Goal: Information Seeking & Learning: Learn about a topic

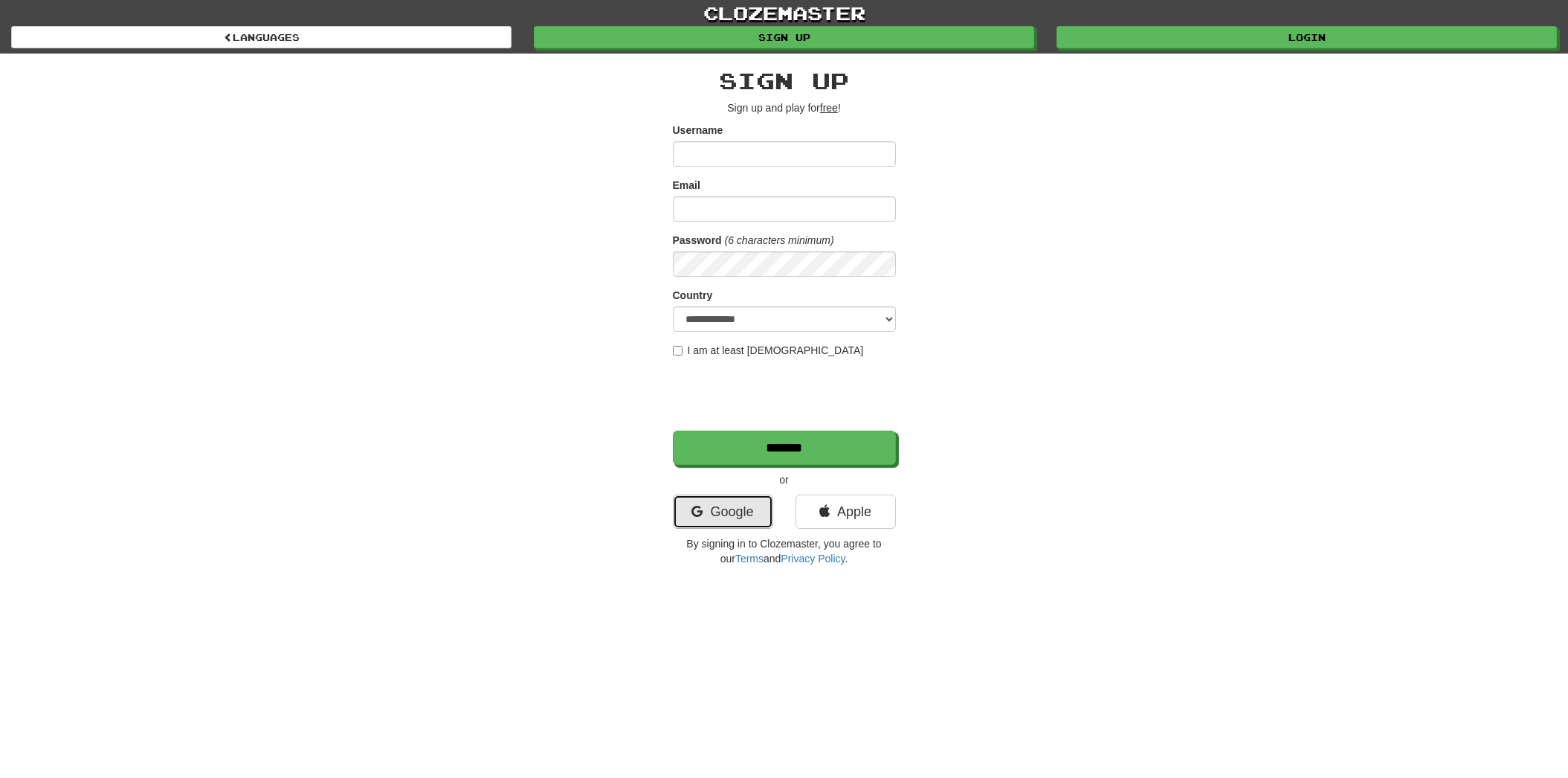
click at [754, 506] on link "Google" at bounding box center [723, 511] width 100 height 34
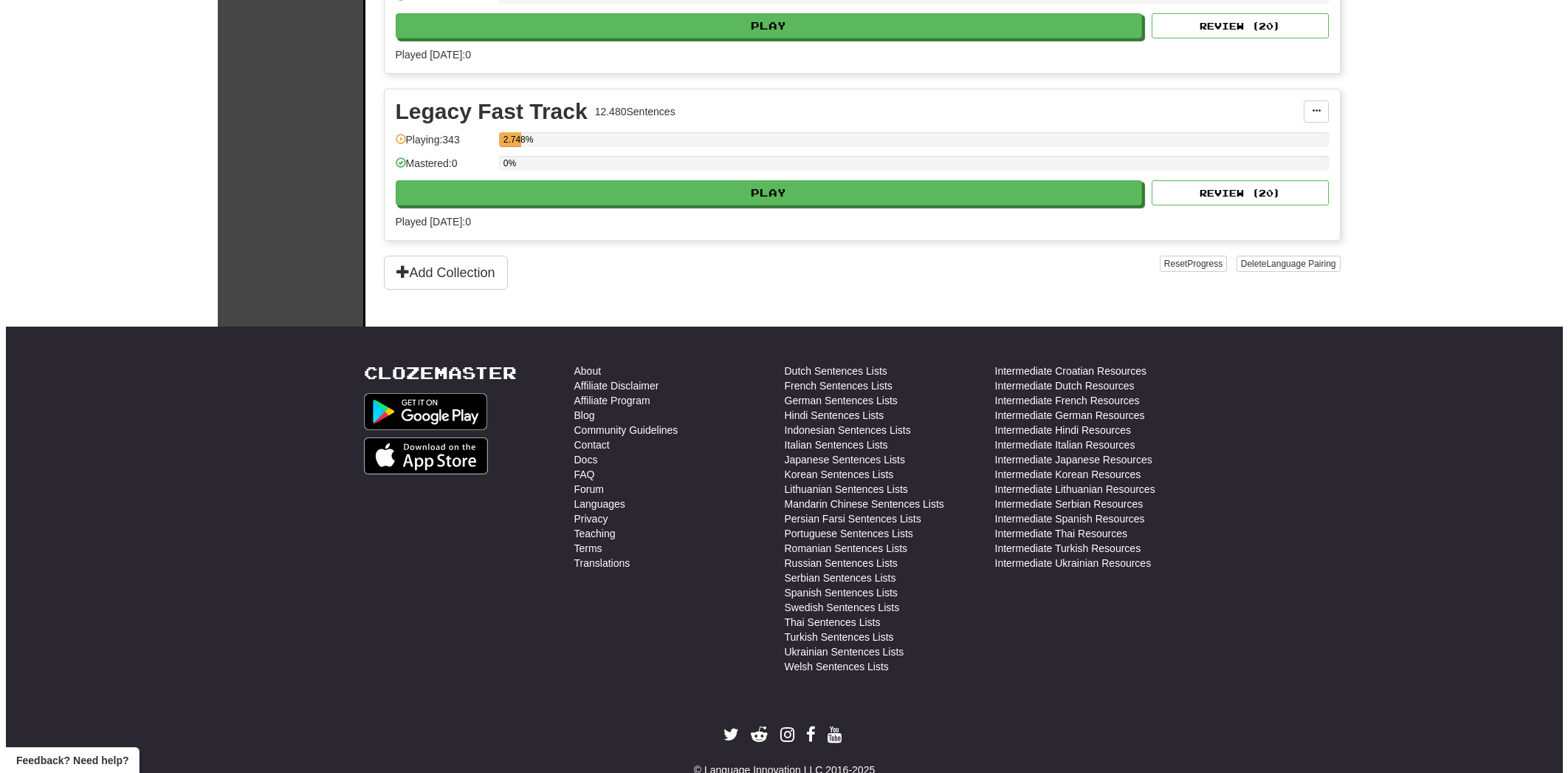
scroll to position [2659, 0]
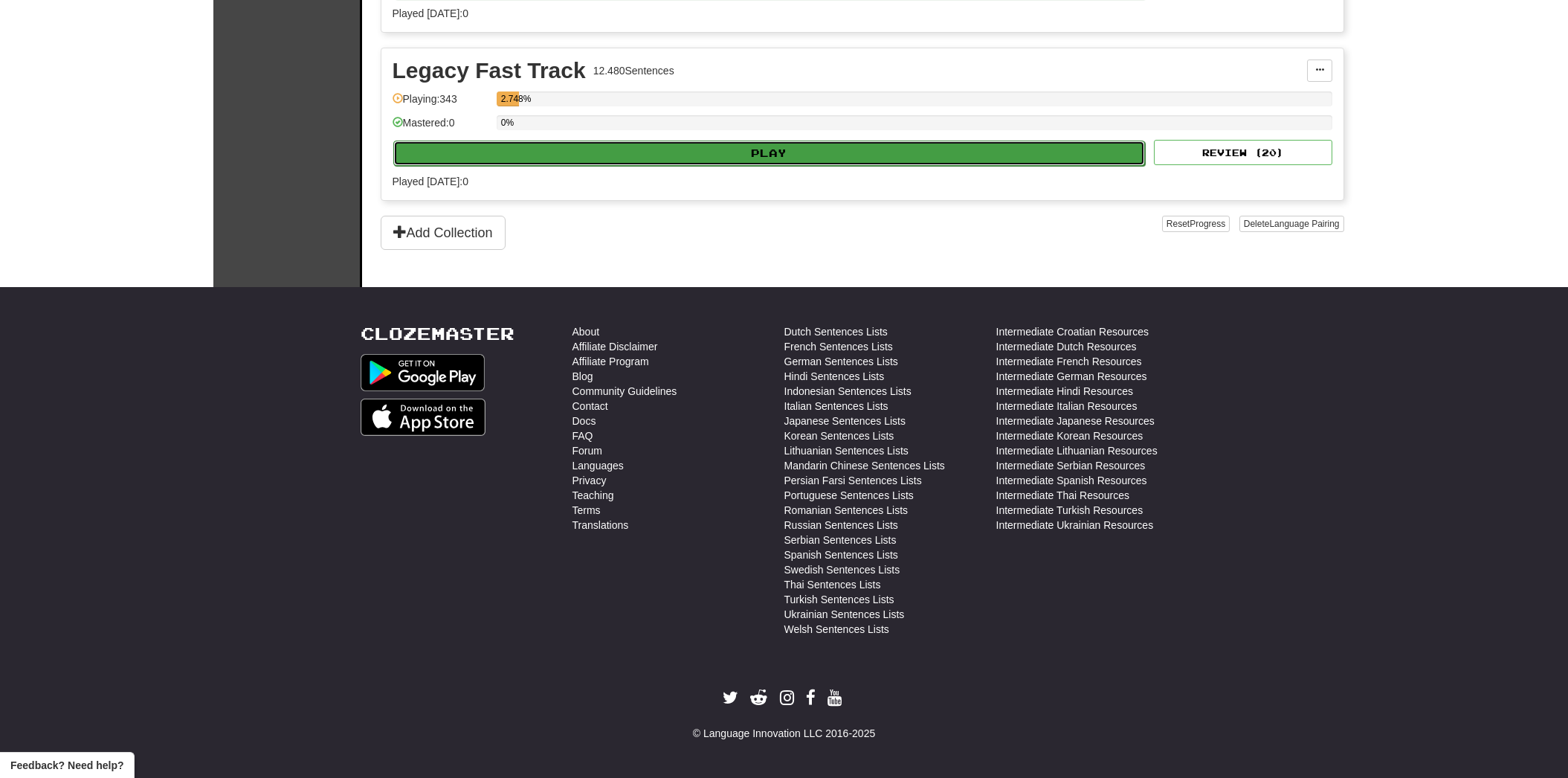
click at [548, 148] on button "Play" at bounding box center [770, 153] width 753 height 25
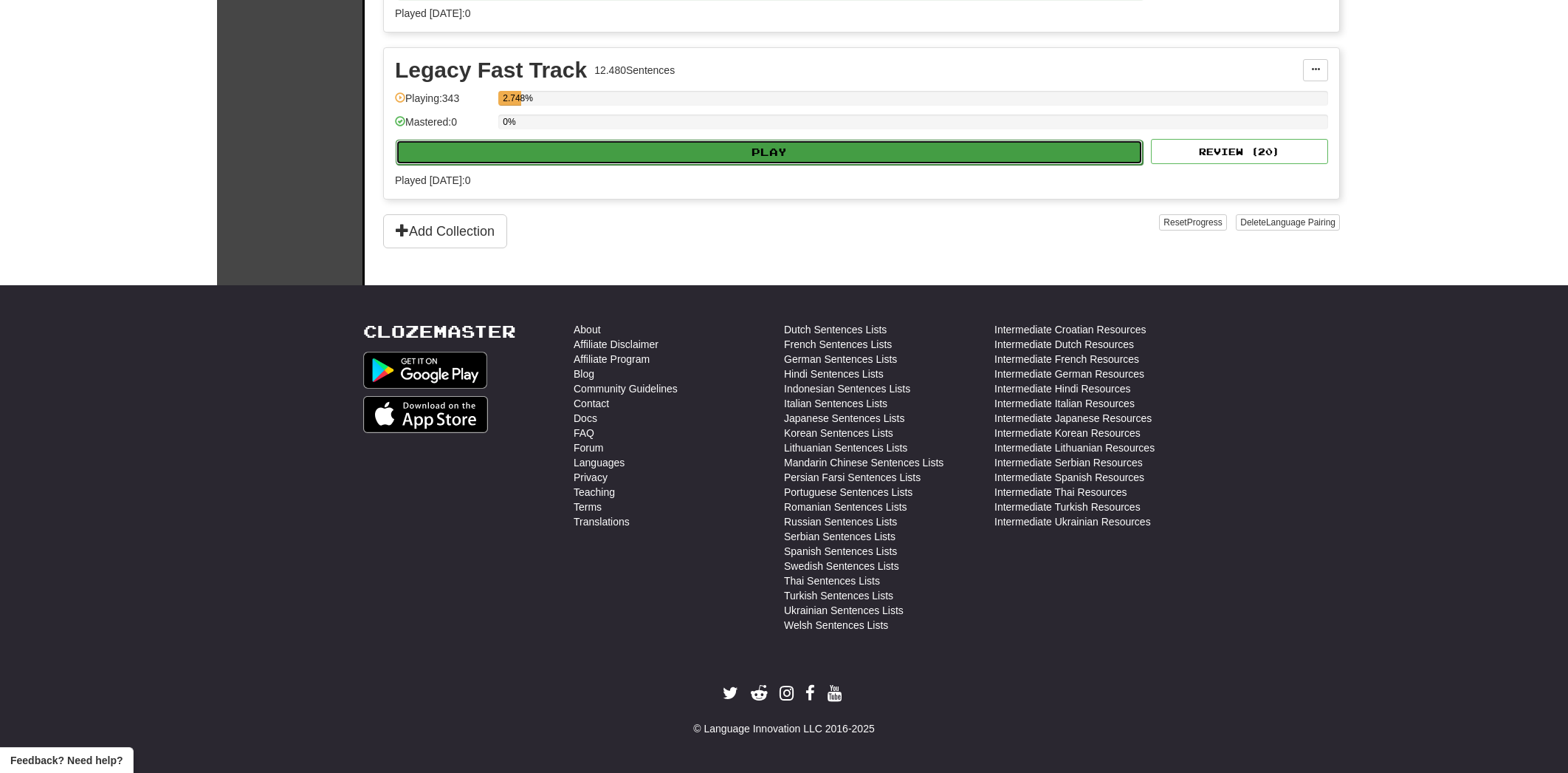
select select "**"
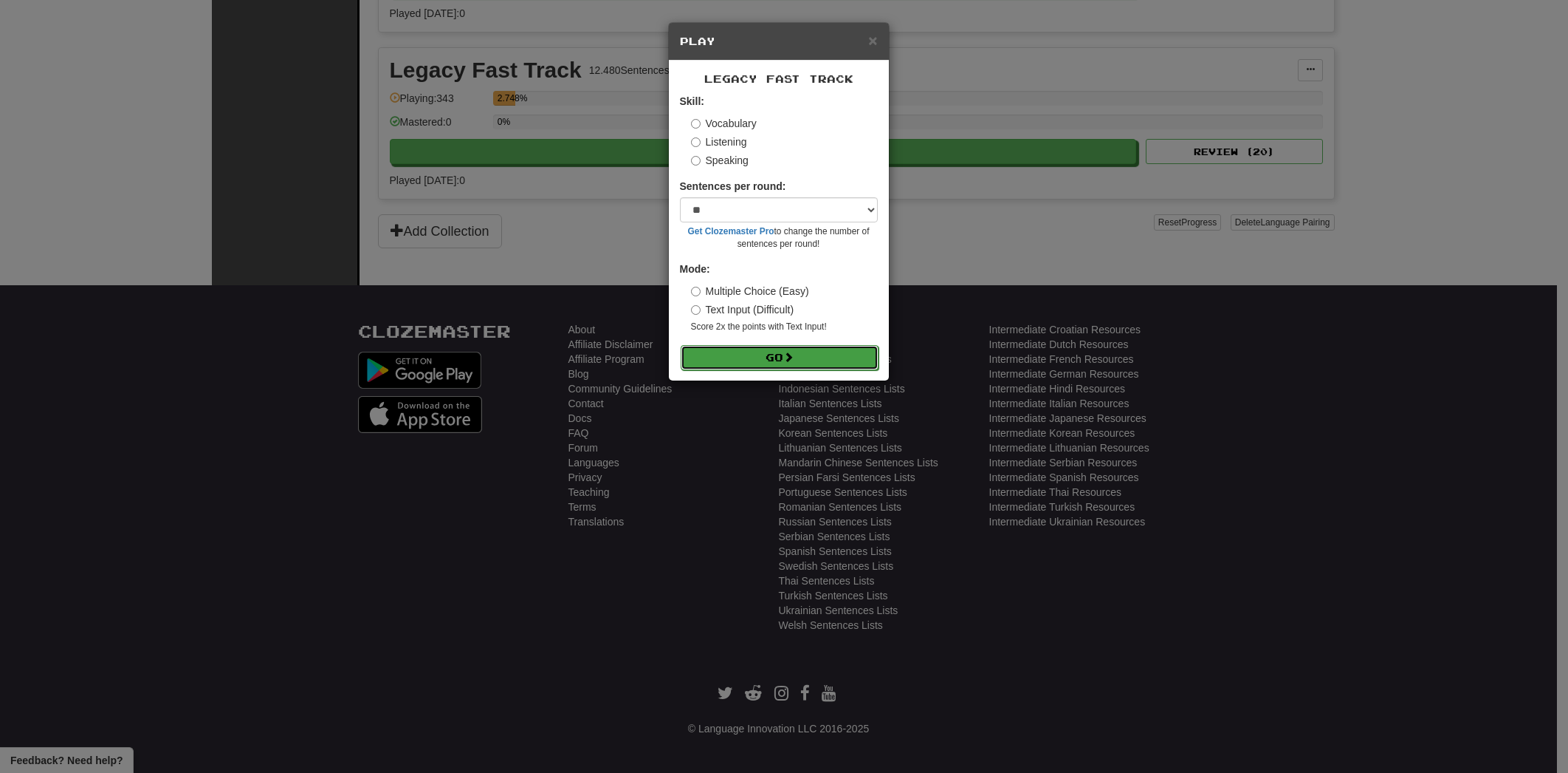
click at [745, 357] on button "Go" at bounding box center [779, 358] width 198 height 25
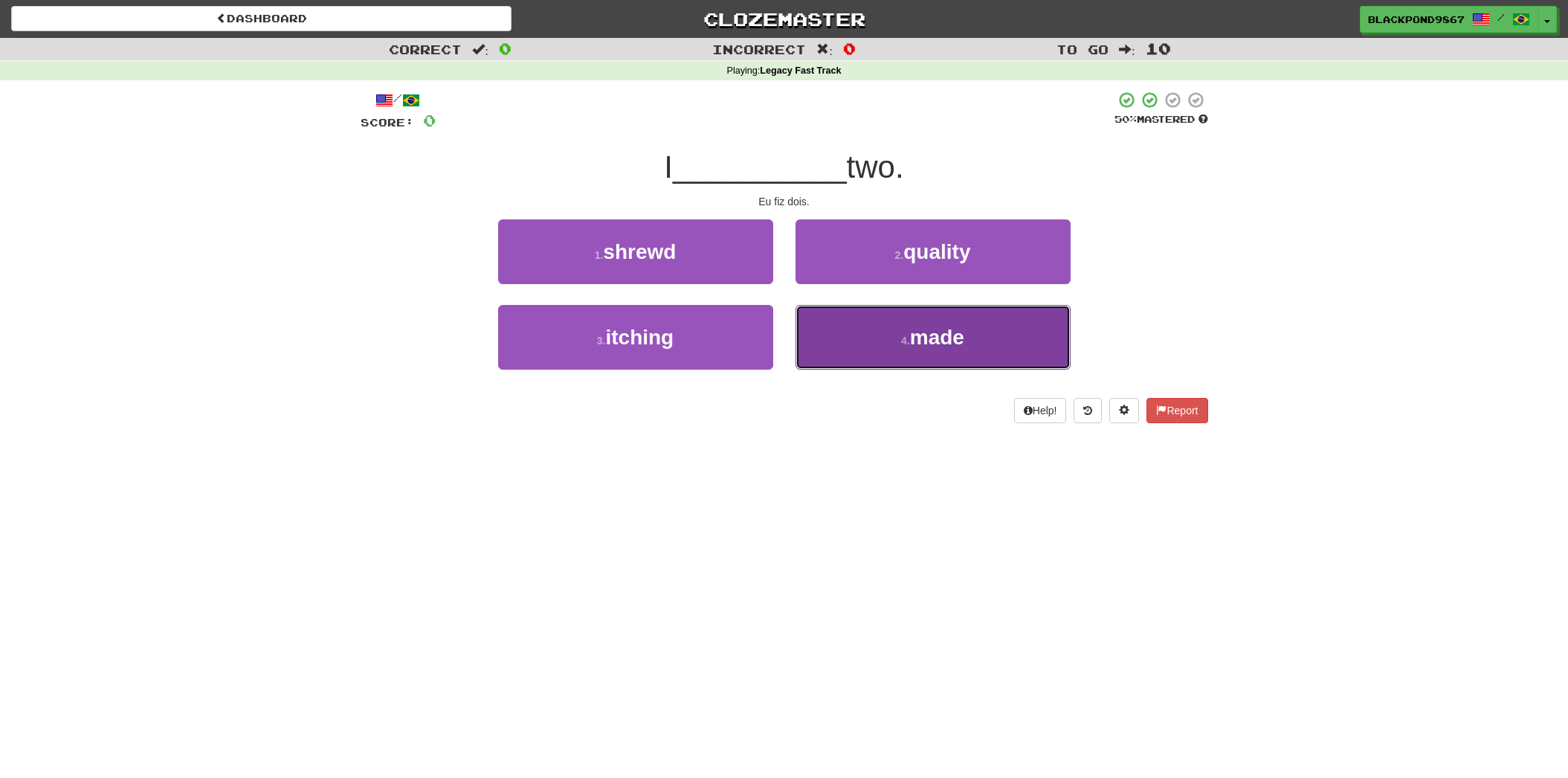
click at [905, 350] on button "4 . made" at bounding box center [933, 337] width 275 height 64
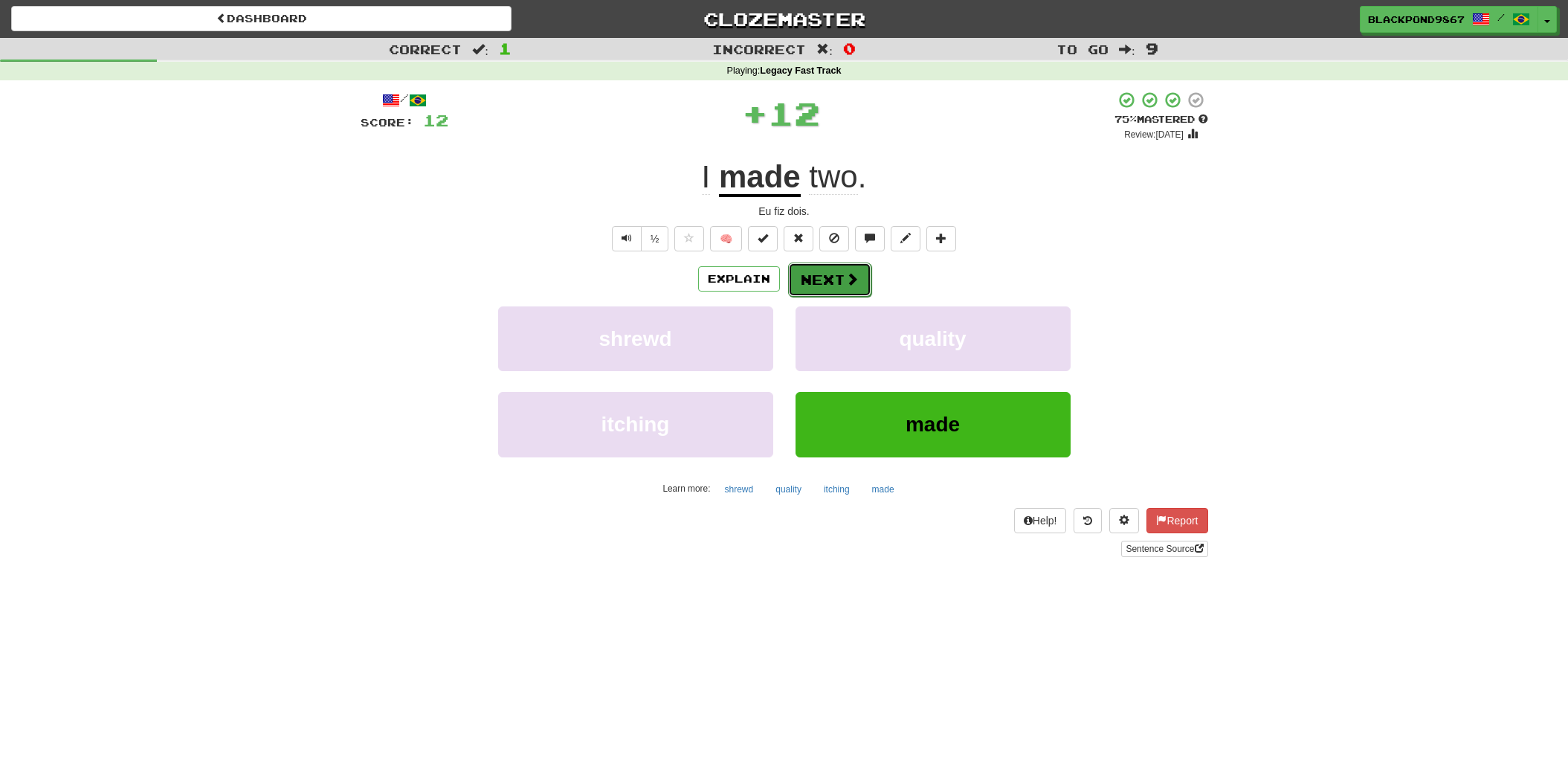
click at [837, 280] on button "Next" at bounding box center [830, 280] width 83 height 34
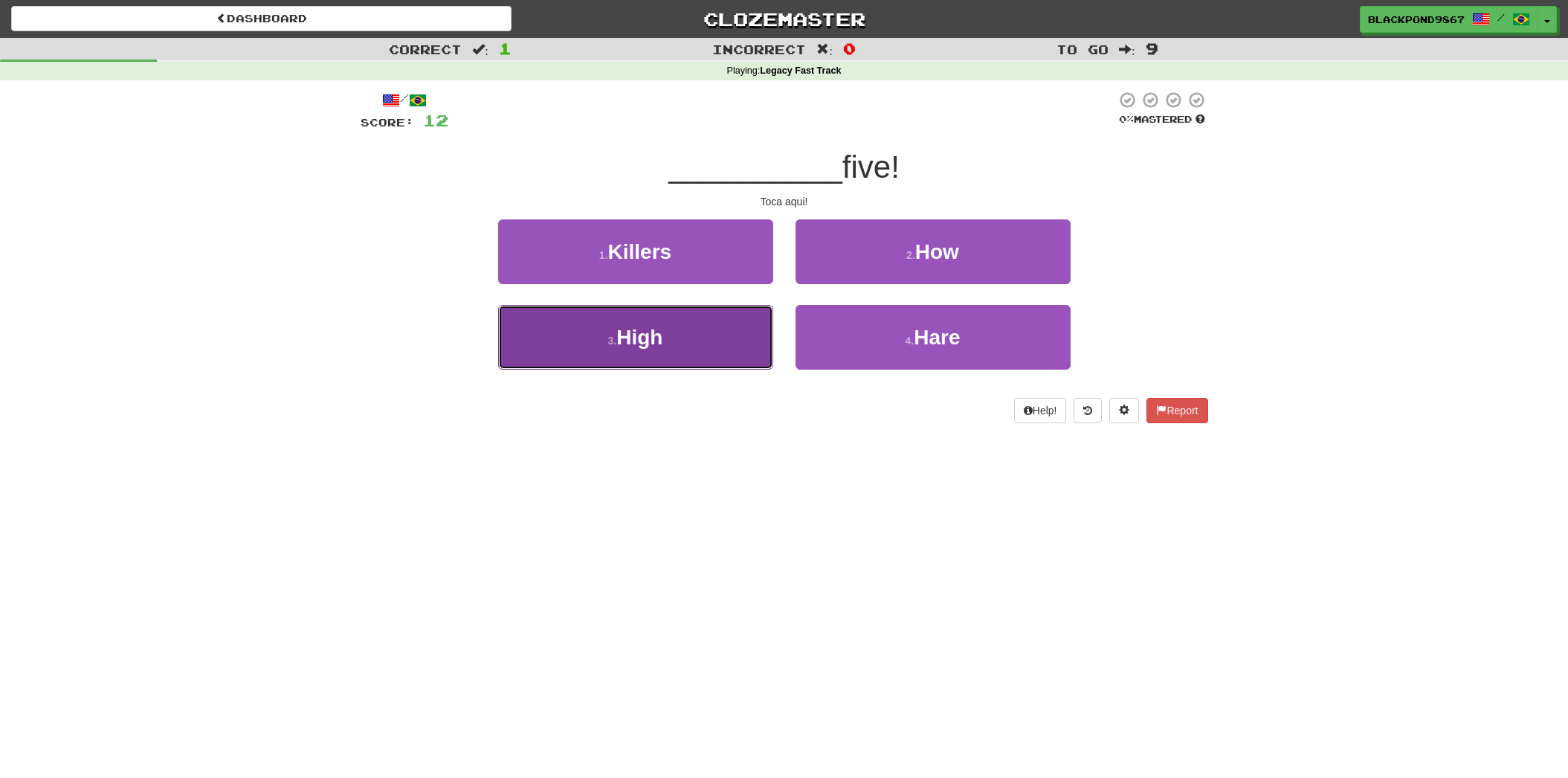
click at [680, 330] on button "3 . High" at bounding box center [636, 337] width 275 height 64
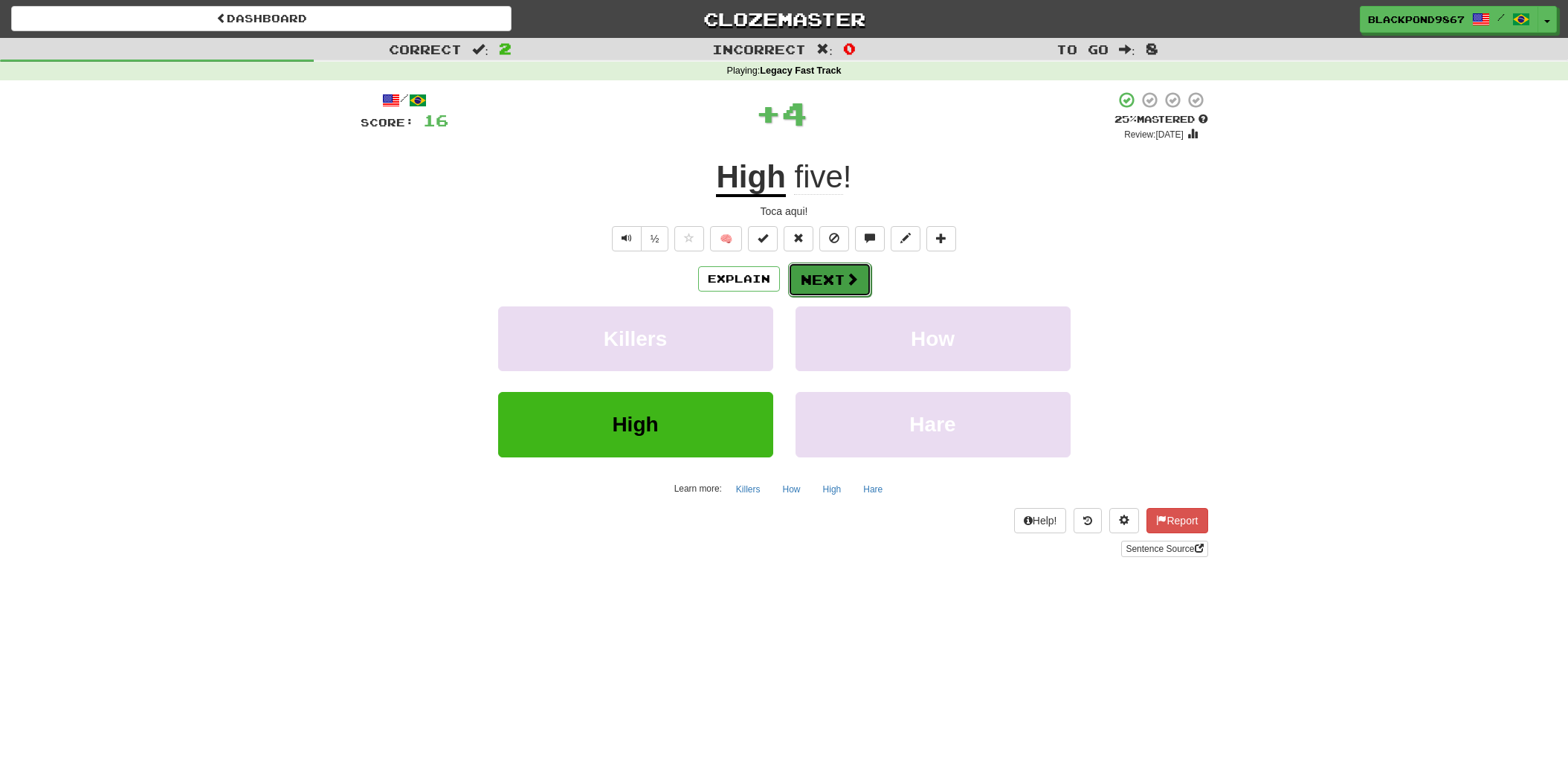
click at [830, 275] on button "Next" at bounding box center [830, 280] width 83 height 34
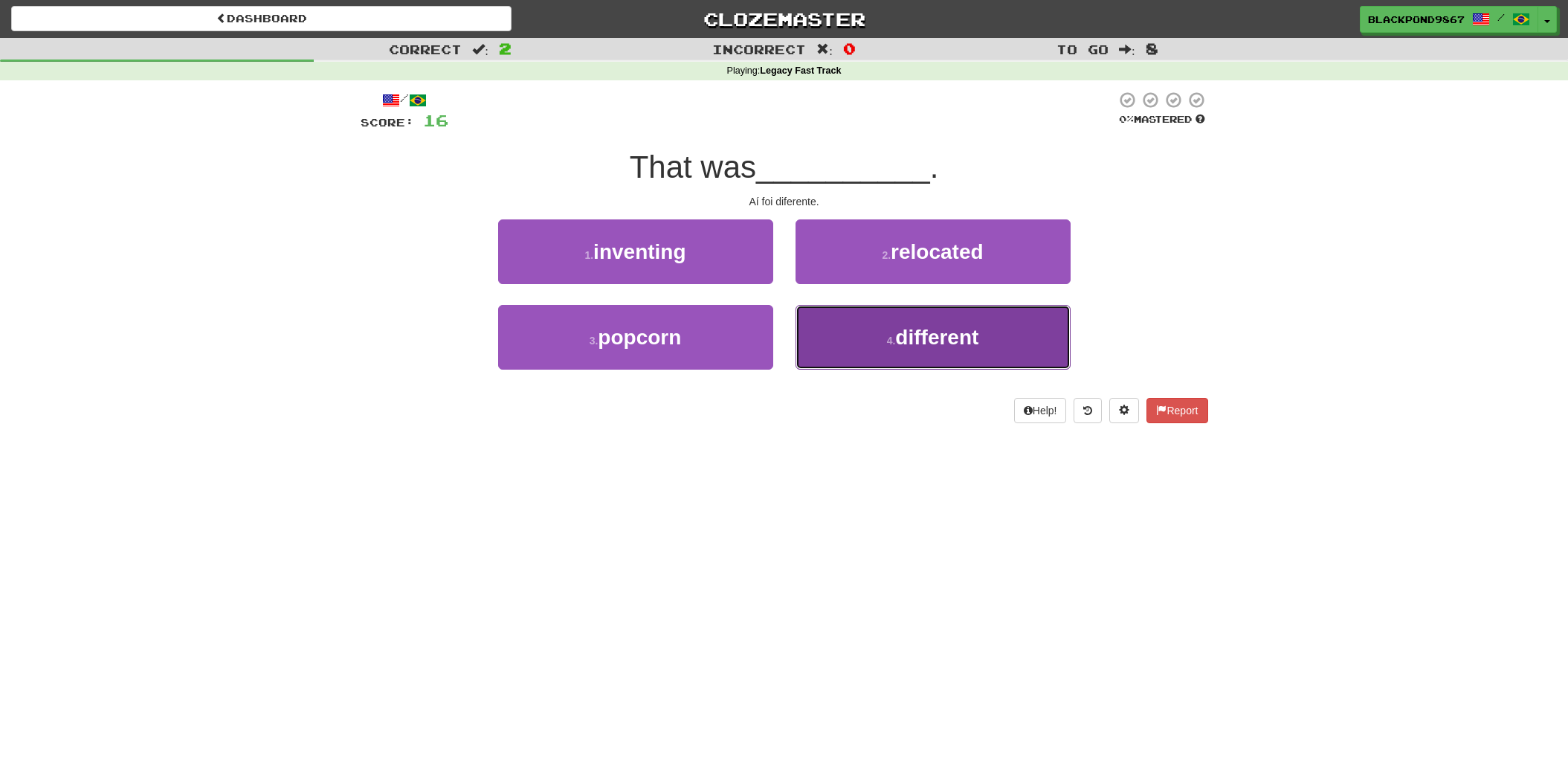
click at [846, 314] on button "4 . different" at bounding box center [933, 337] width 275 height 64
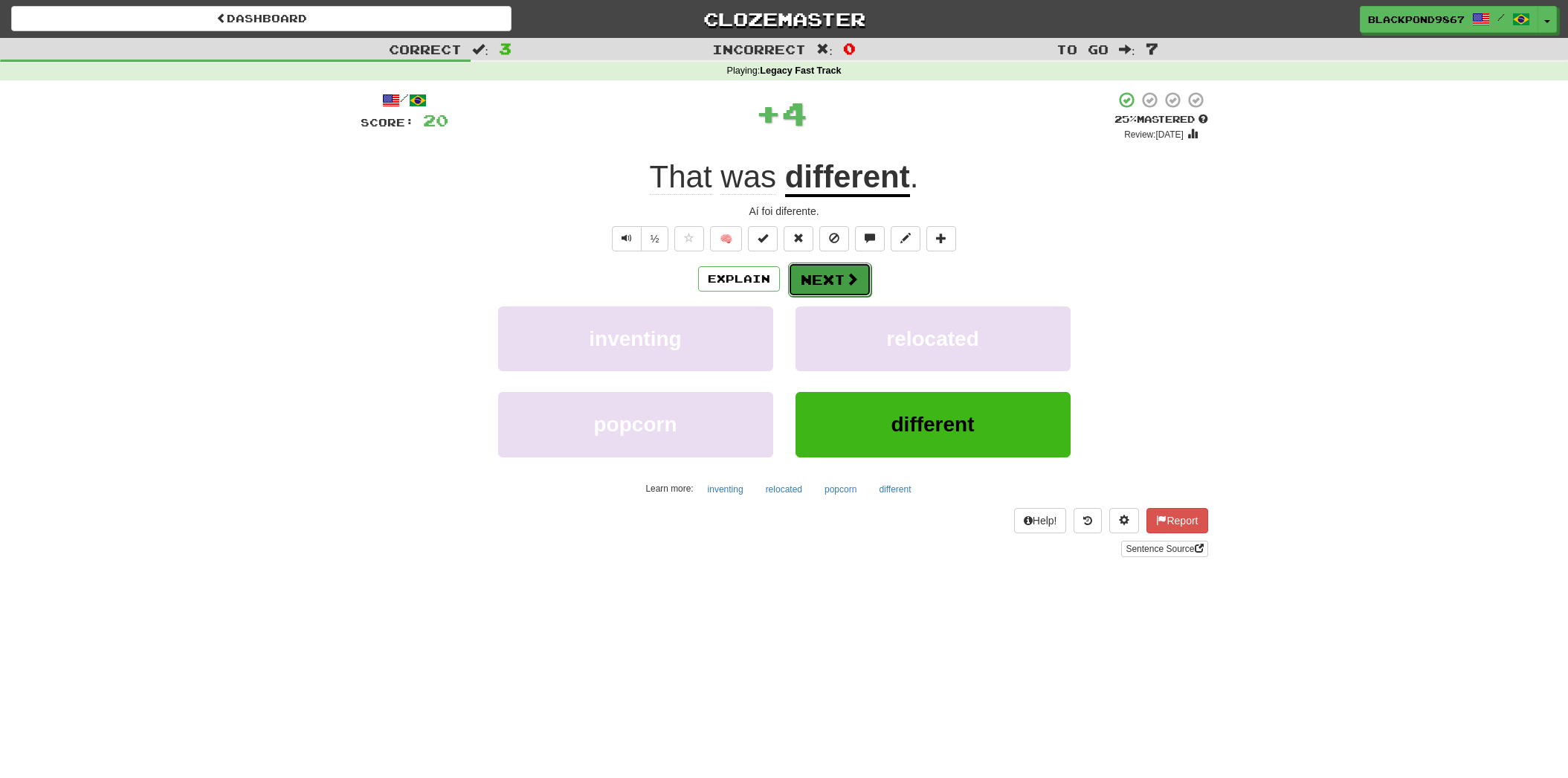
click at [820, 274] on button "Next" at bounding box center [830, 280] width 83 height 34
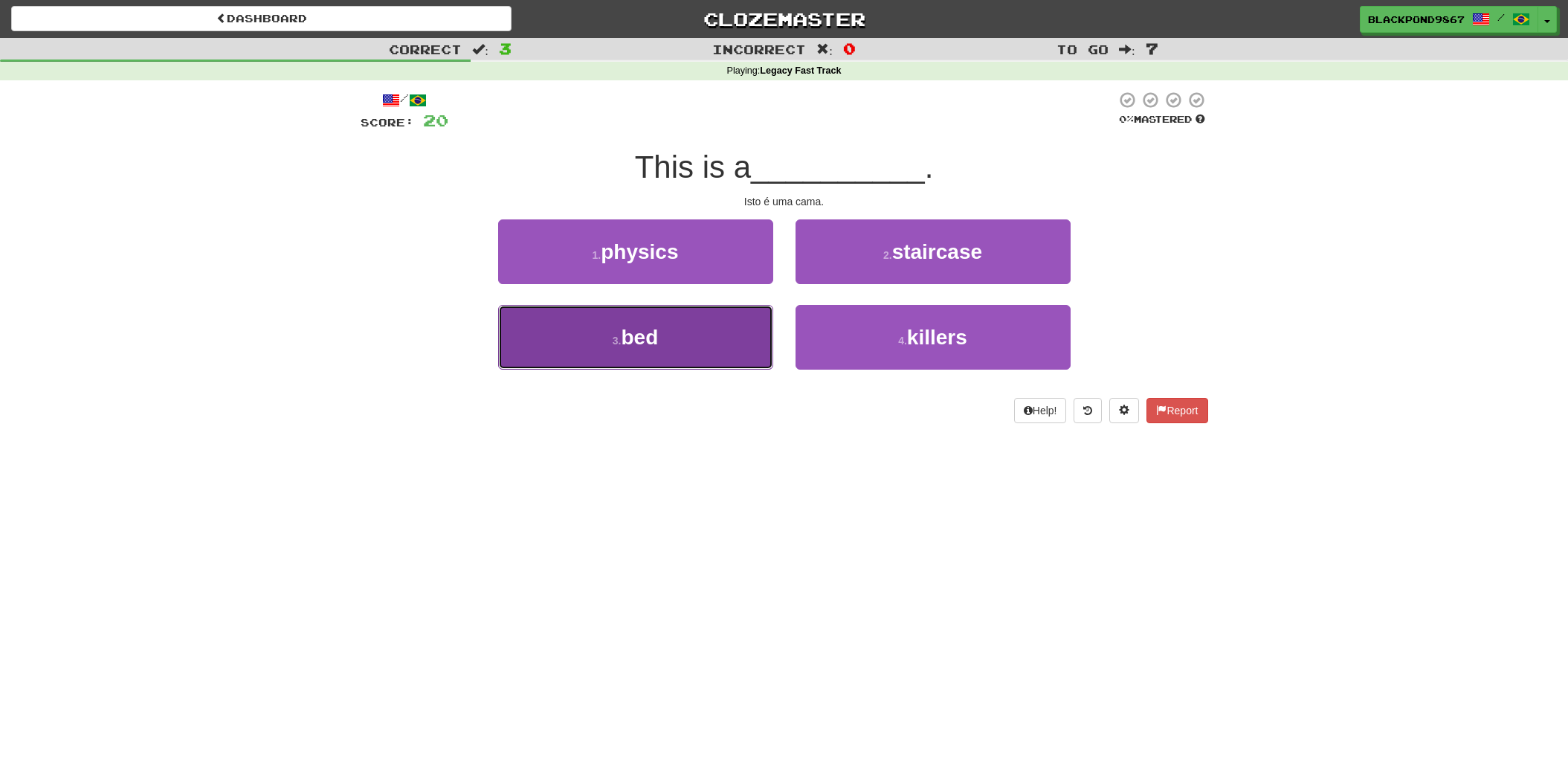
click at [720, 339] on button "3 . bed" at bounding box center [636, 337] width 275 height 64
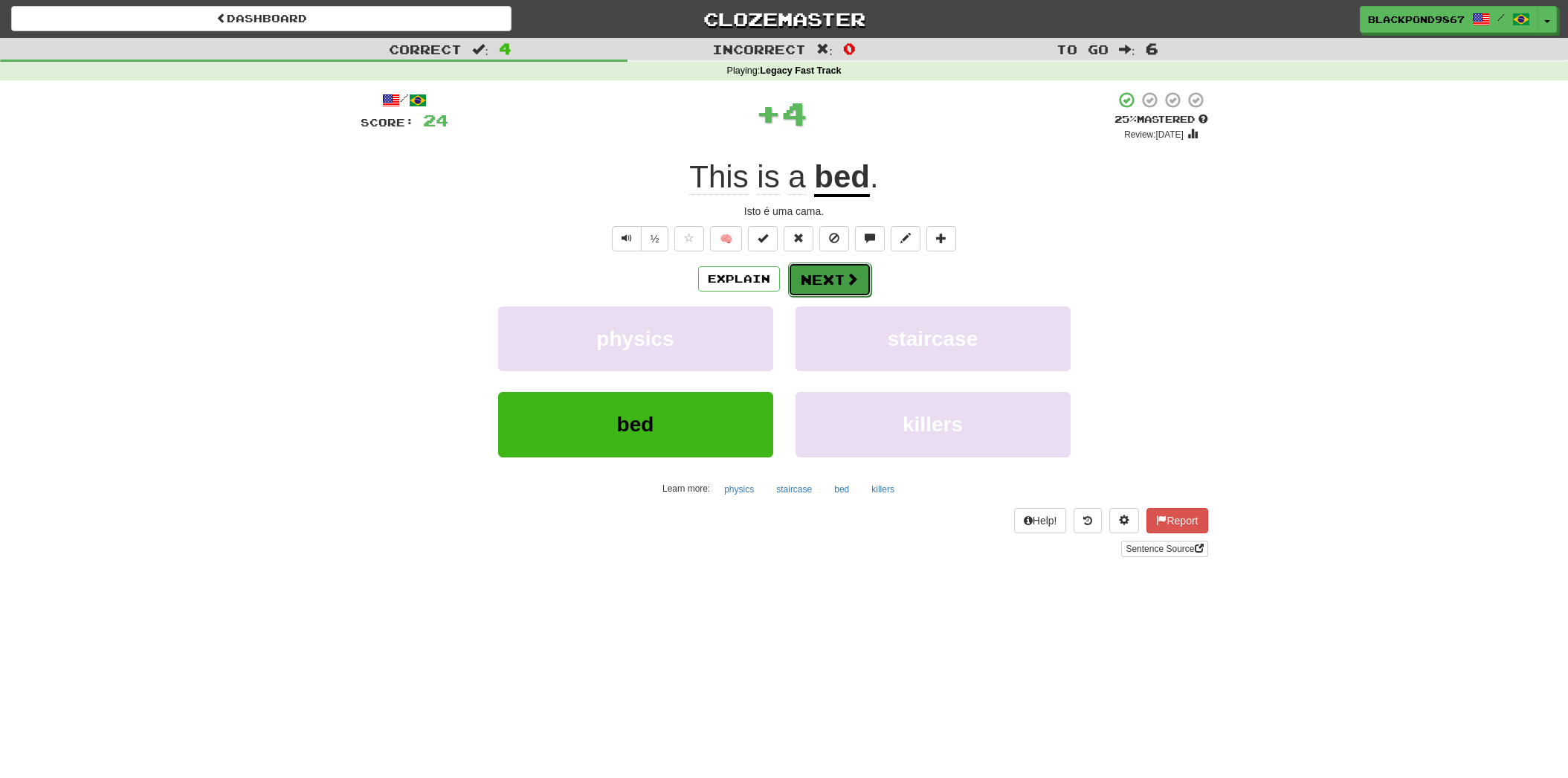
click at [821, 272] on button "Next" at bounding box center [830, 280] width 83 height 34
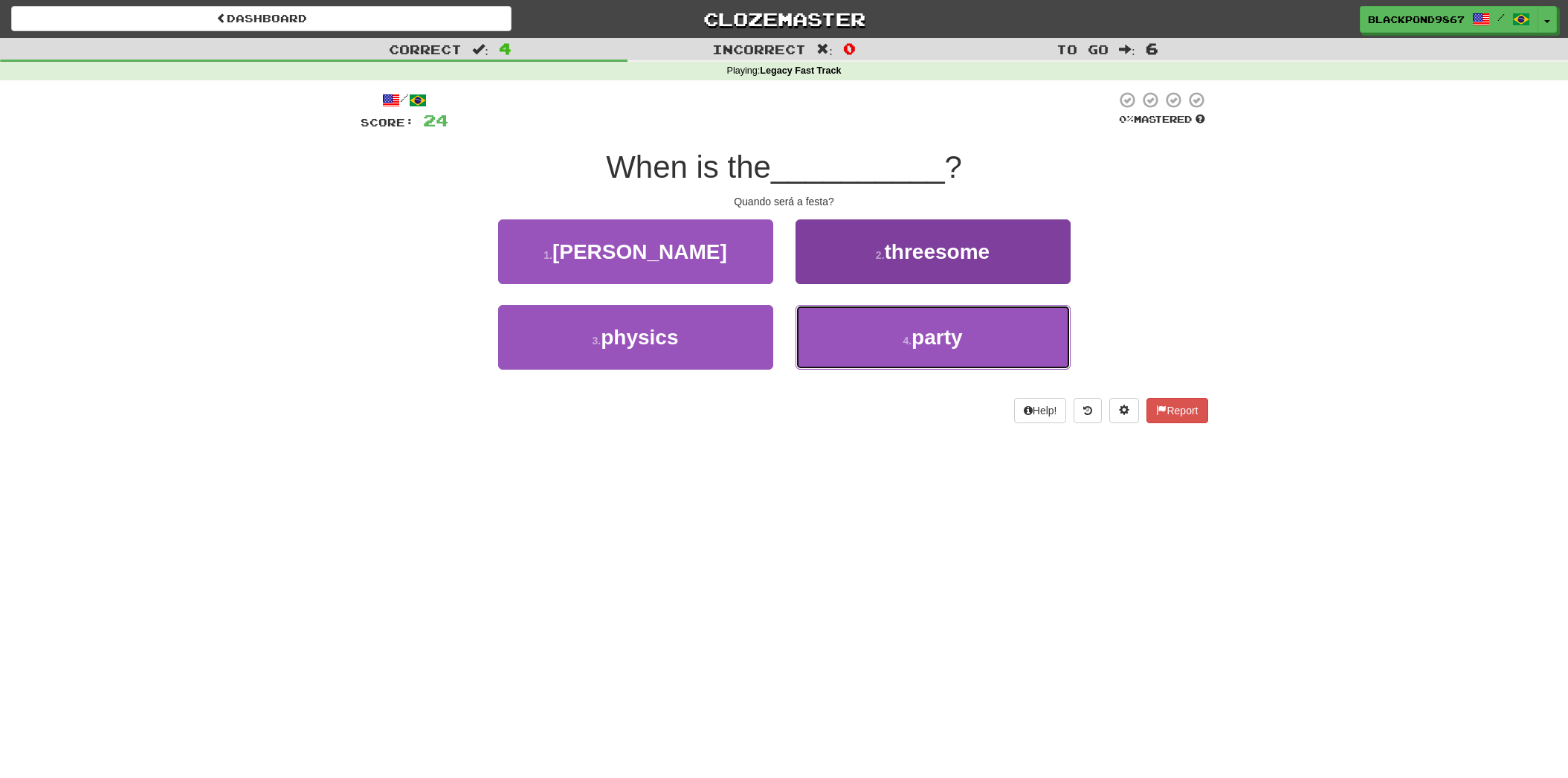
drag, startPoint x: 855, startPoint y: 347, endPoint x: 843, endPoint y: 321, distance: 28.6
click at [855, 347] on button "4 . party" at bounding box center [933, 337] width 275 height 64
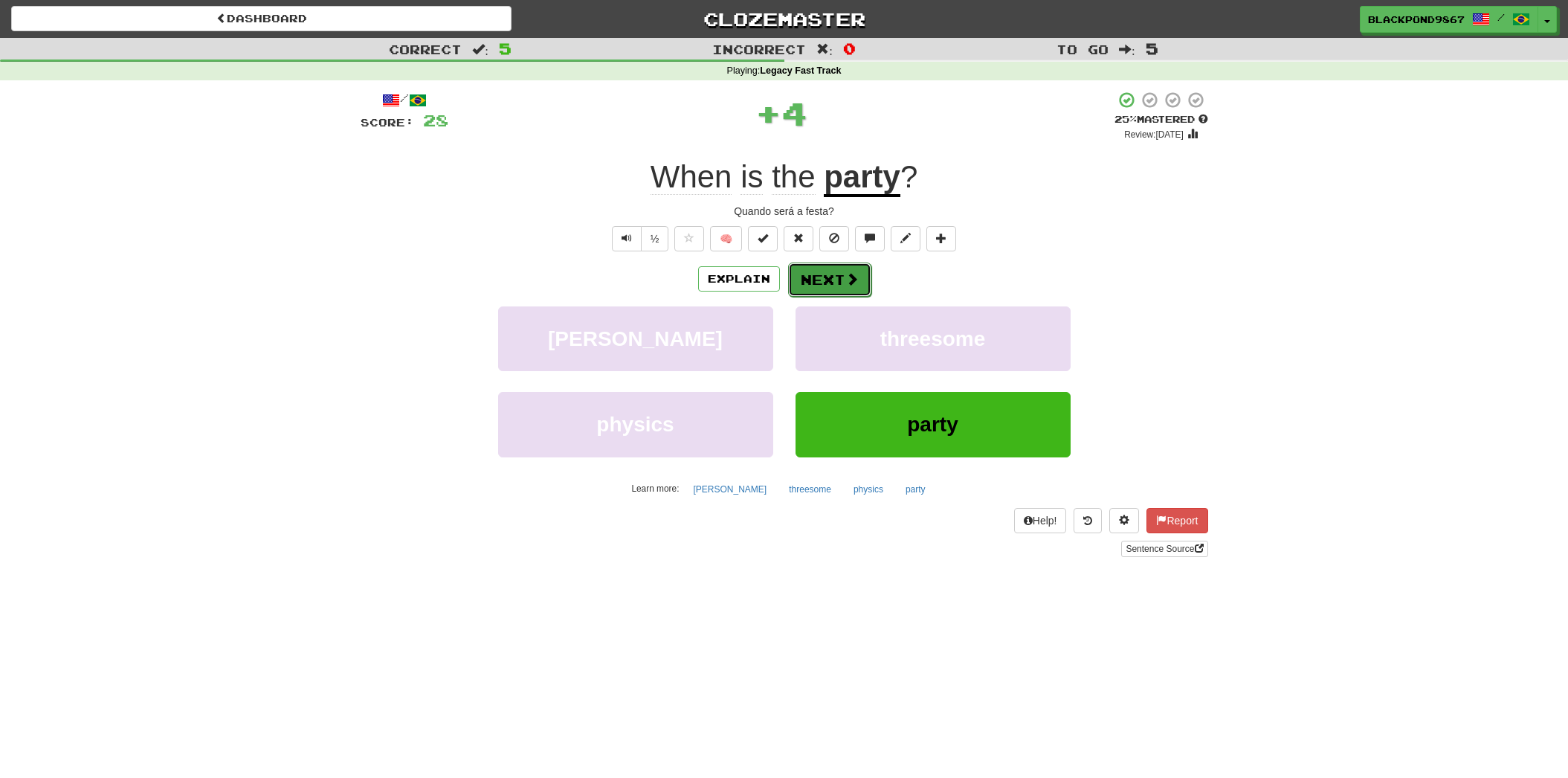
click at [839, 281] on button "Next" at bounding box center [830, 280] width 83 height 34
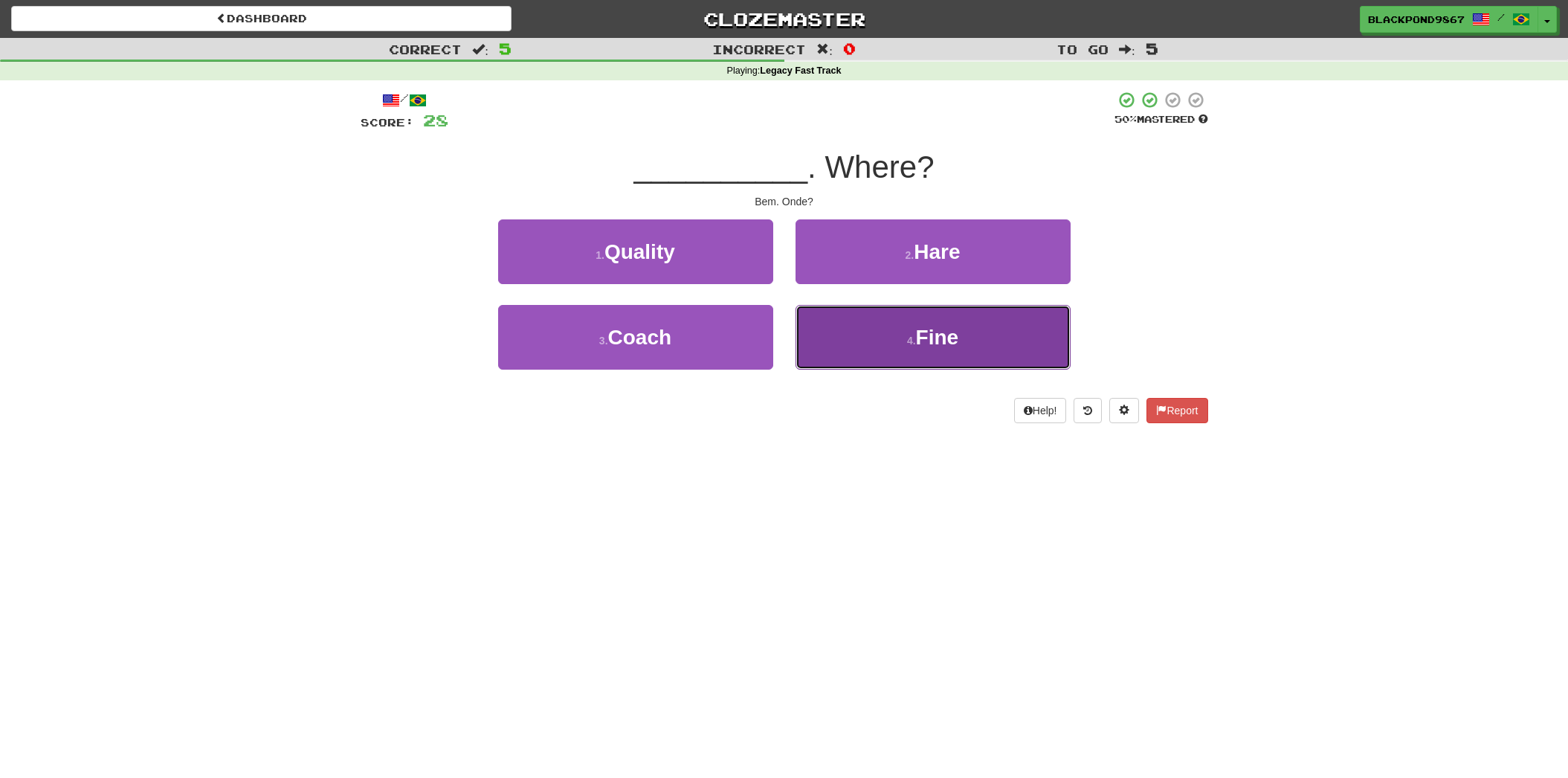
click at [876, 352] on button "4 . Fine" at bounding box center [933, 337] width 275 height 64
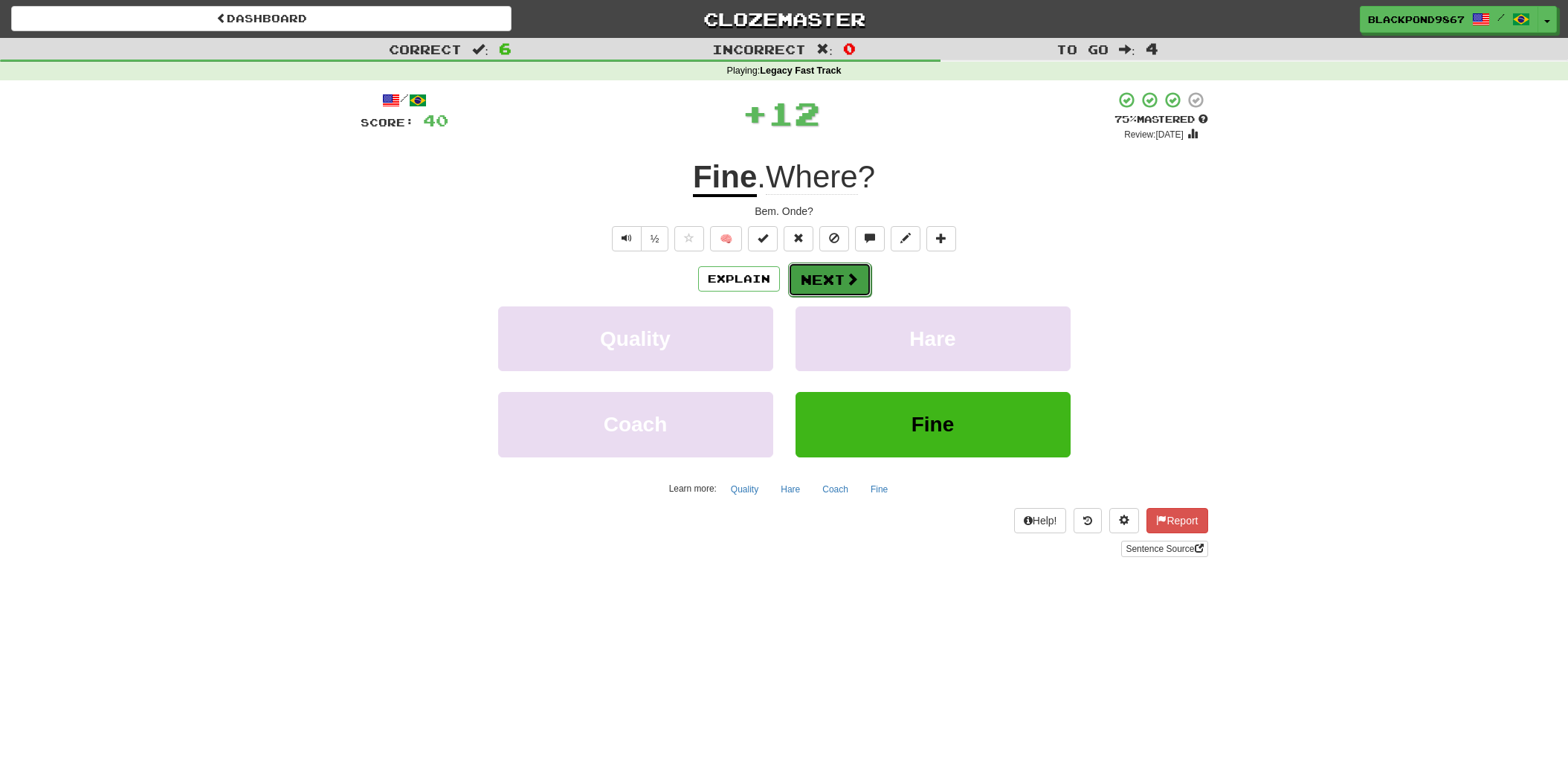
click at [849, 274] on span at bounding box center [852, 279] width 14 height 14
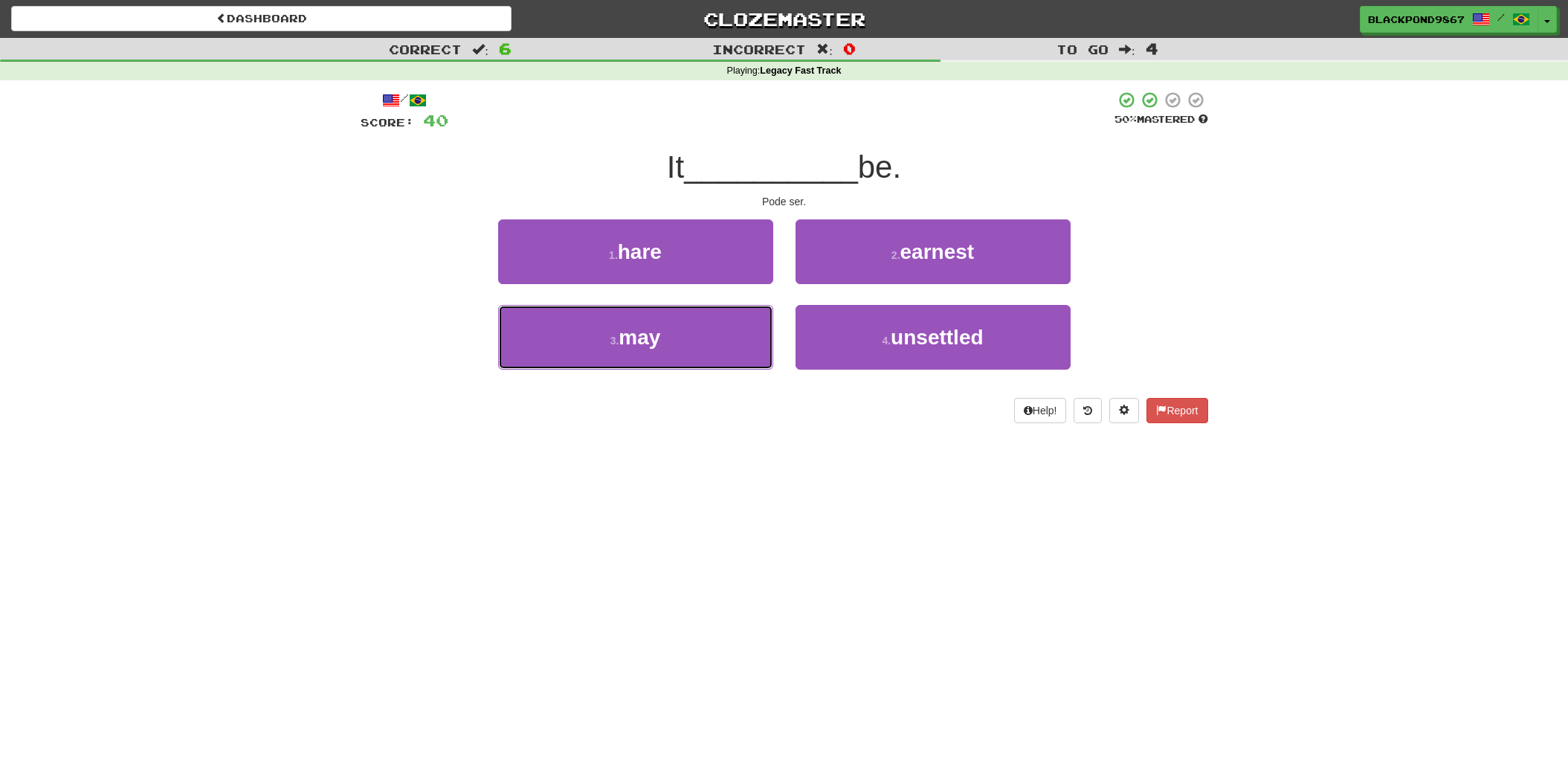
drag, startPoint x: 717, startPoint y: 342, endPoint x: 814, endPoint y: 260, distance: 127.0
click at [719, 341] on button "3 . may" at bounding box center [636, 337] width 275 height 64
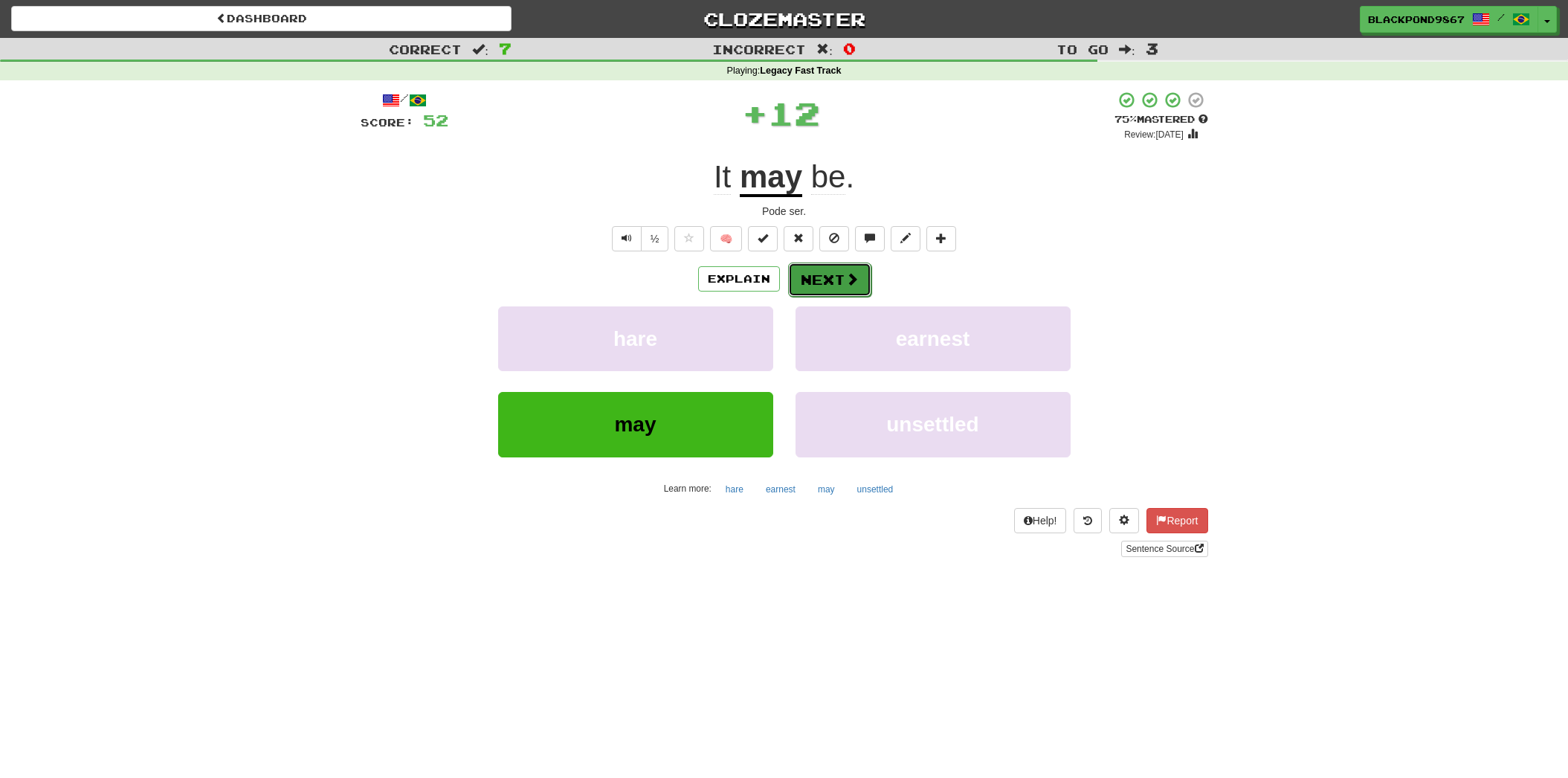
click at [814, 278] on button "Next" at bounding box center [830, 280] width 83 height 34
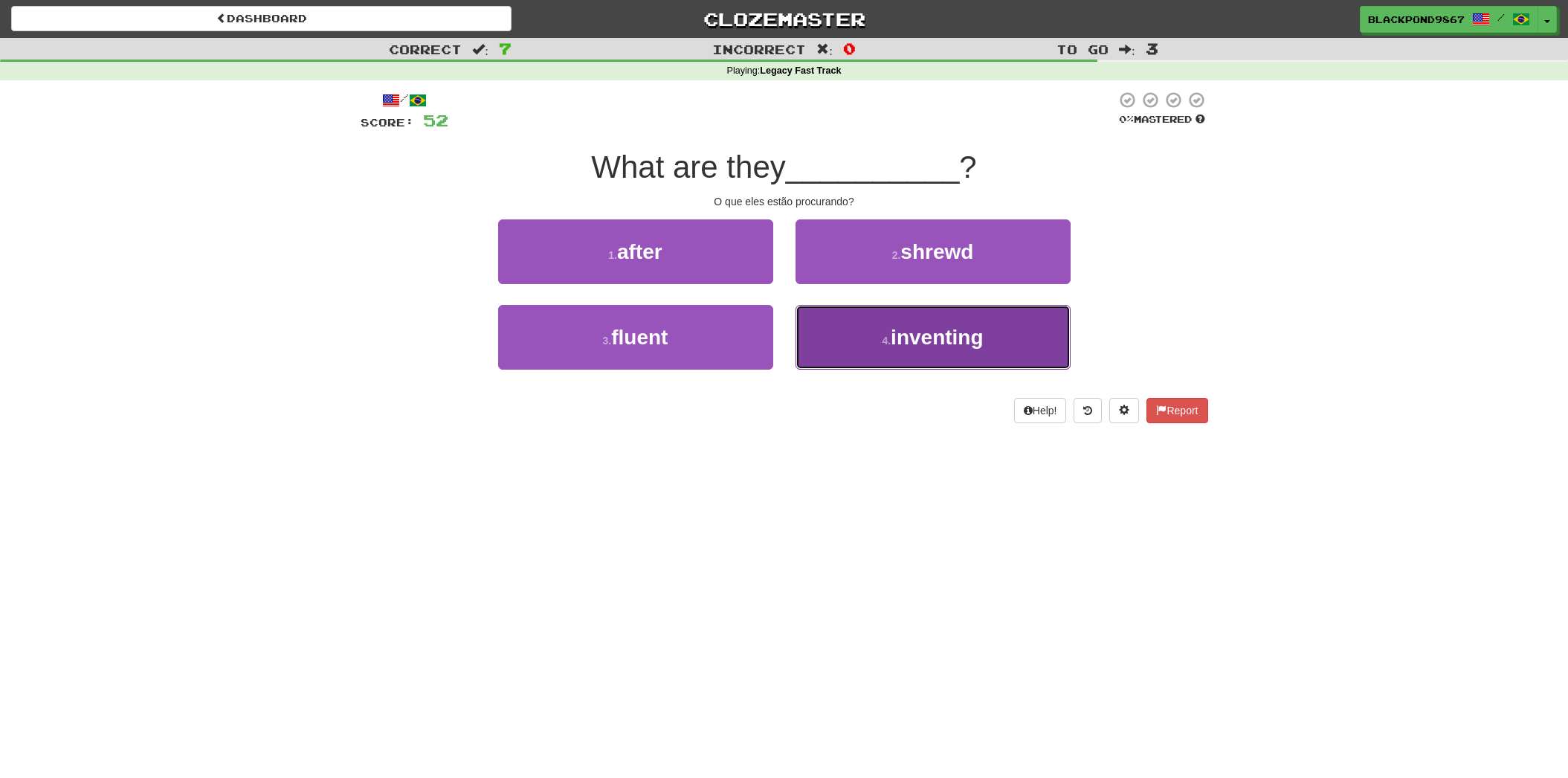
click at [831, 348] on button "4 . inventing" at bounding box center [933, 337] width 275 height 64
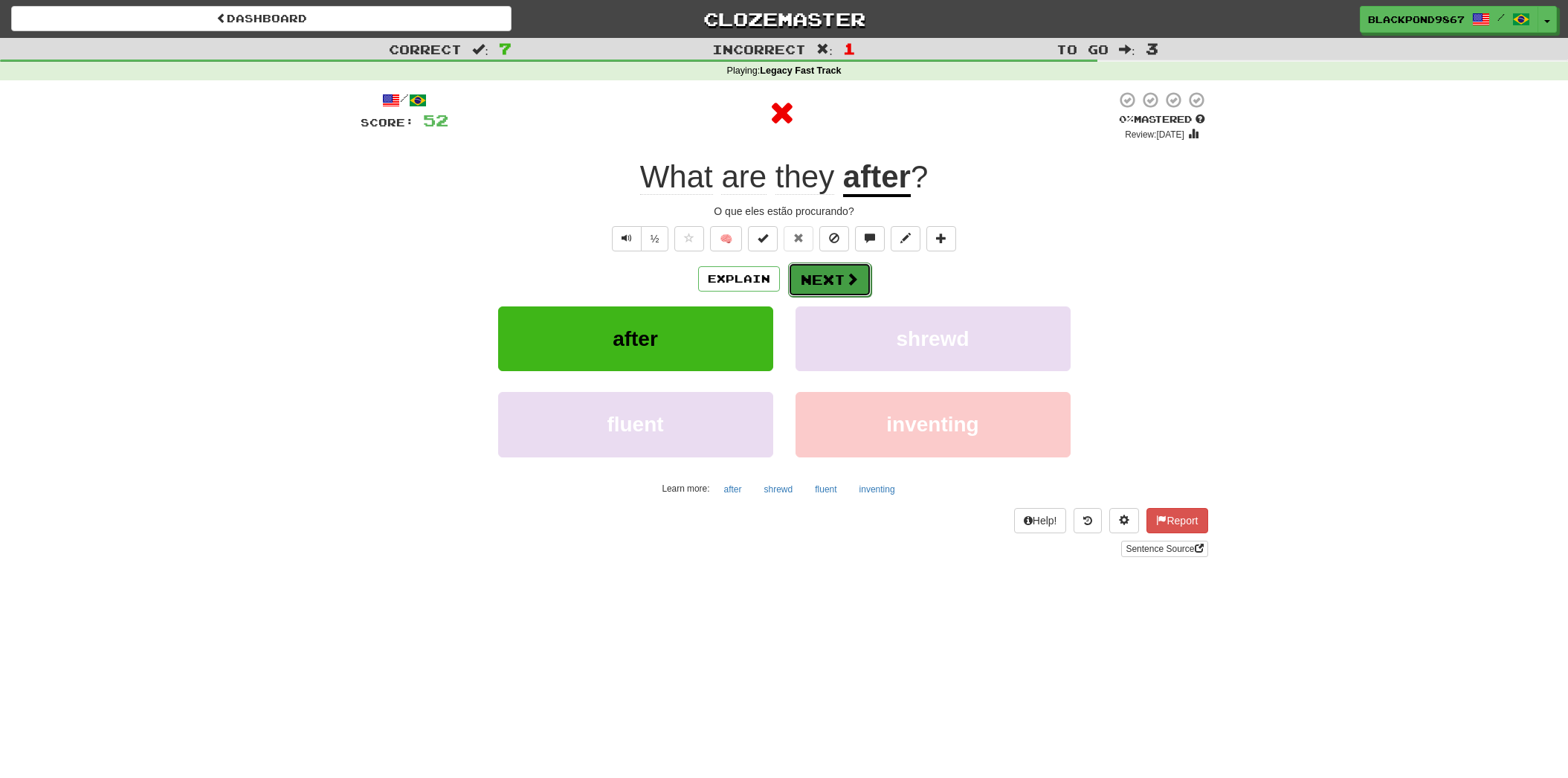
click at [823, 281] on button "Next" at bounding box center [830, 280] width 83 height 34
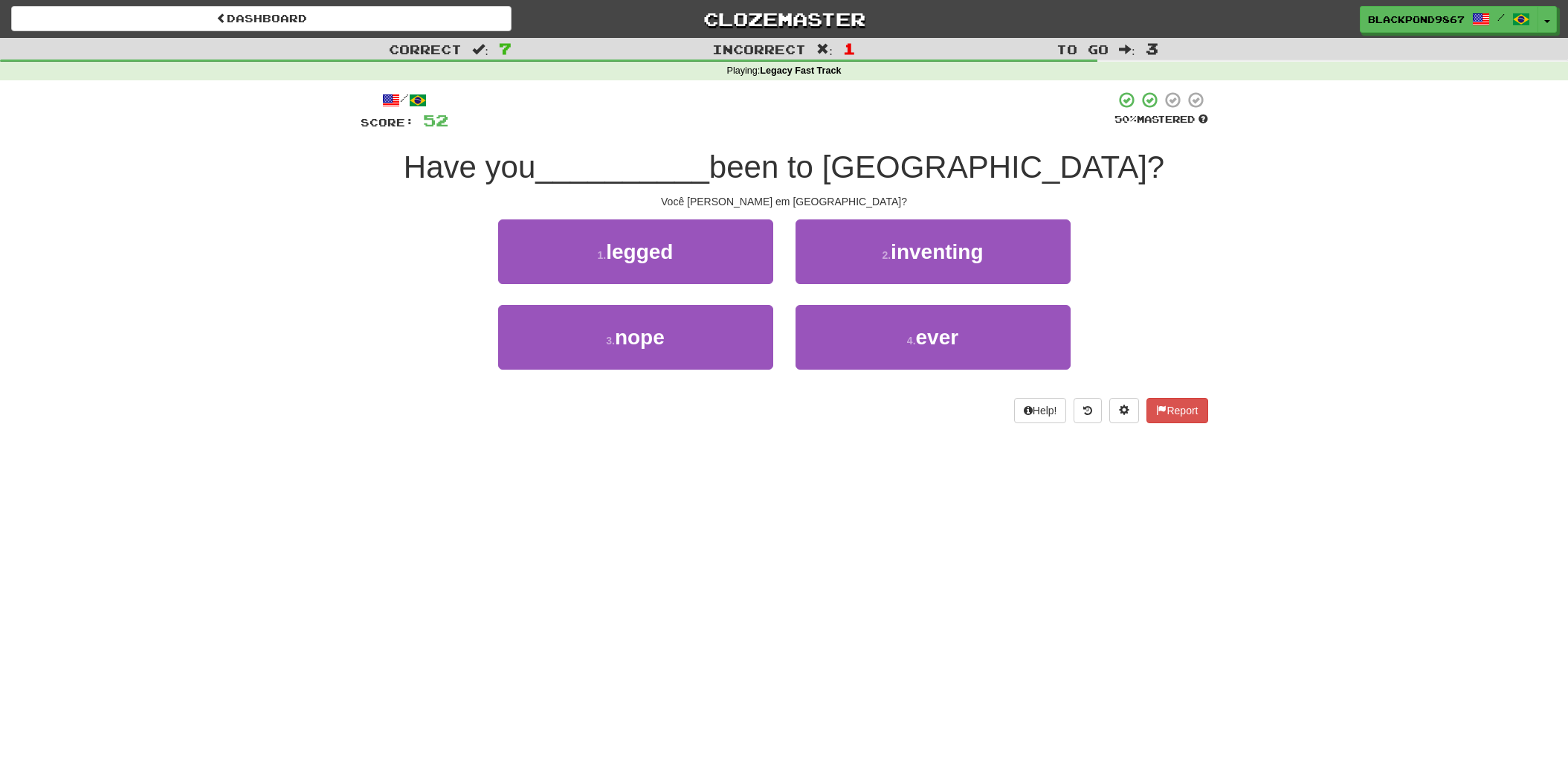
click at [827, 299] on div "2 . inventing" at bounding box center [932, 262] width 297 height 86
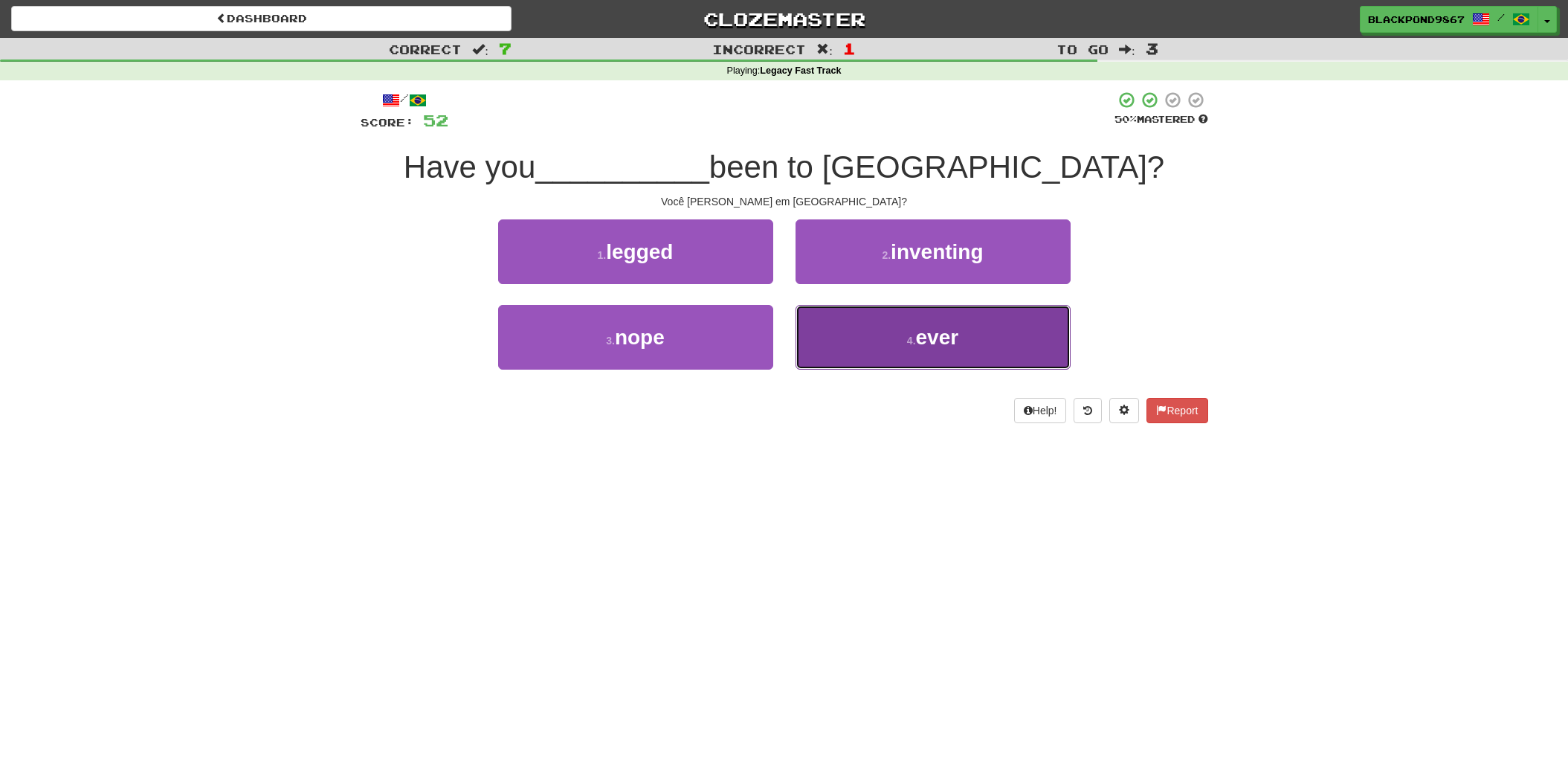
click at [815, 336] on button "4 . ever" at bounding box center [933, 337] width 275 height 64
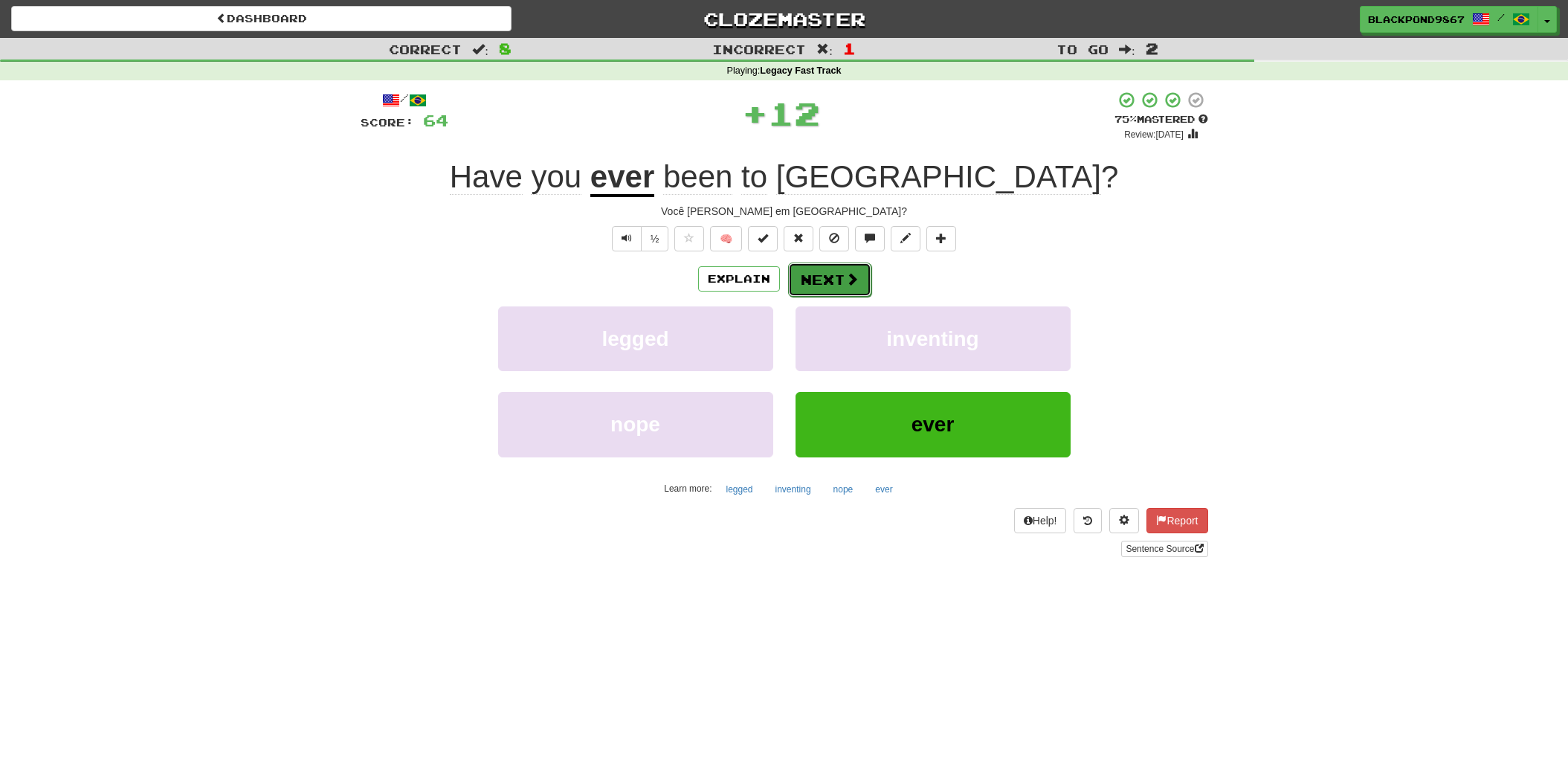
click at [820, 277] on button "Next" at bounding box center [830, 280] width 83 height 34
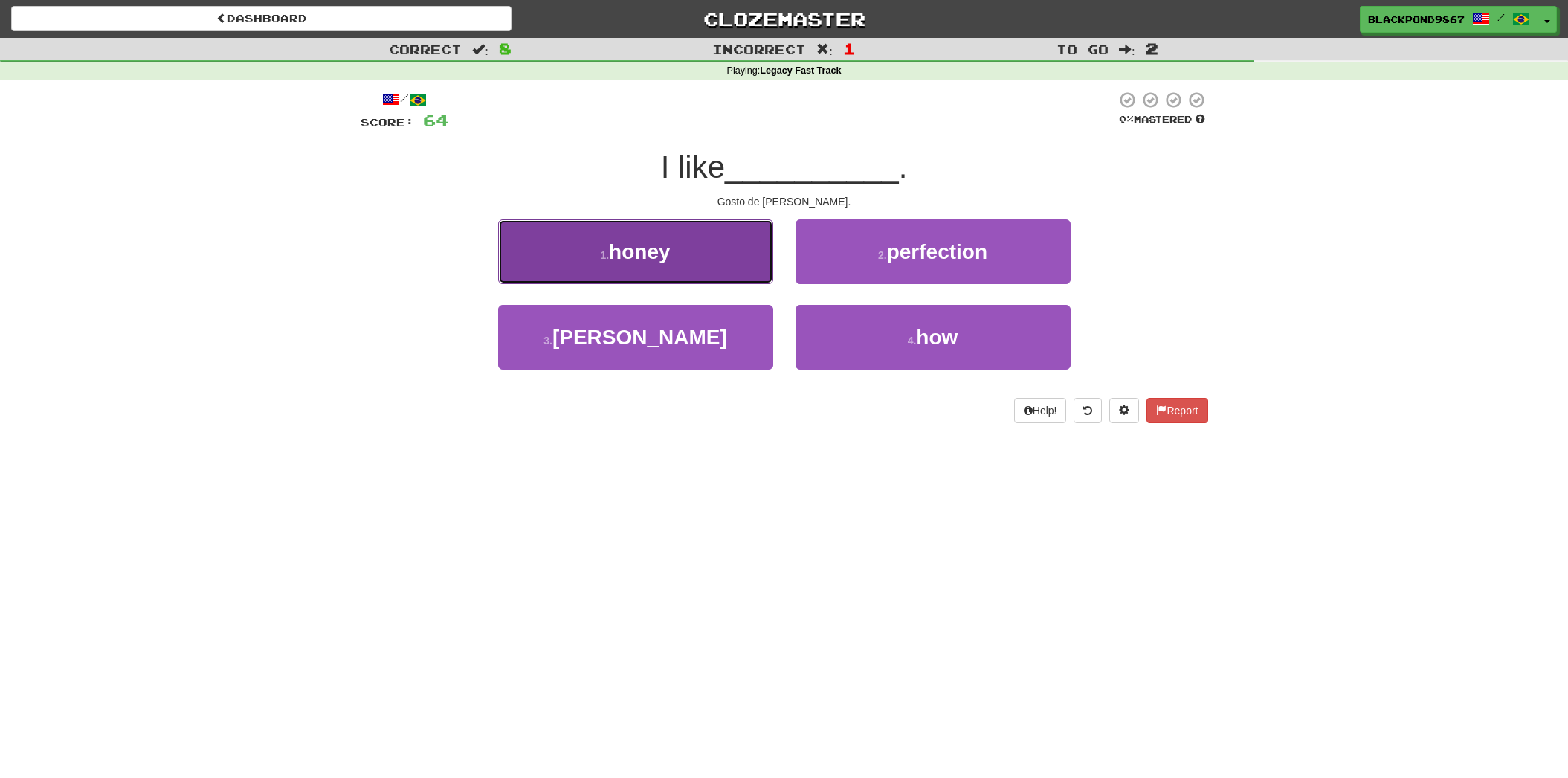
click at [624, 247] on span "honey" at bounding box center [639, 251] width 61 height 23
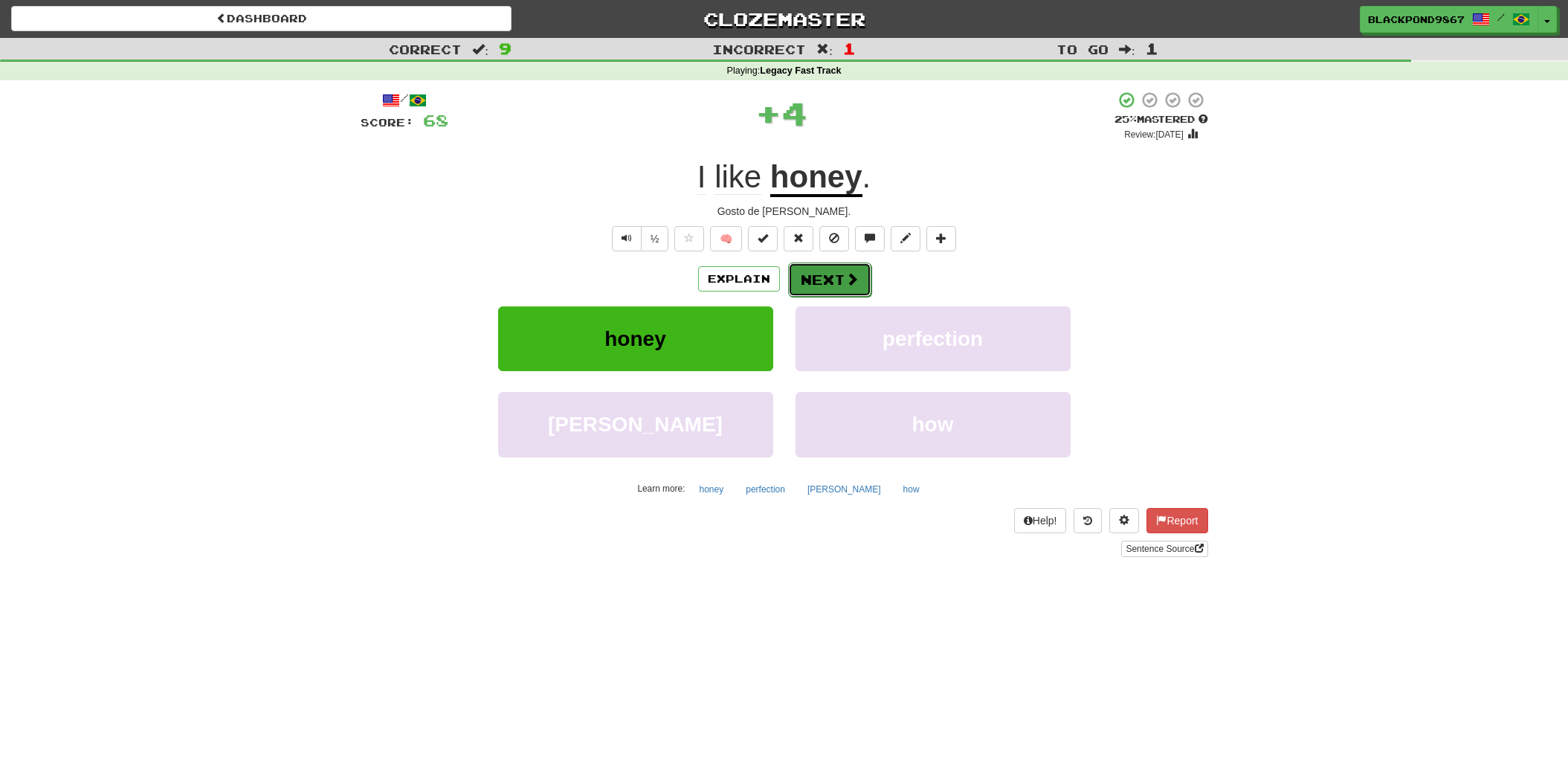
click at [842, 272] on button "Next" at bounding box center [830, 280] width 83 height 34
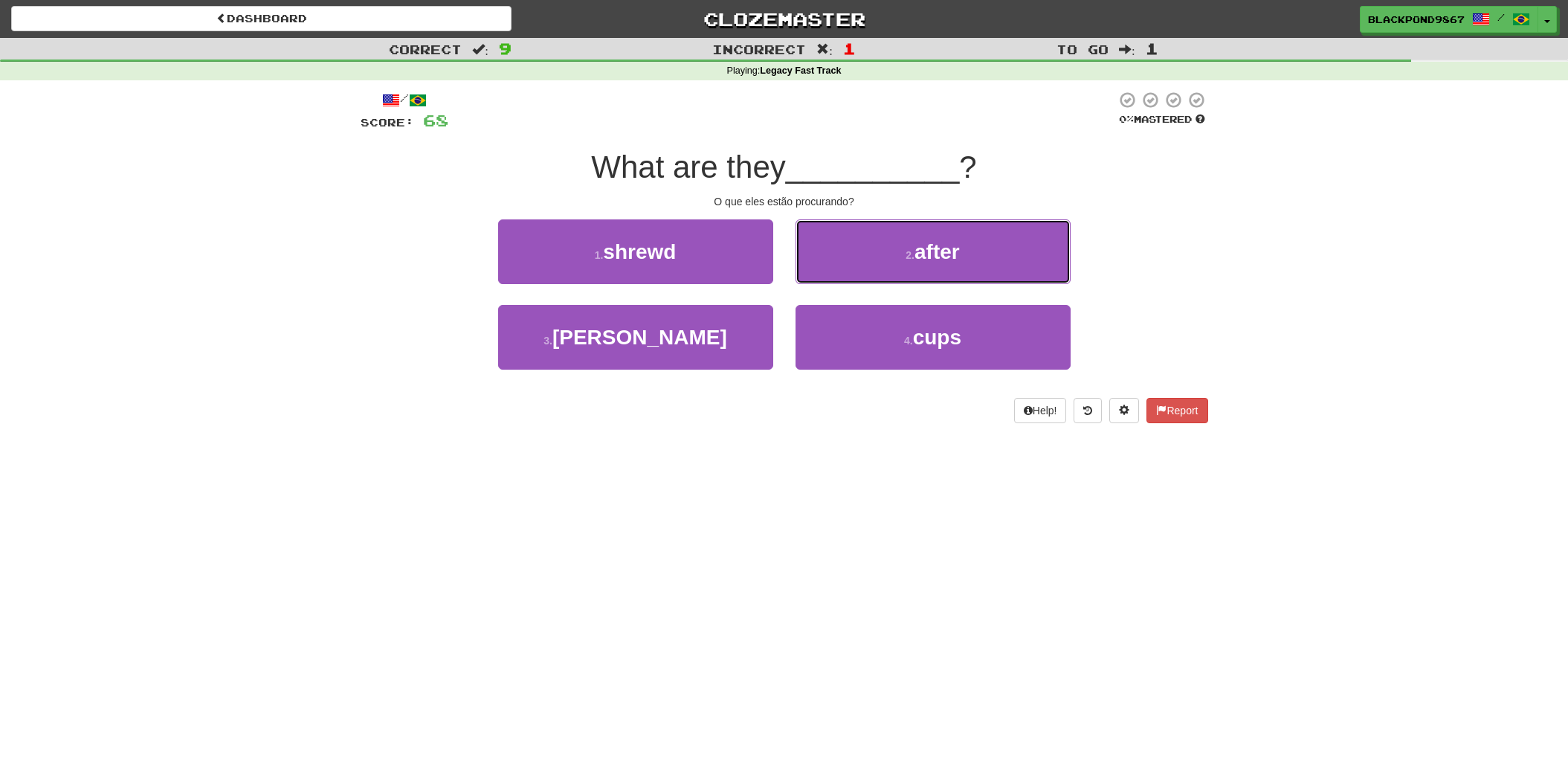
click at [842, 272] on button "2 . after" at bounding box center [933, 252] width 275 height 64
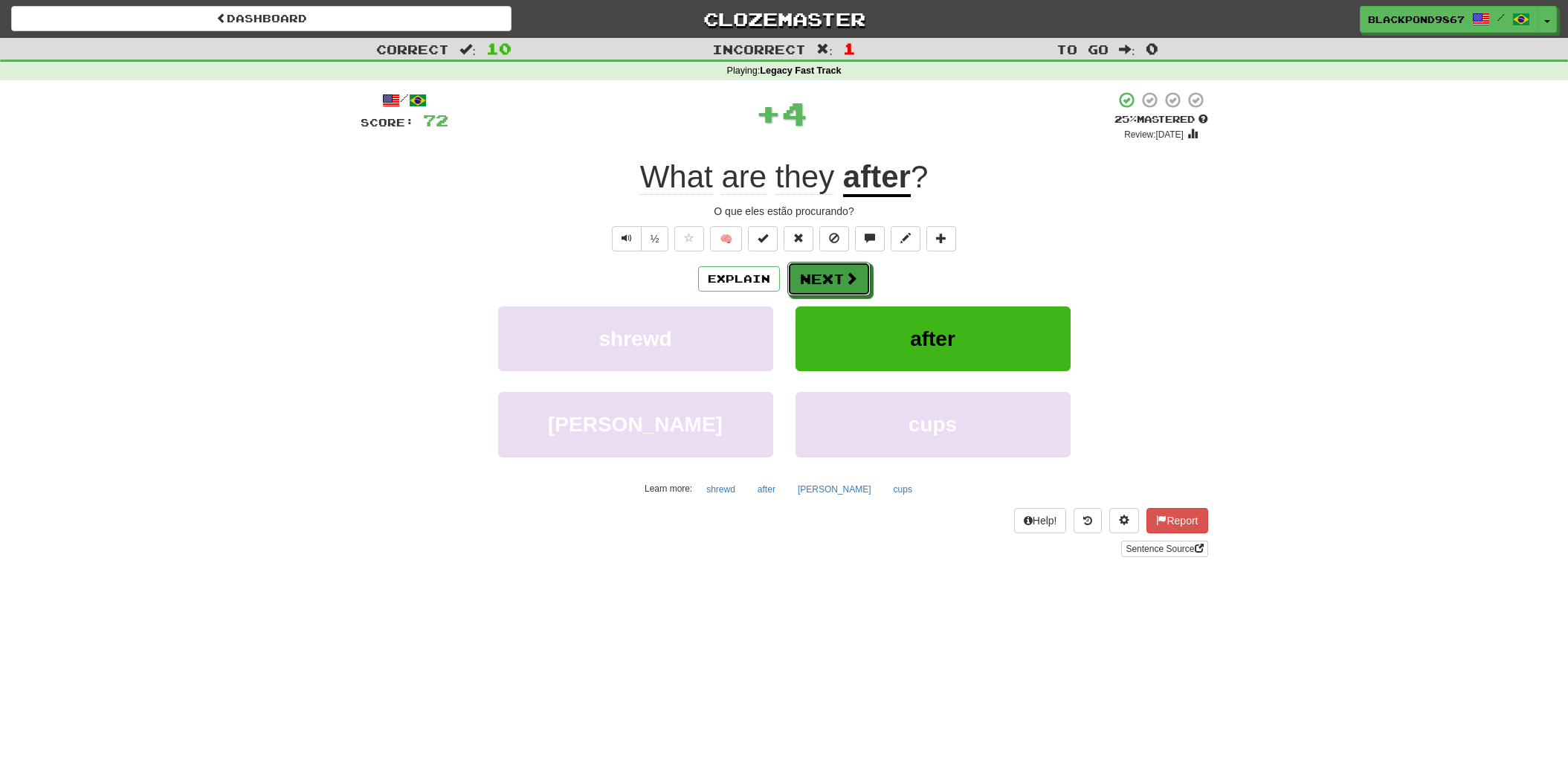
click at [842, 272] on button "Next" at bounding box center [829, 279] width 83 height 34
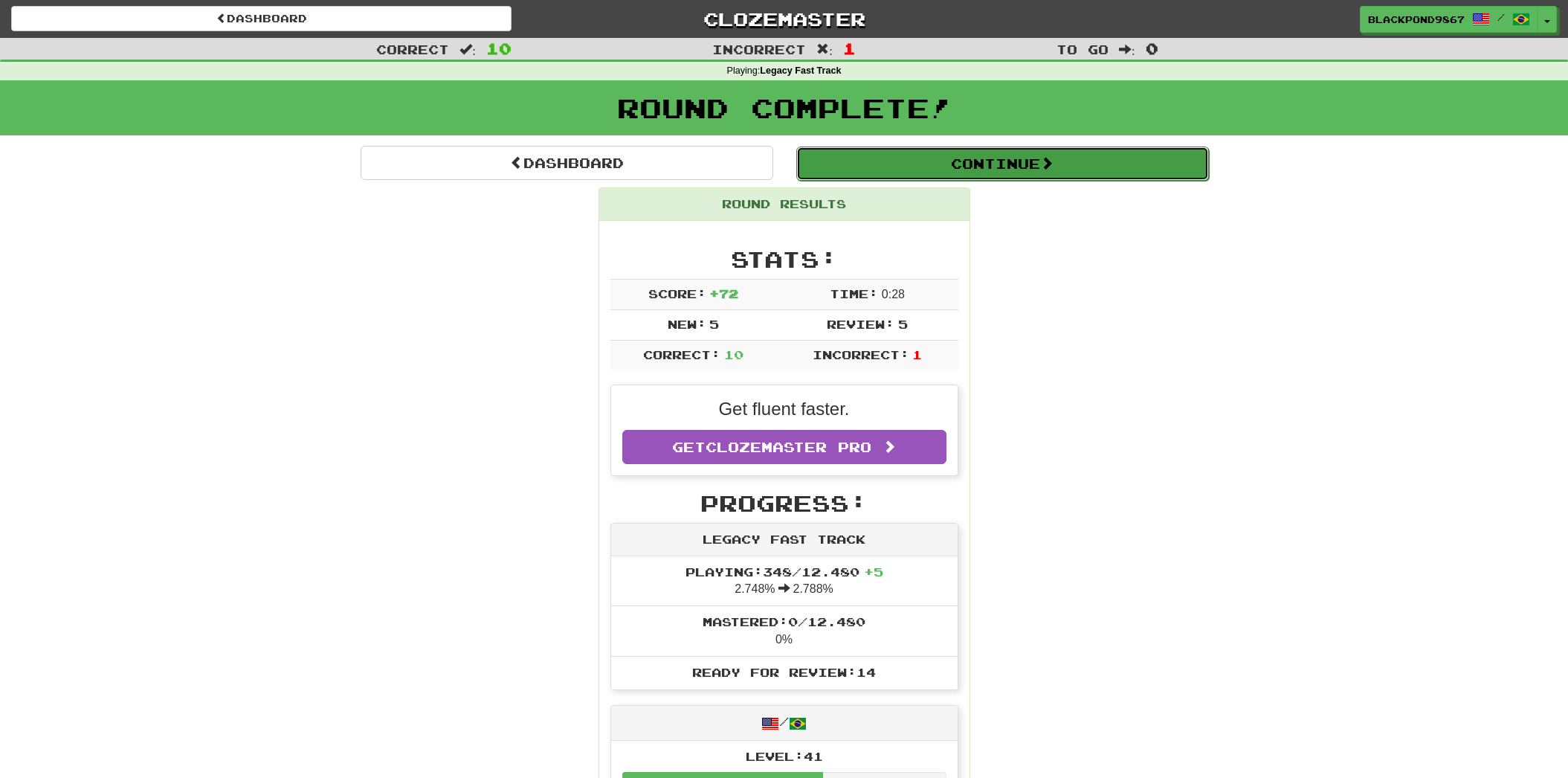
click at [953, 163] on button "Continue" at bounding box center [1002, 164] width 413 height 34
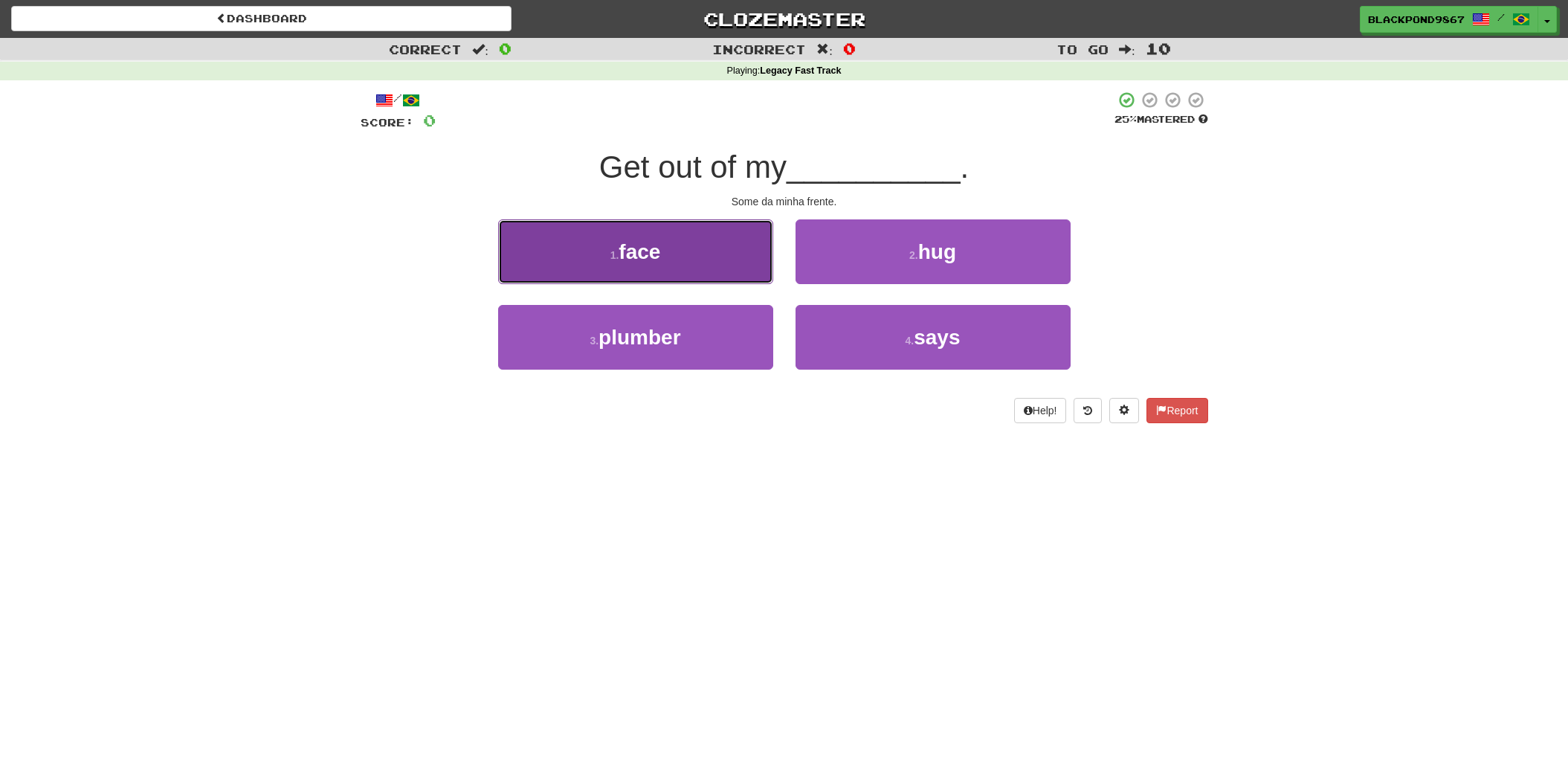
click at [696, 259] on button "1 . face" at bounding box center [636, 252] width 275 height 64
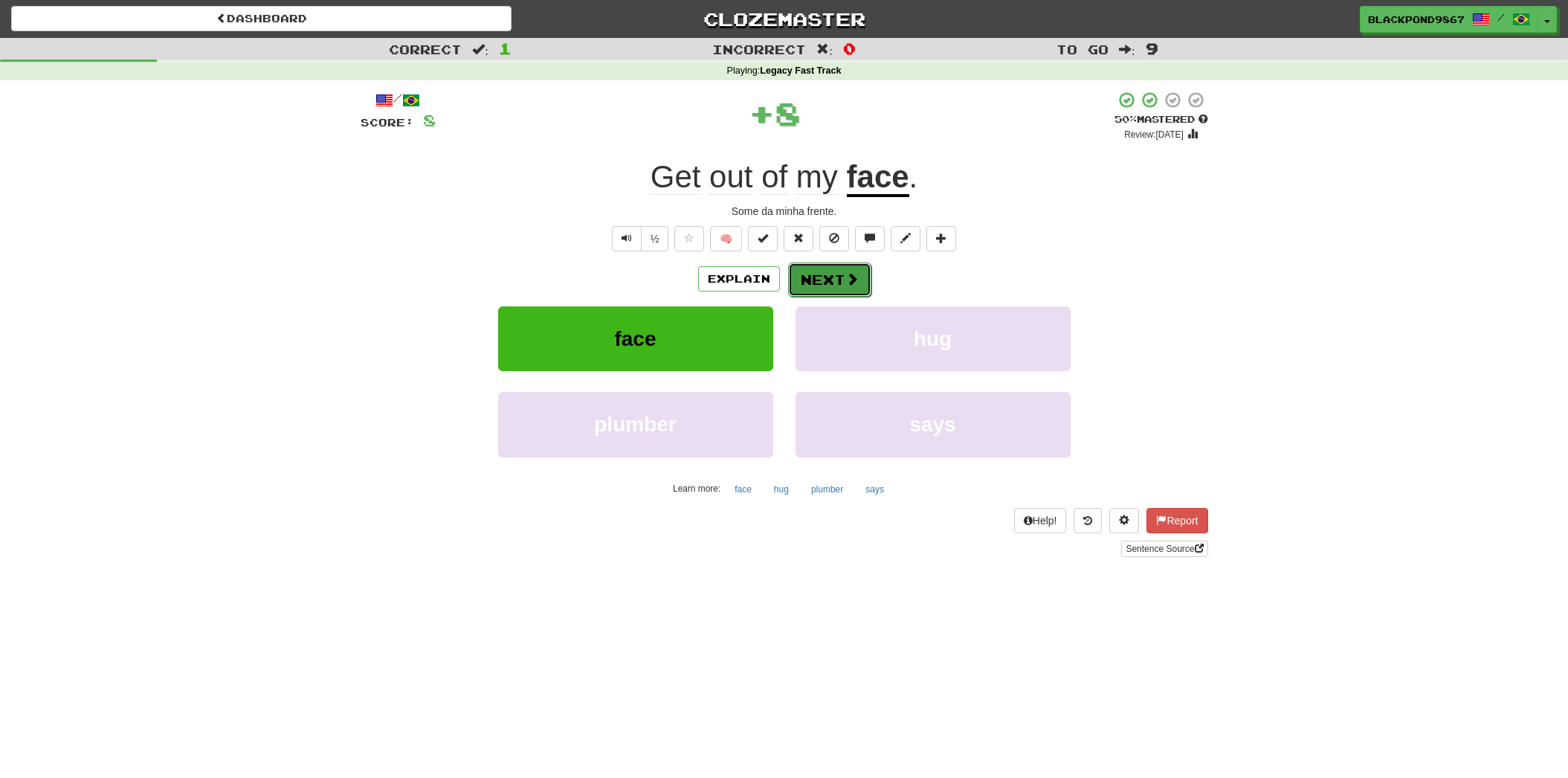
click at [837, 275] on button "Next" at bounding box center [830, 280] width 83 height 34
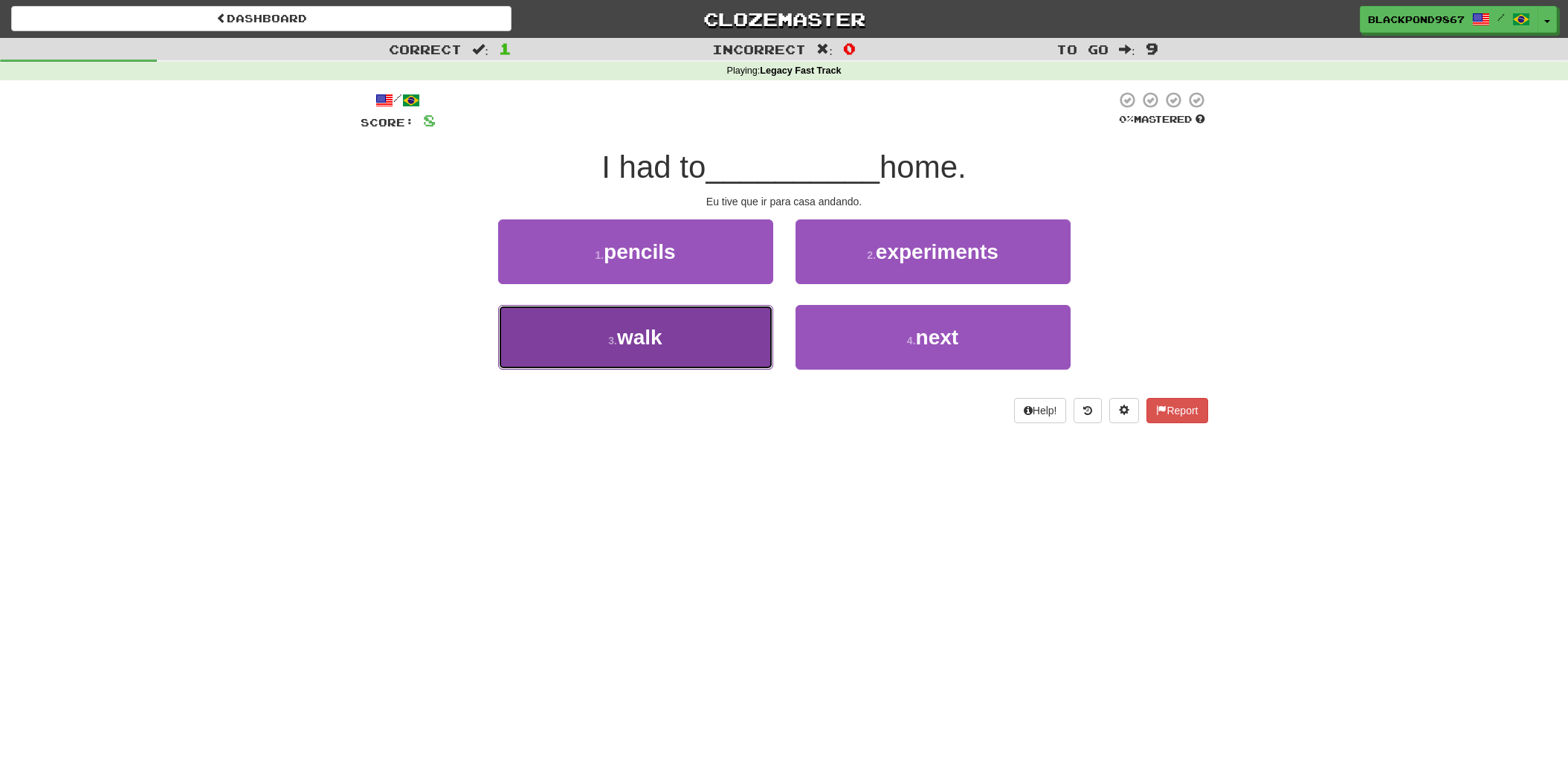
click at [726, 342] on button "3 . walk" at bounding box center [636, 337] width 275 height 64
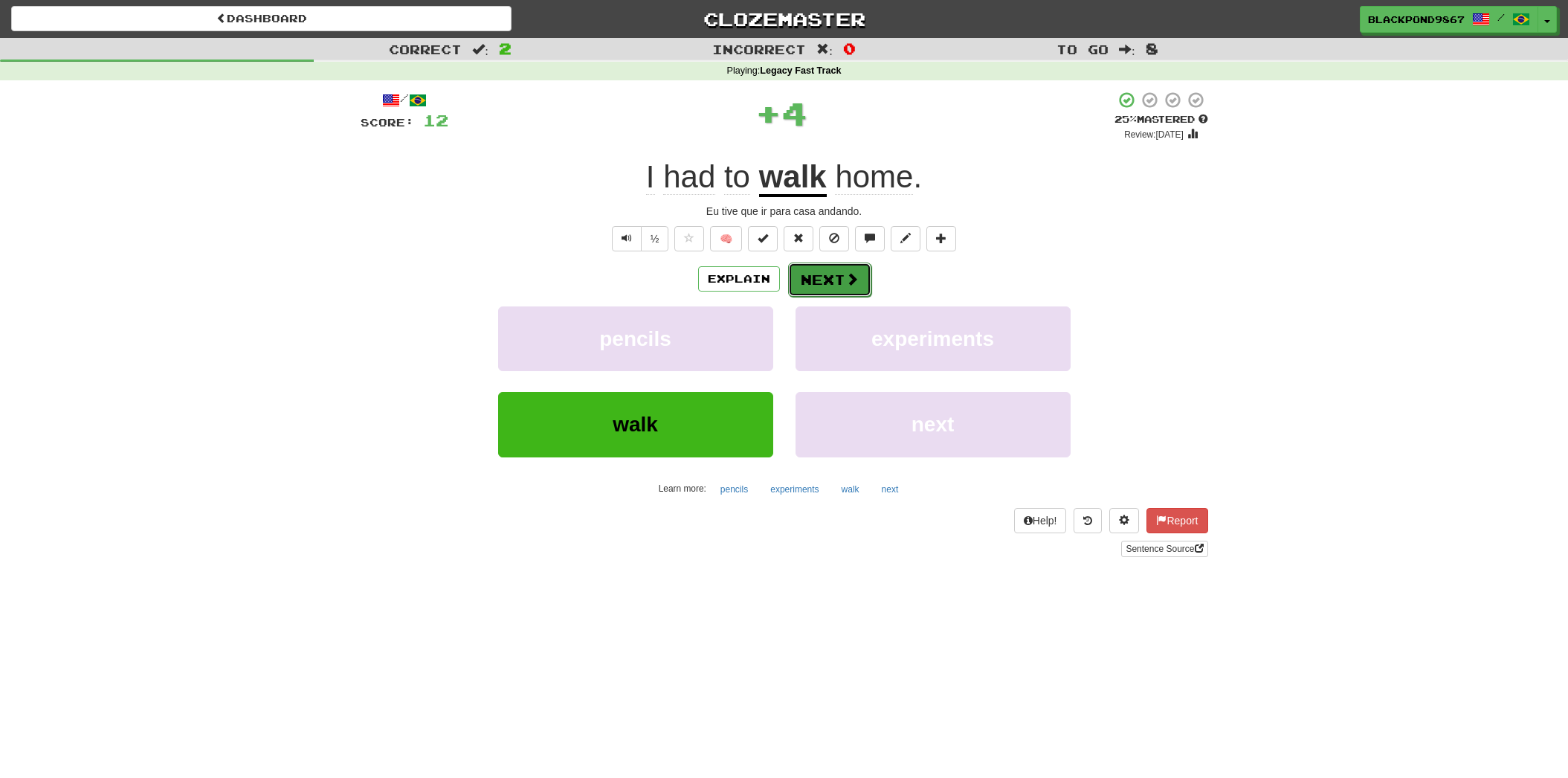
click at [818, 285] on button "Next" at bounding box center [830, 280] width 83 height 34
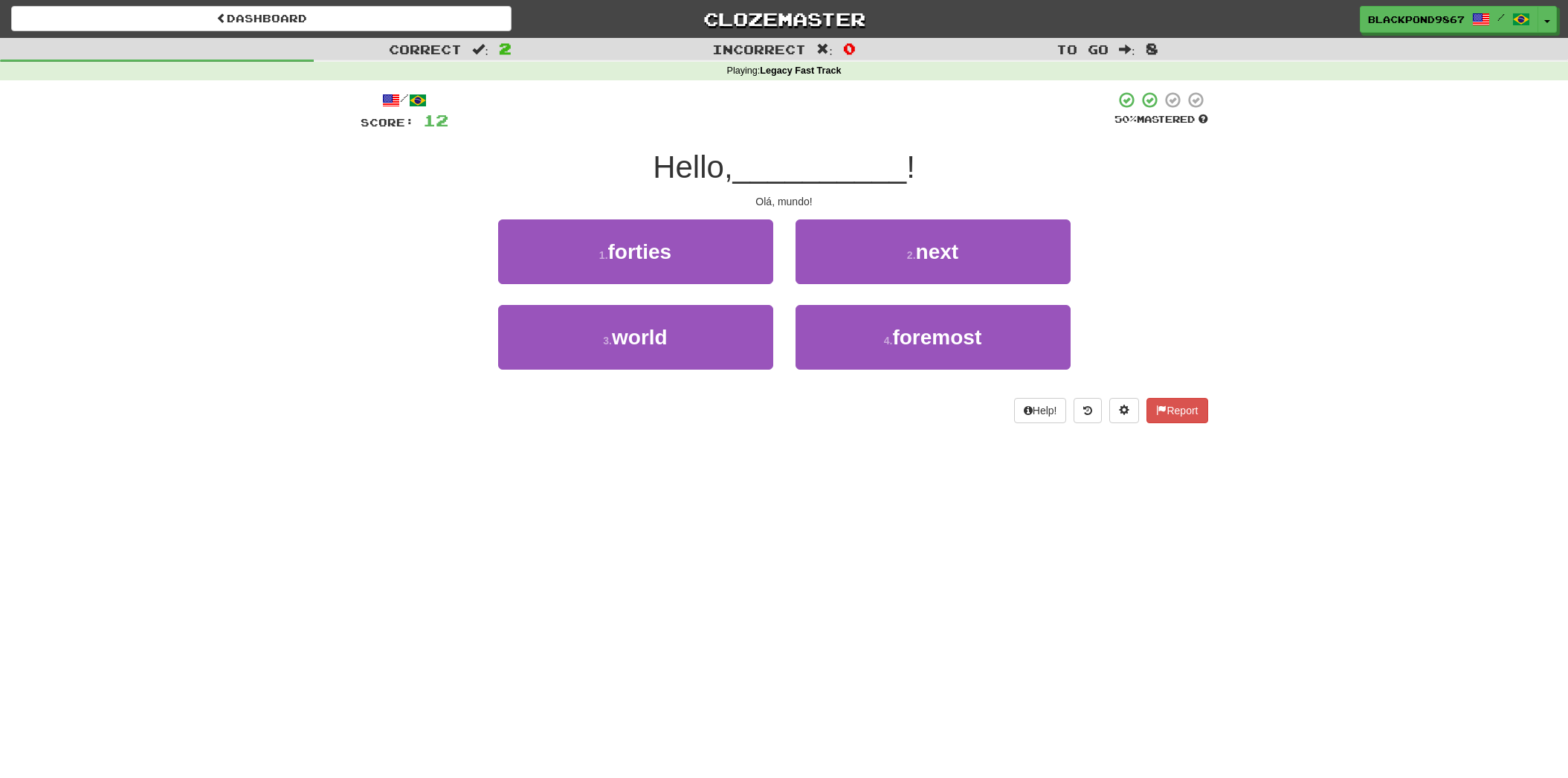
click at [717, 372] on div "3 . world" at bounding box center [636, 347] width 297 height 86
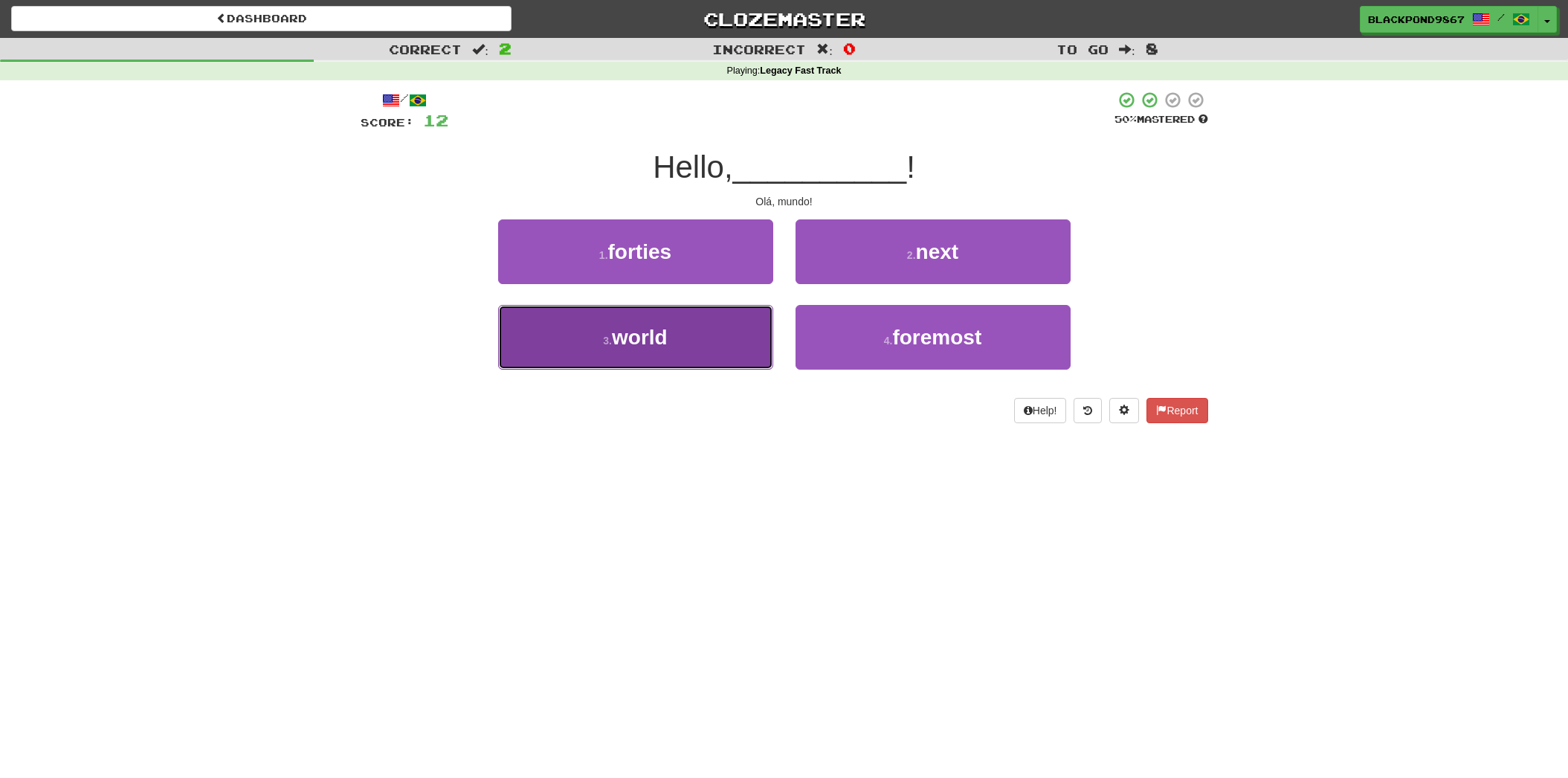
click at [724, 362] on button "3 . world" at bounding box center [636, 337] width 275 height 64
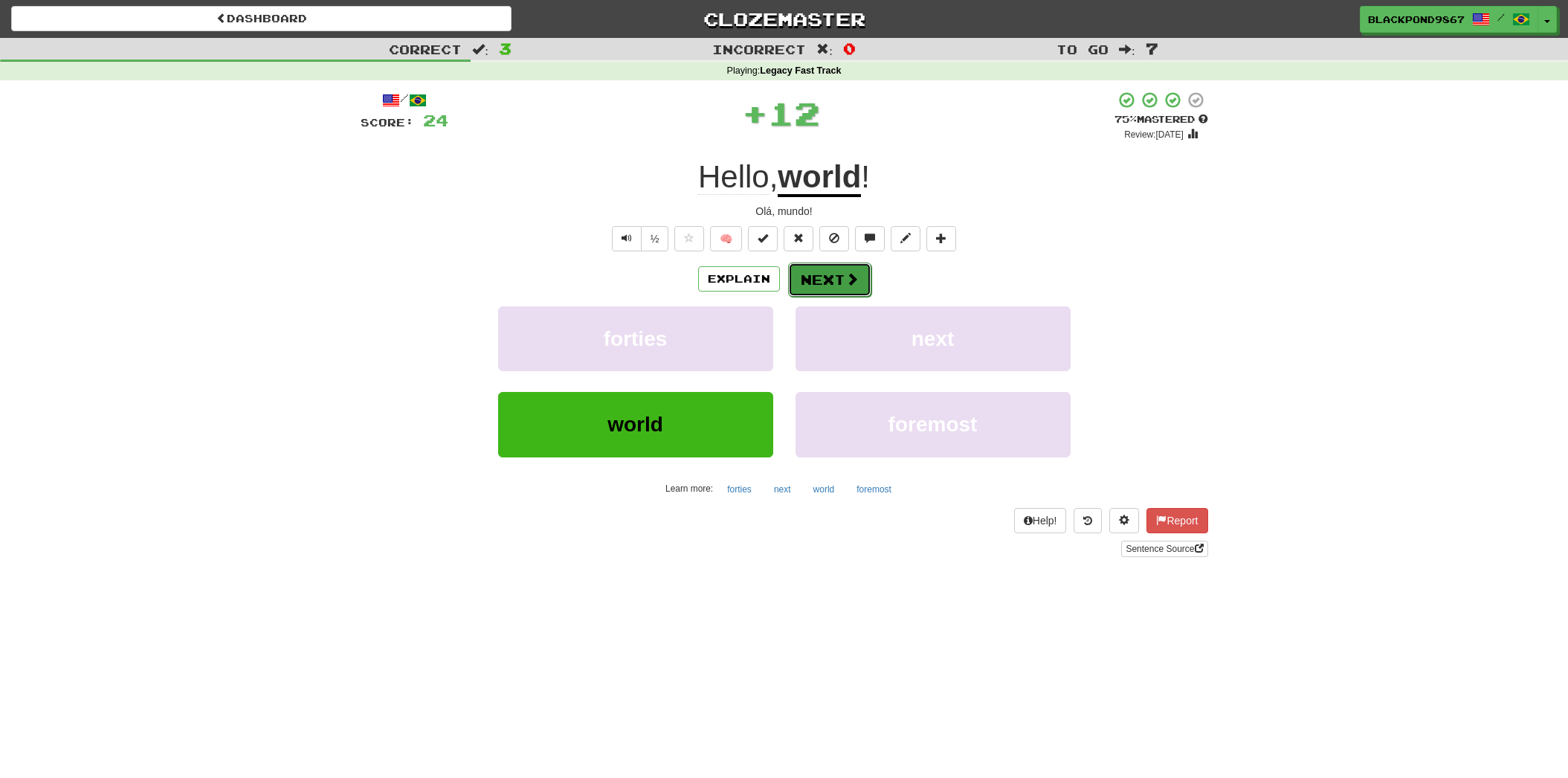
click at [845, 286] on span at bounding box center [852, 279] width 14 height 14
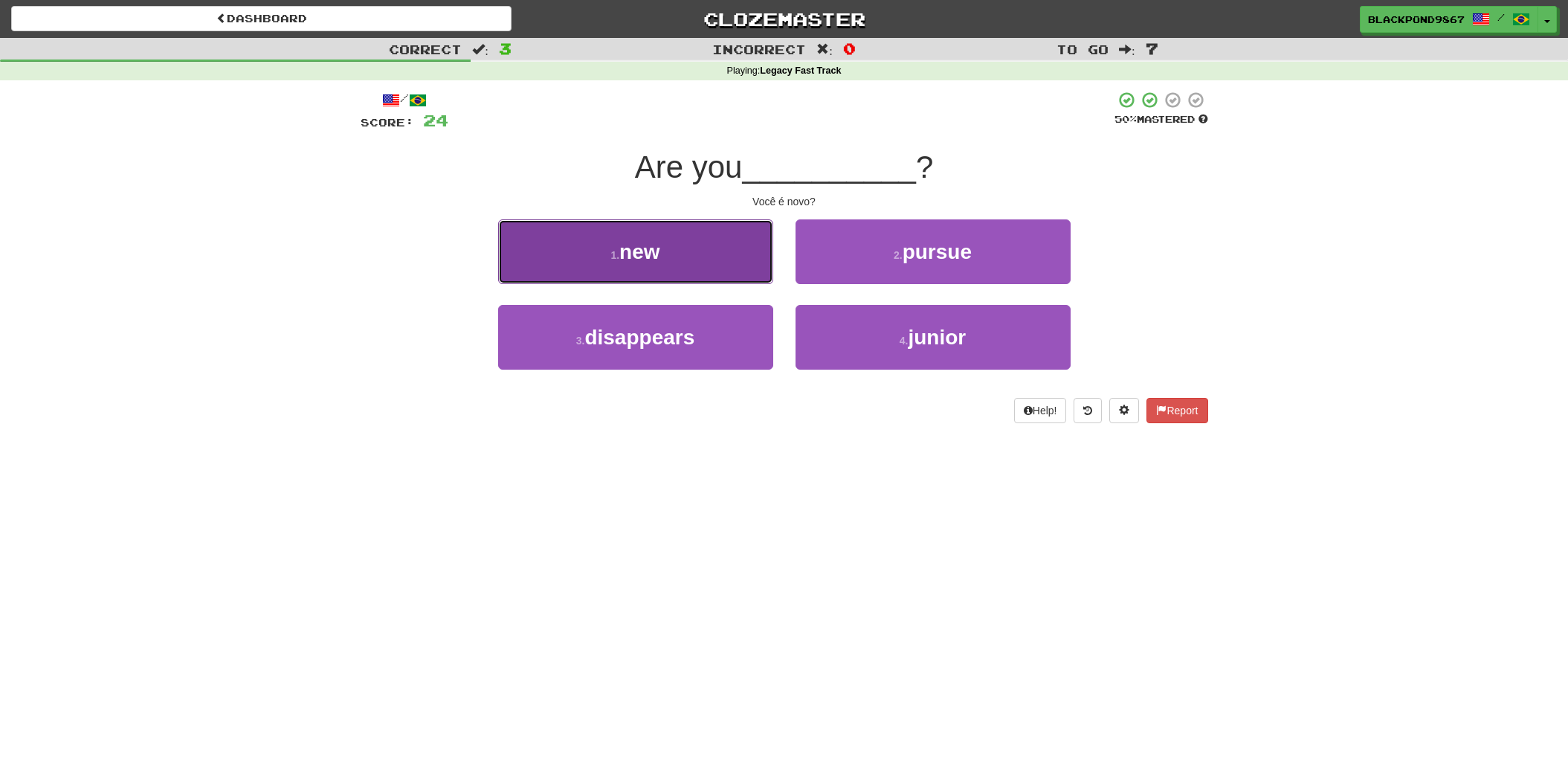
click at [634, 231] on button "1 . new" at bounding box center [636, 252] width 275 height 64
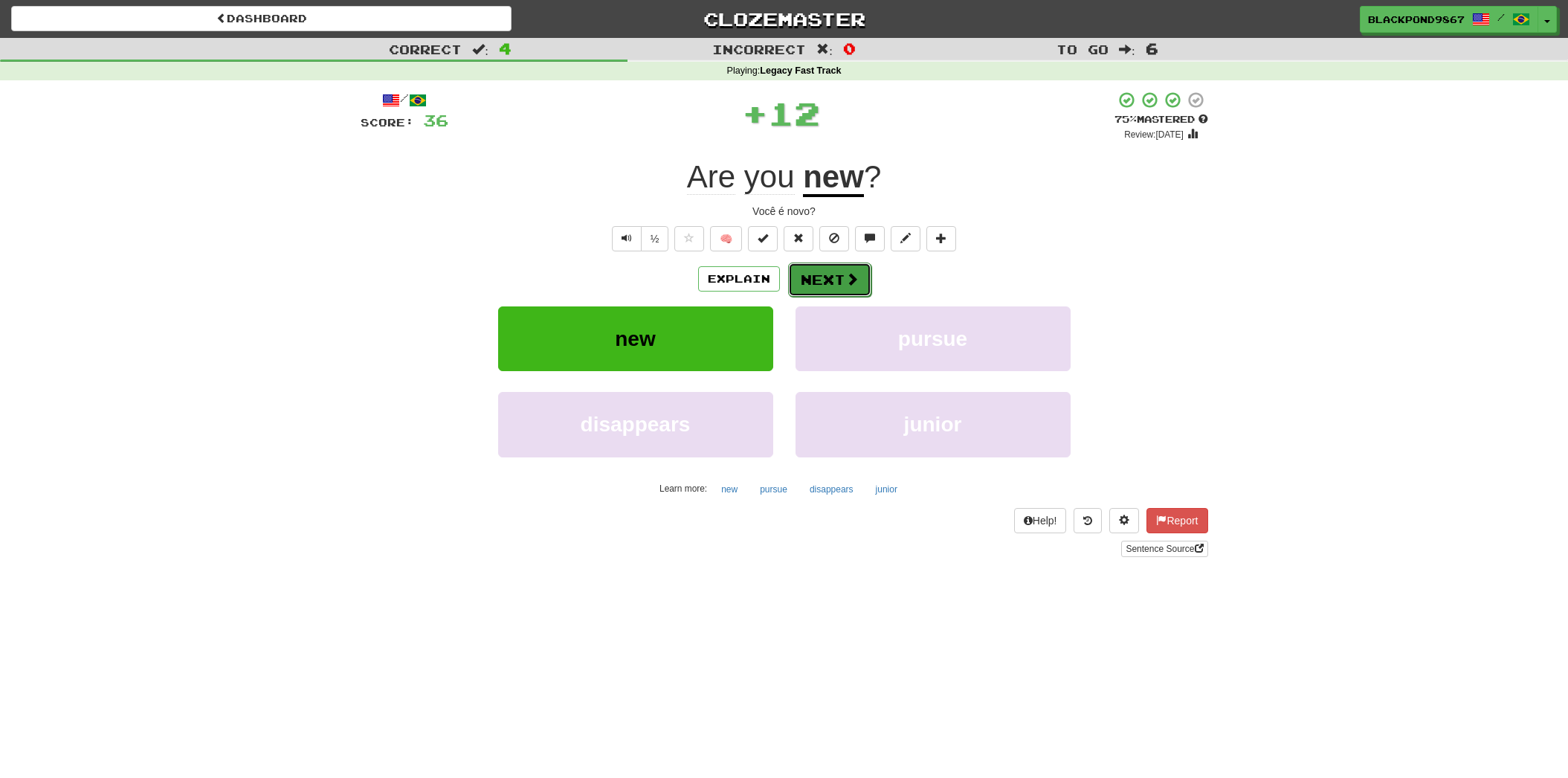
click at [806, 275] on button "Next" at bounding box center [830, 280] width 83 height 34
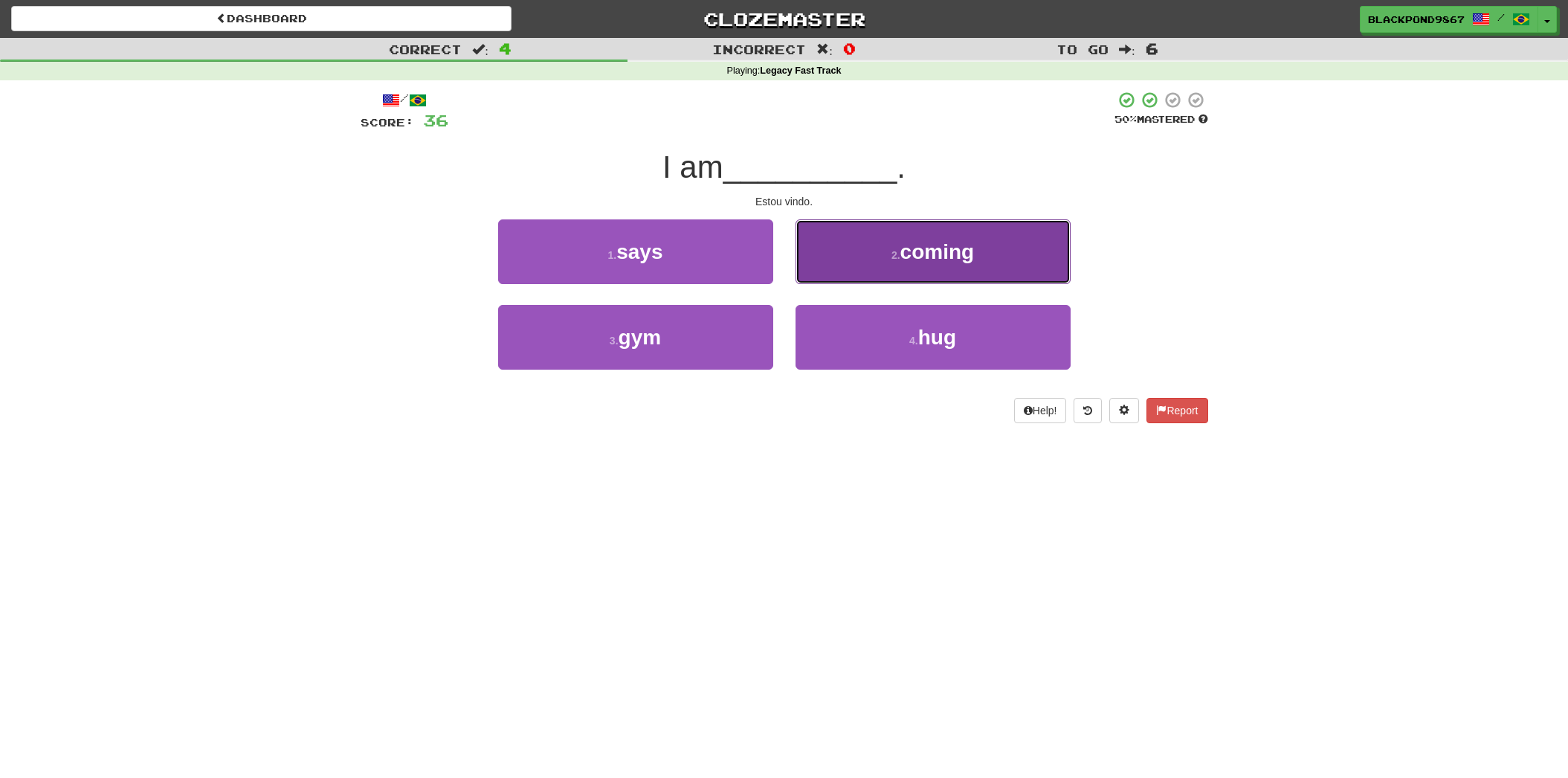
click at [886, 270] on button "2 . coming" at bounding box center [933, 252] width 275 height 64
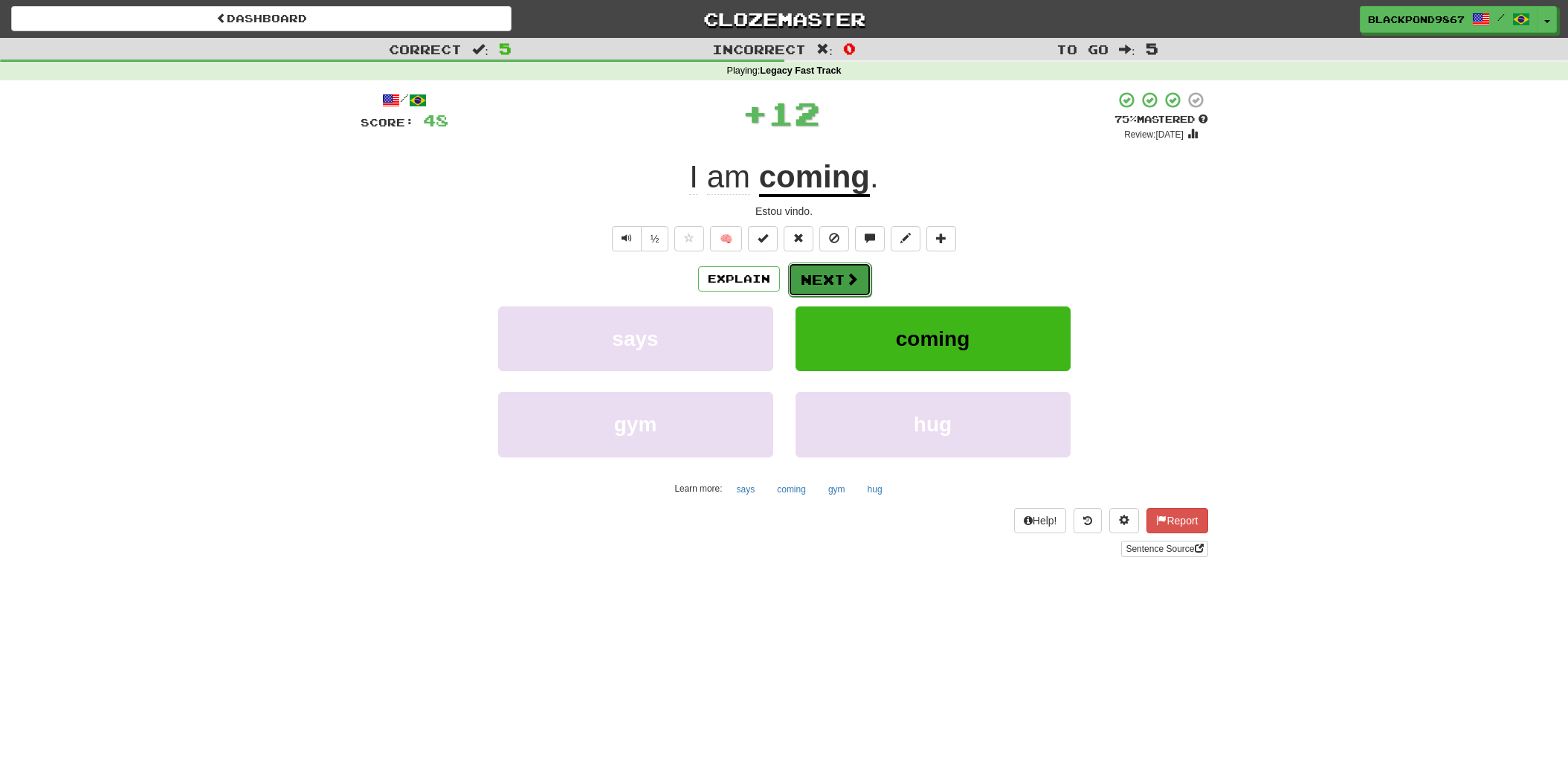
click at [832, 270] on button "Next" at bounding box center [830, 280] width 83 height 34
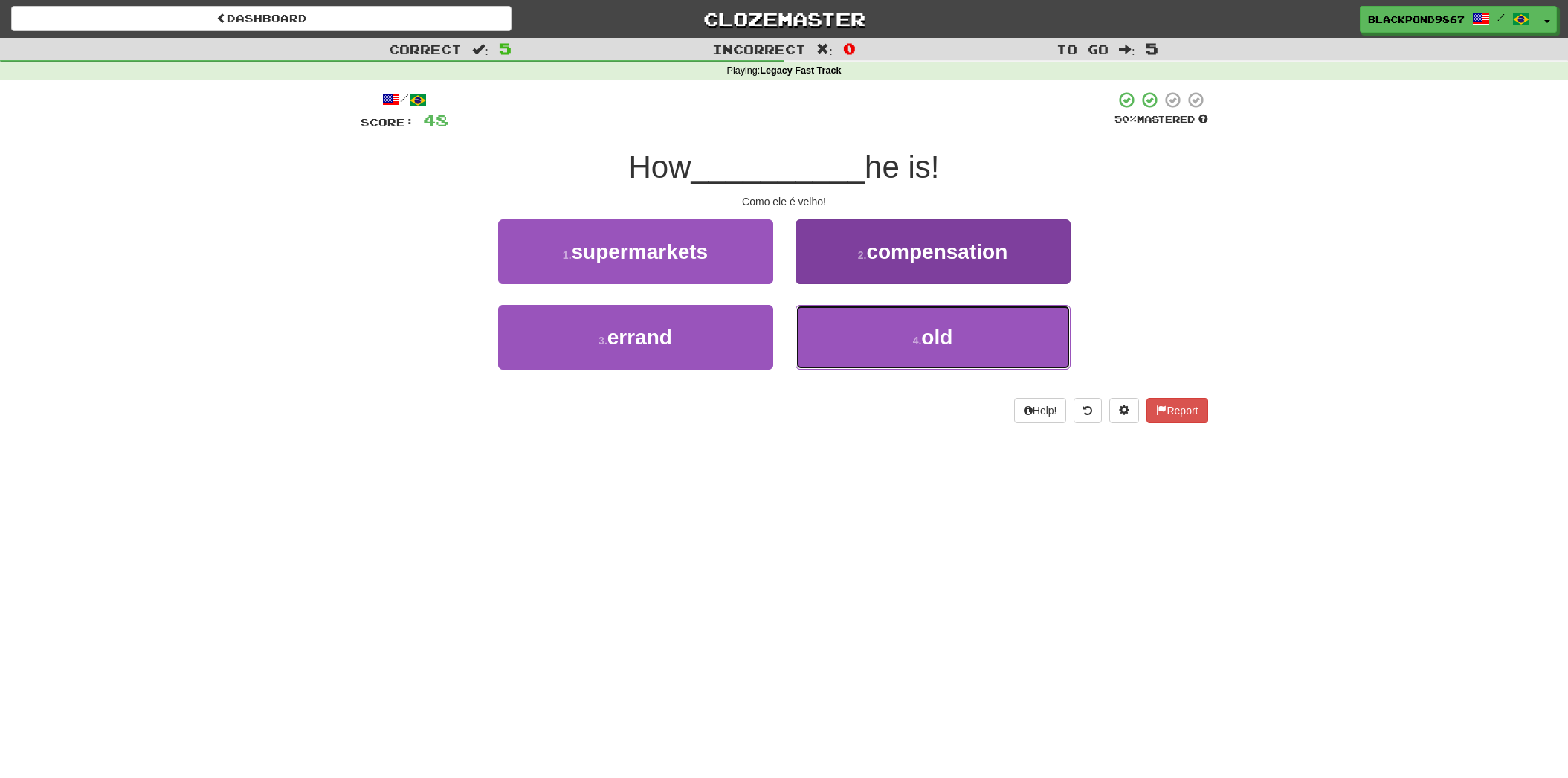
drag, startPoint x: 856, startPoint y: 327, endPoint x: 856, endPoint y: 309, distance: 18.0
click at [856, 327] on button "4 . old" at bounding box center [933, 337] width 275 height 64
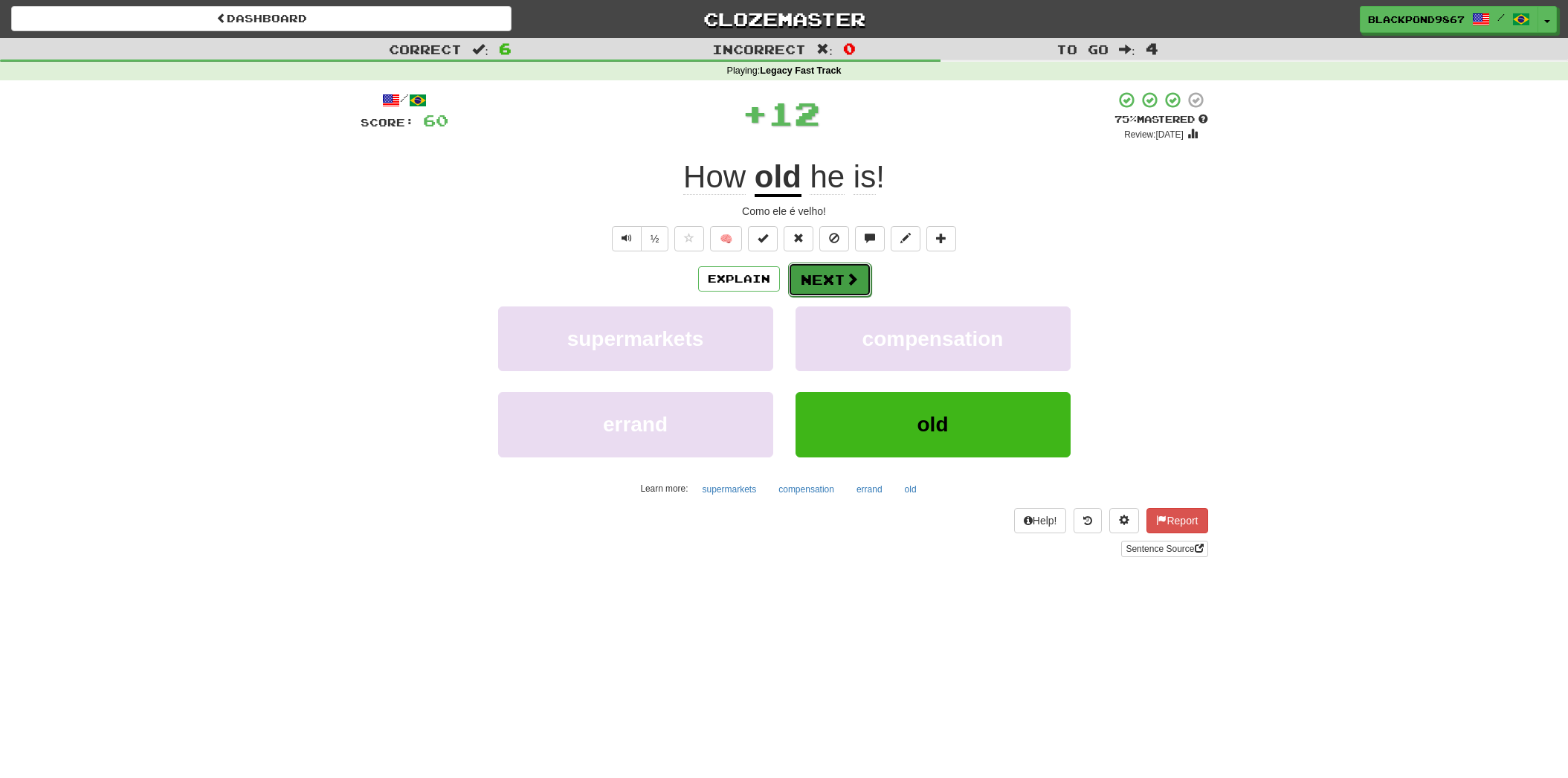
click at [842, 280] on button "Next" at bounding box center [830, 280] width 83 height 34
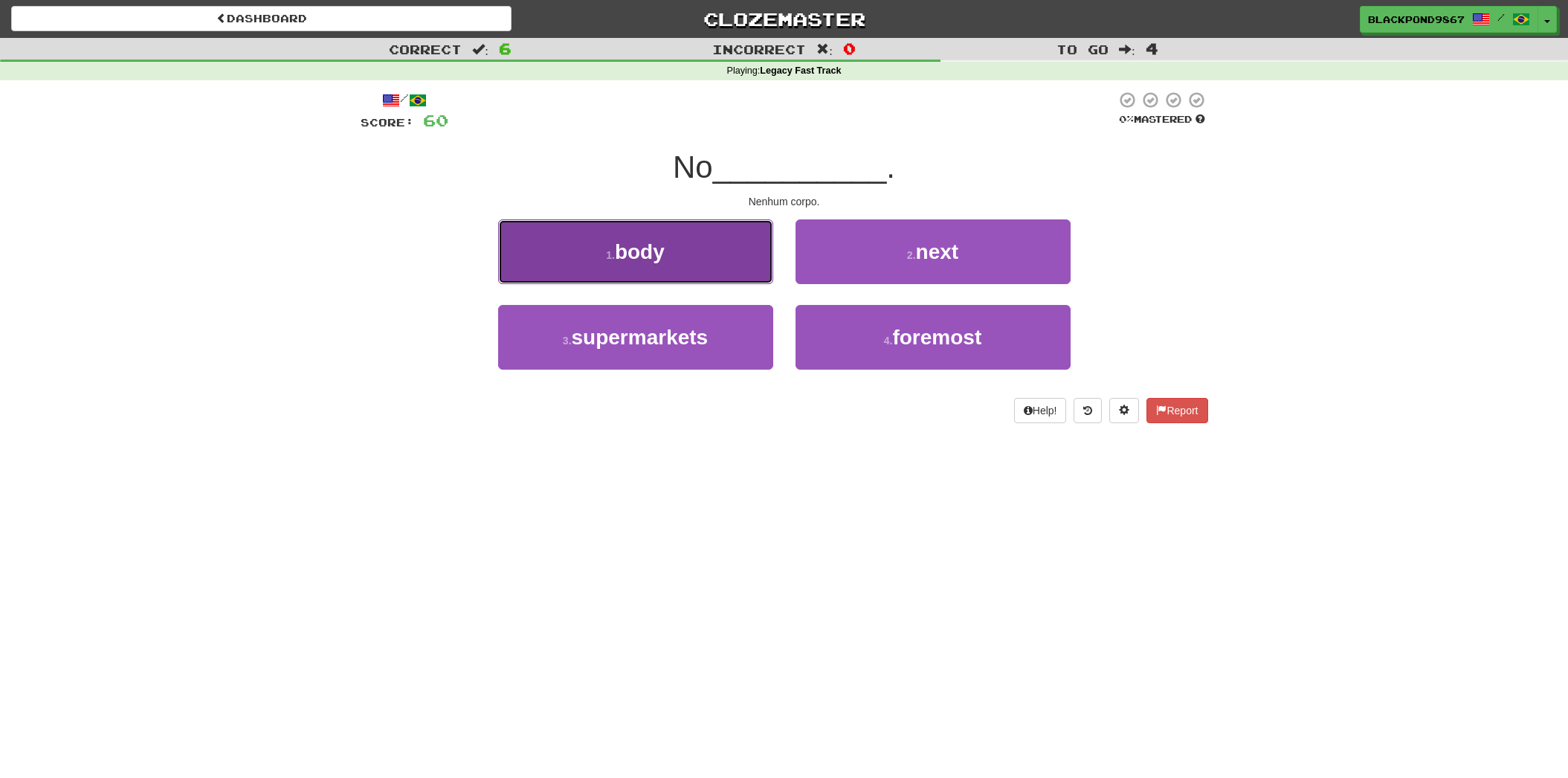
click at [734, 270] on button "1 . body" at bounding box center [636, 252] width 275 height 64
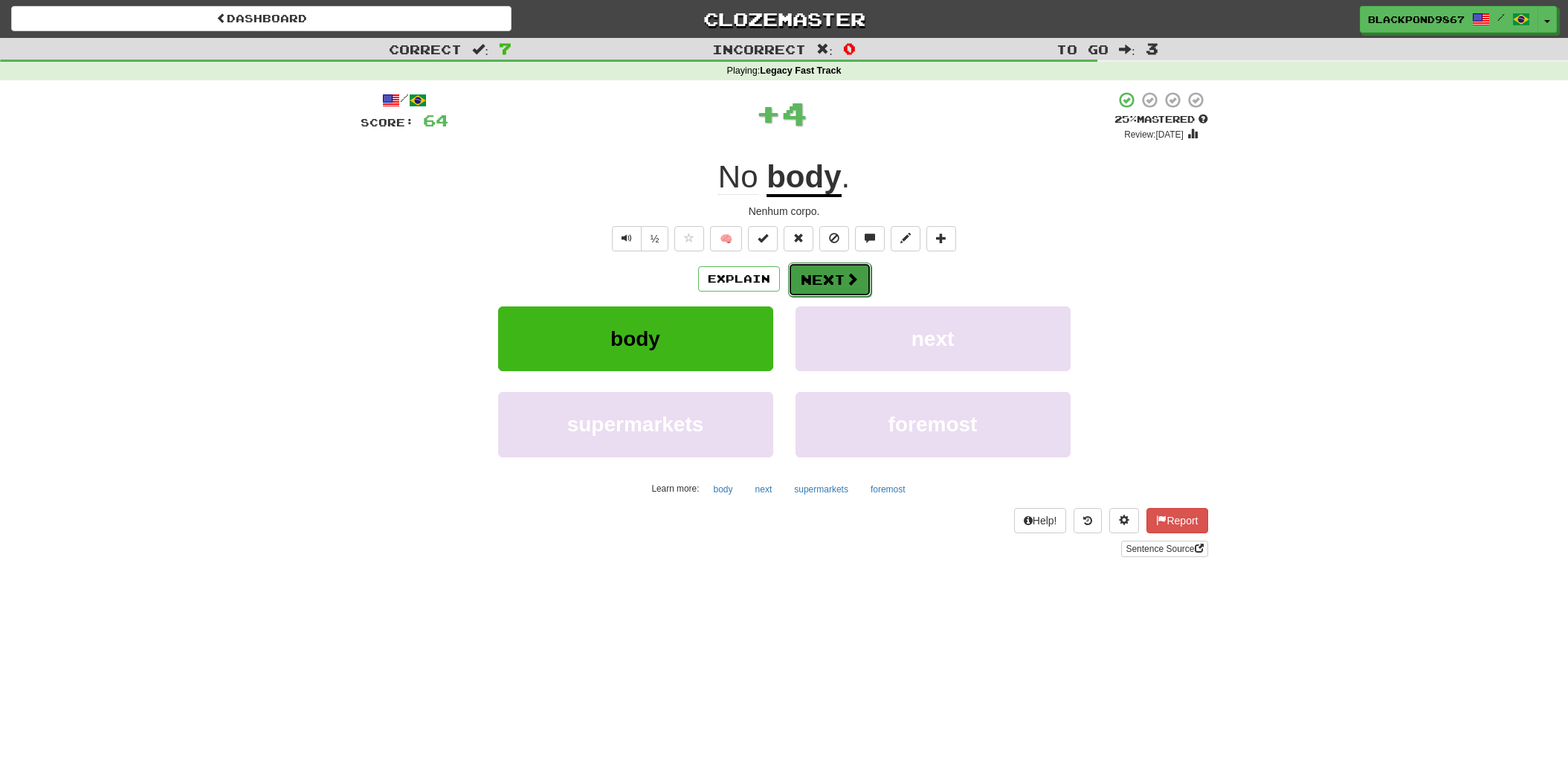
click at [814, 284] on button "Next" at bounding box center [830, 280] width 83 height 34
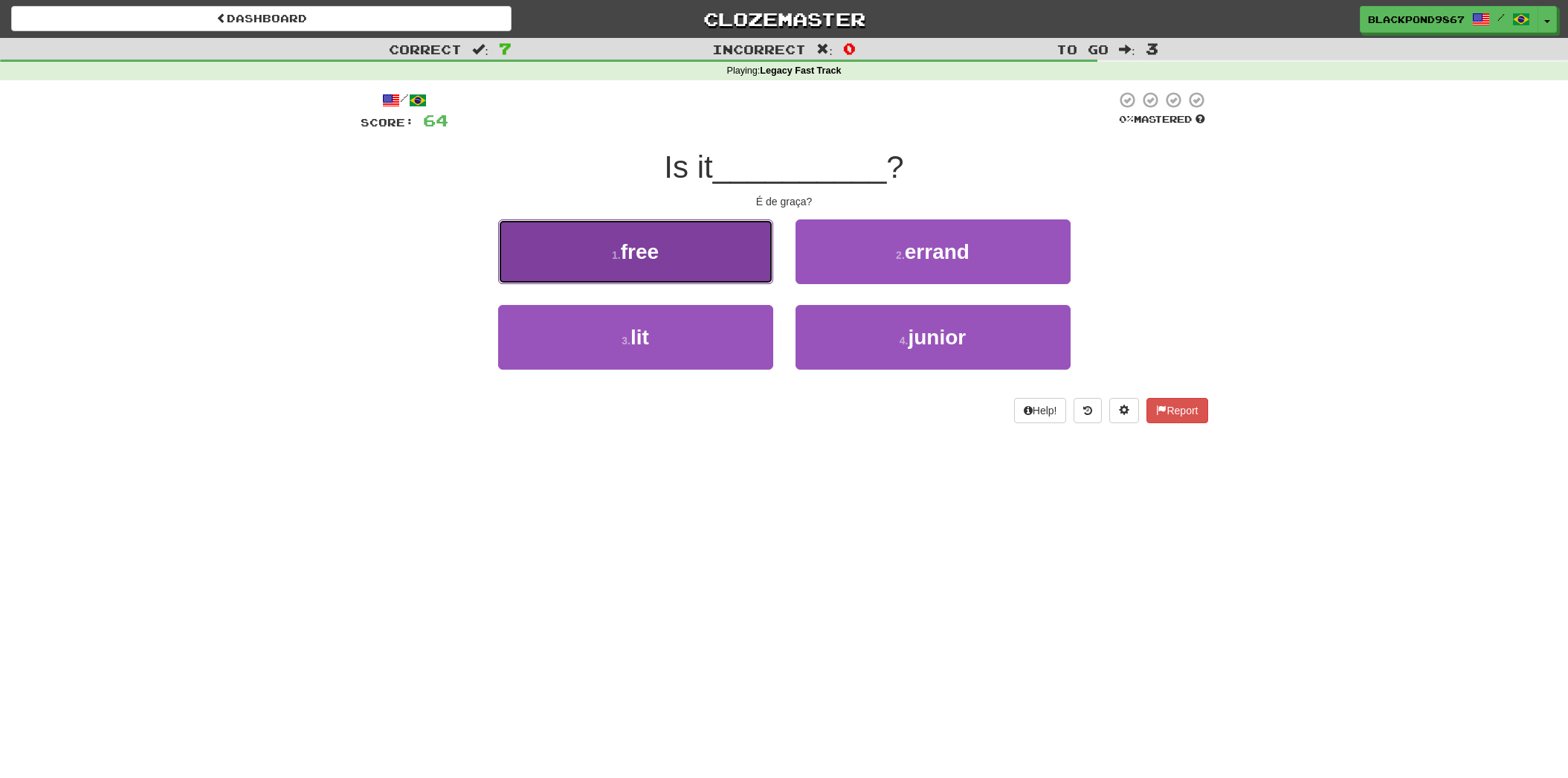
click at [641, 242] on span "free" at bounding box center [639, 251] width 38 height 23
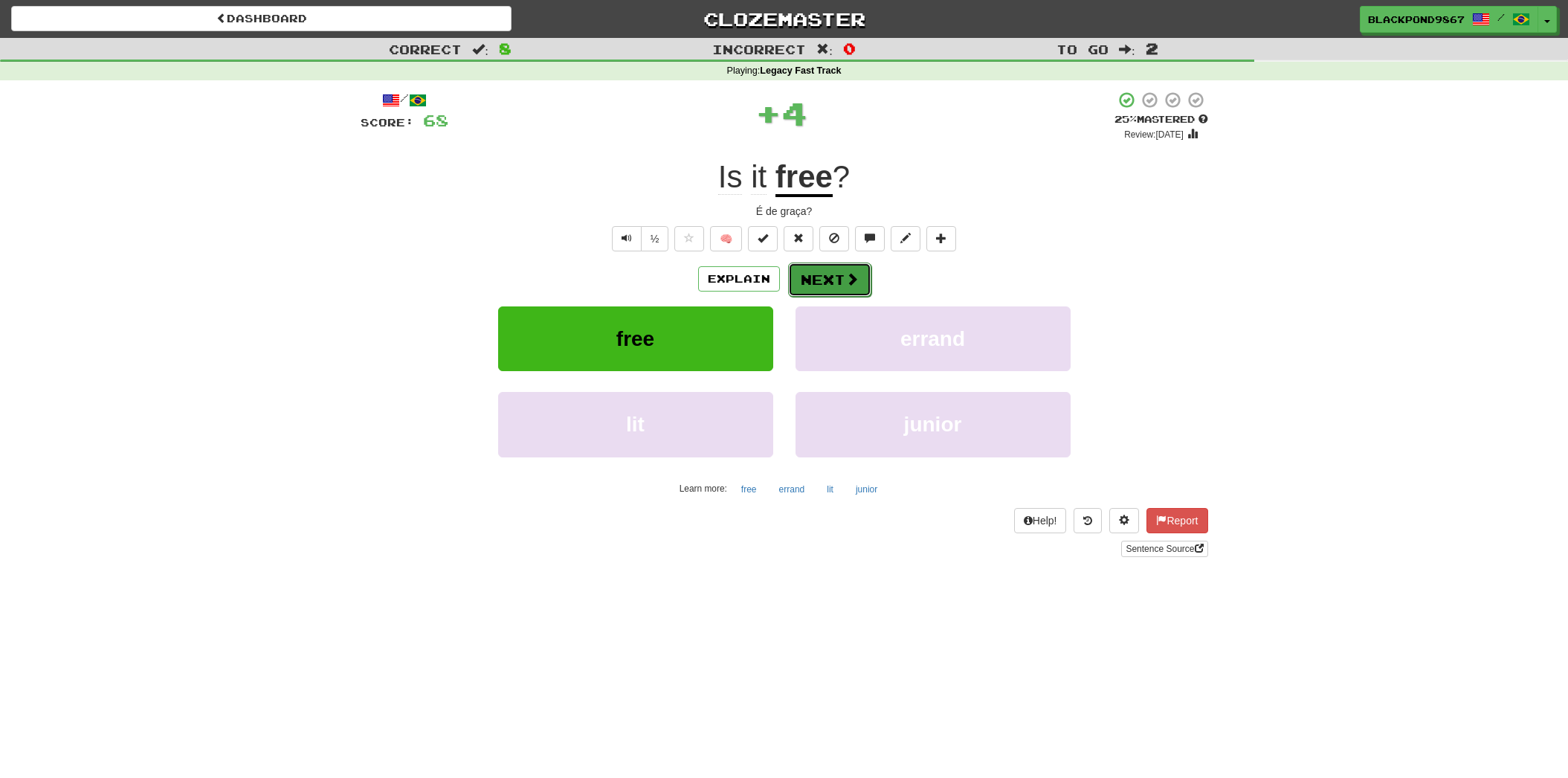
click at [837, 286] on button "Next" at bounding box center [830, 280] width 83 height 34
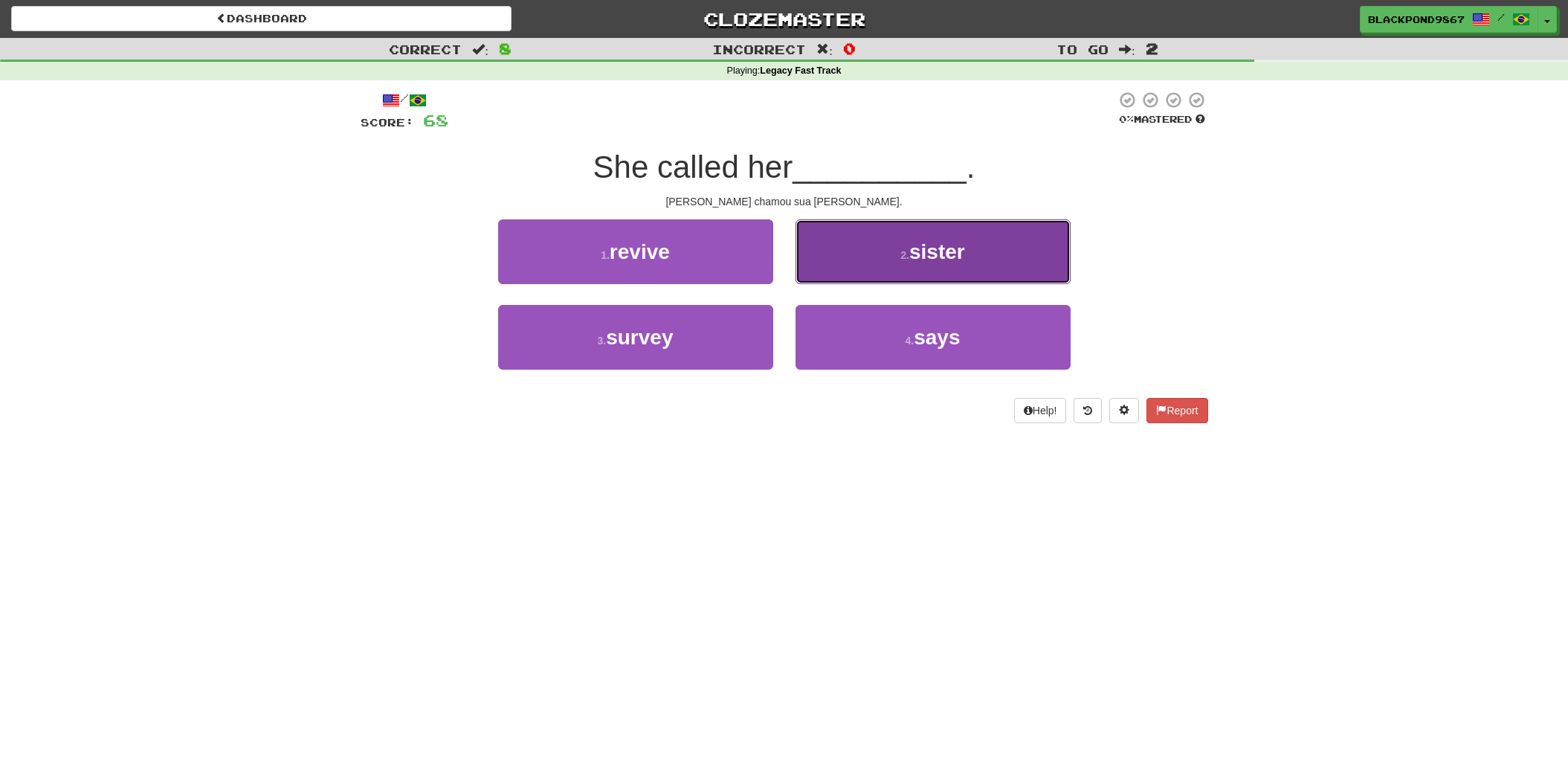
click at [834, 243] on button "2 . sister" at bounding box center [933, 252] width 275 height 64
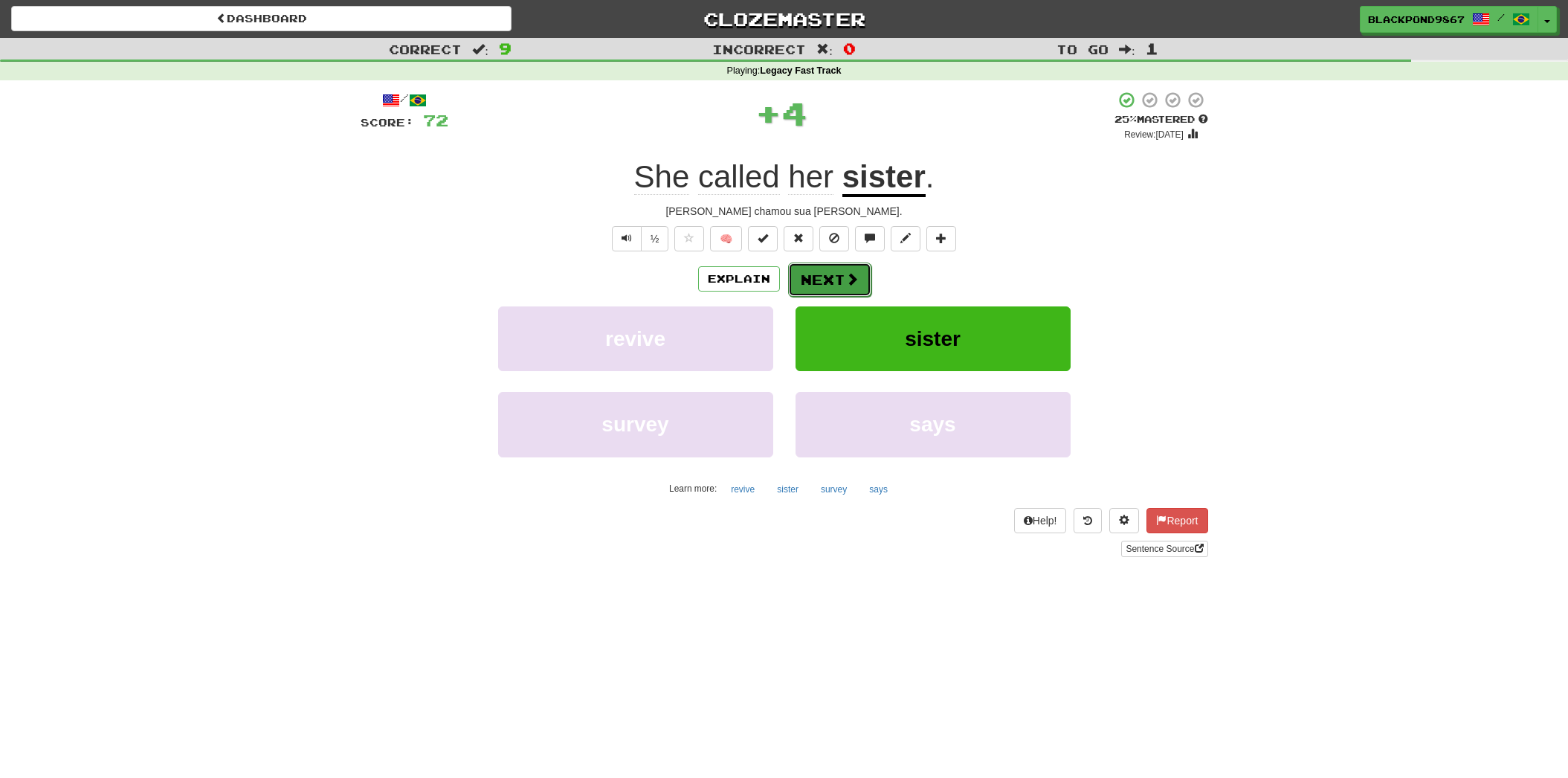
click at [831, 286] on button "Next" at bounding box center [830, 280] width 83 height 34
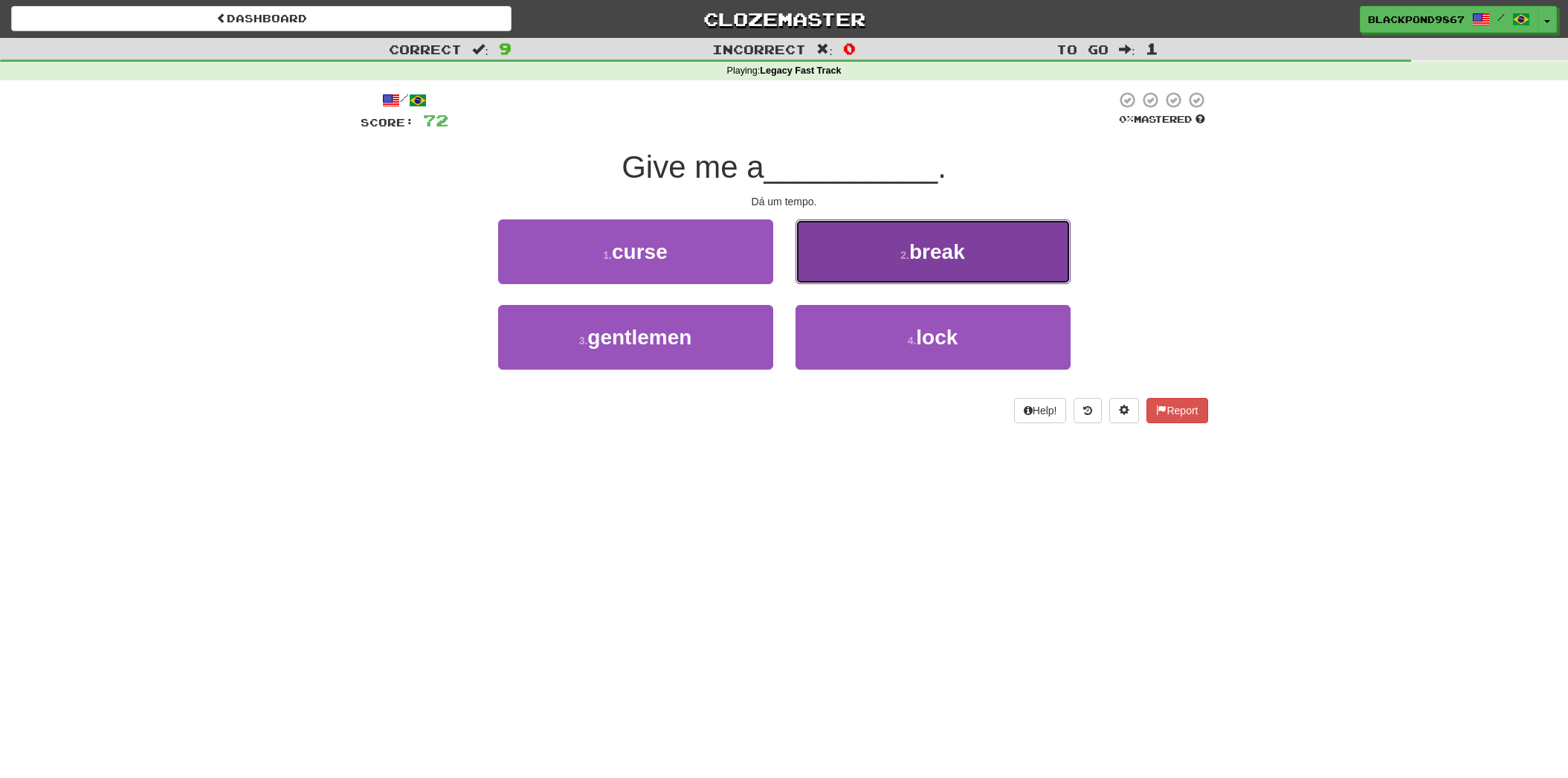
click at [849, 241] on button "2 . break" at bounding box center [933, 252] width 275 height 64
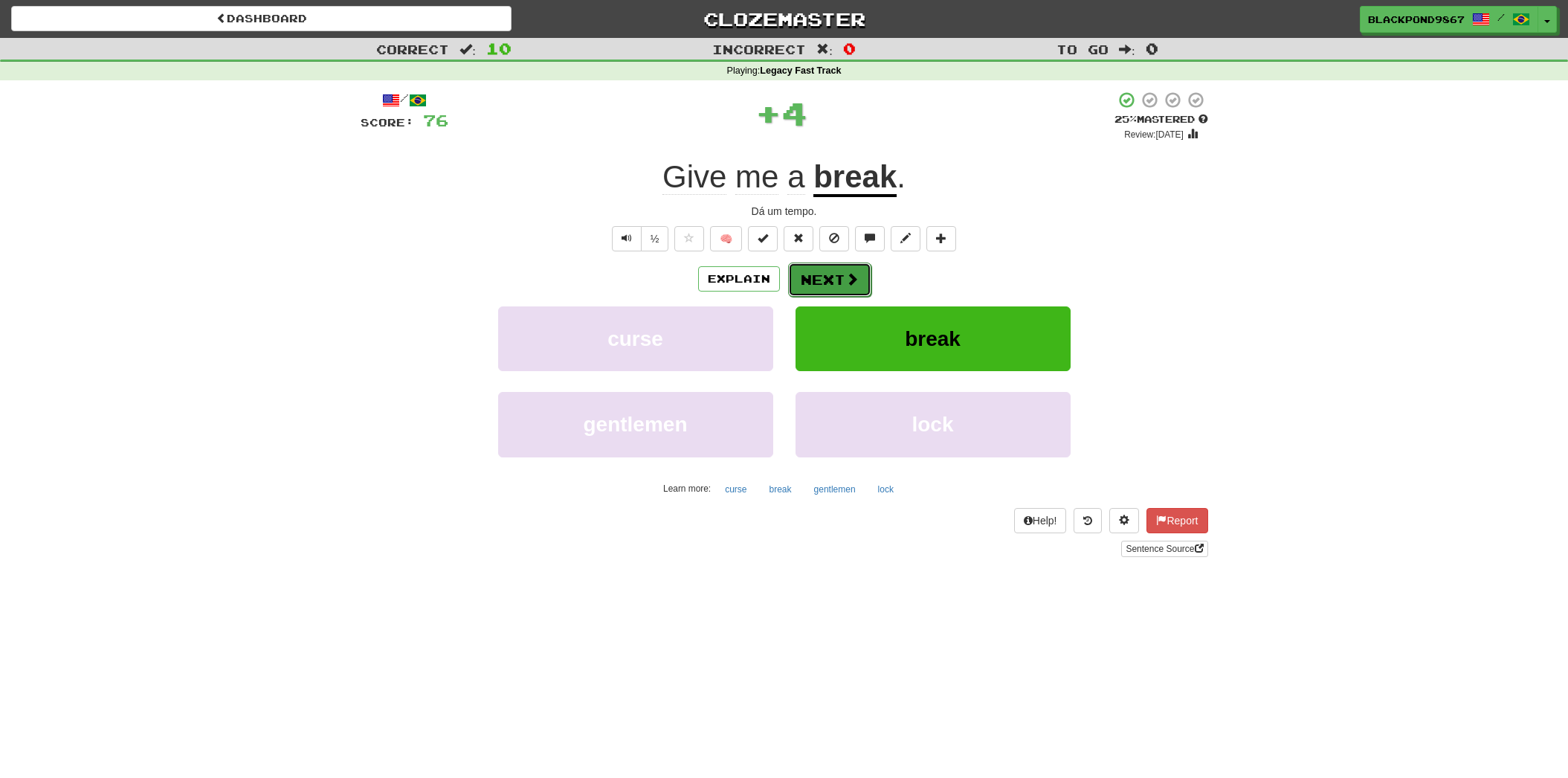
click at [832, 285] on button "Next" at bounding box center [830, 280] width 83 height 34
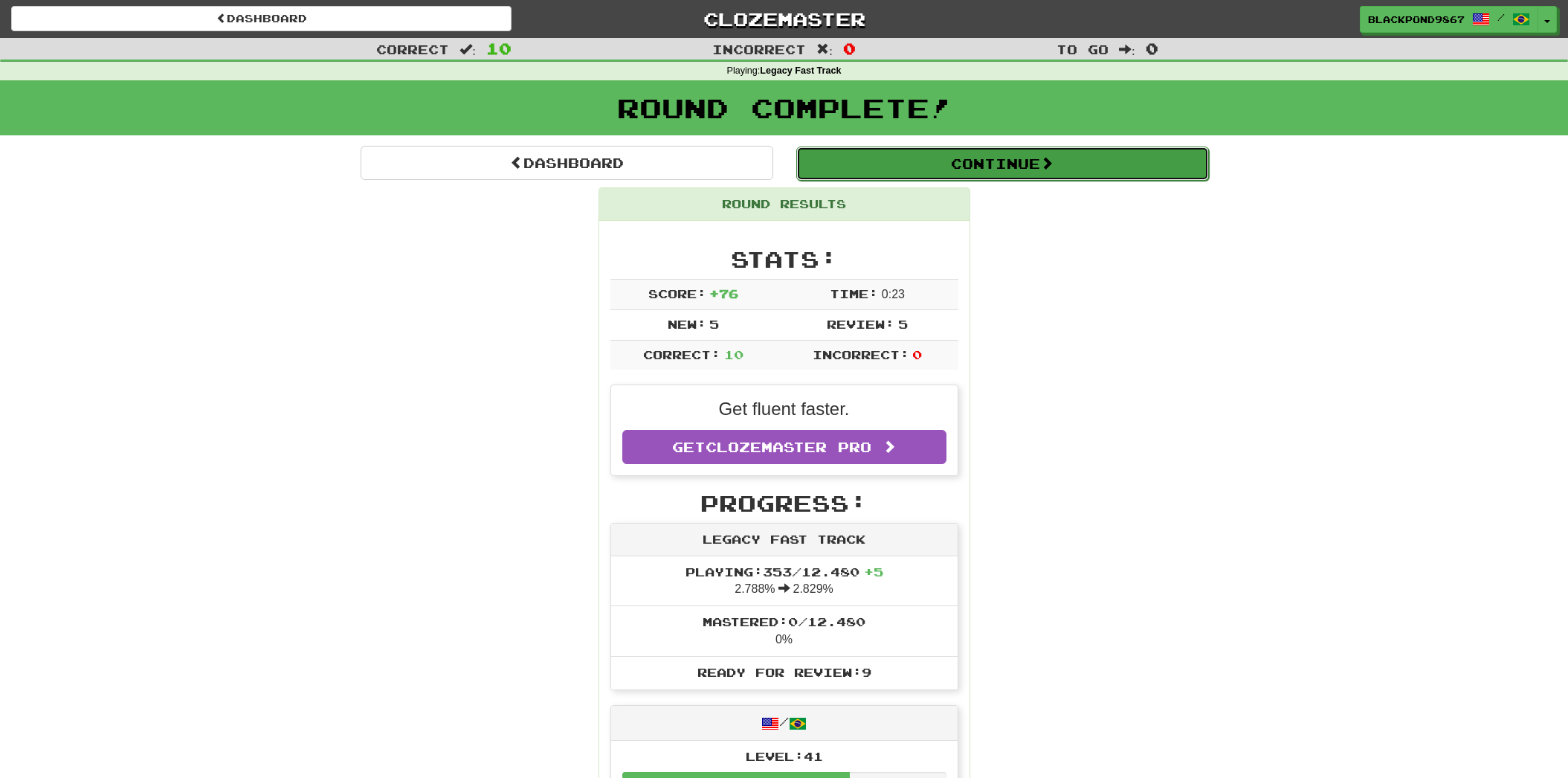
click at [926, 162] on button "Continue" at bounding box center [1002, 164] width 413 height 34
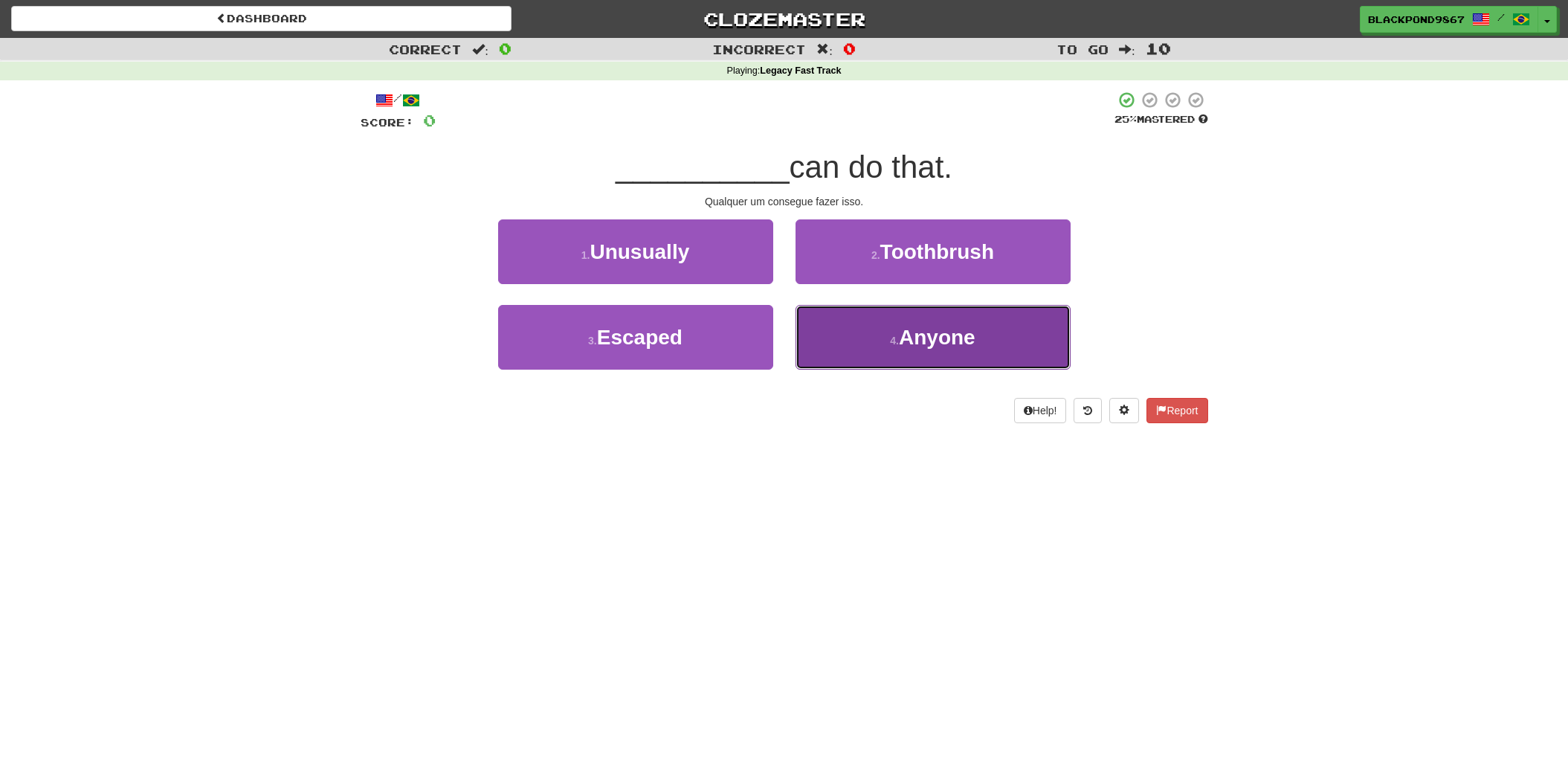
click at [914, 336] on span "Anyone" at bounding box center [937, 336] width 76 height 23
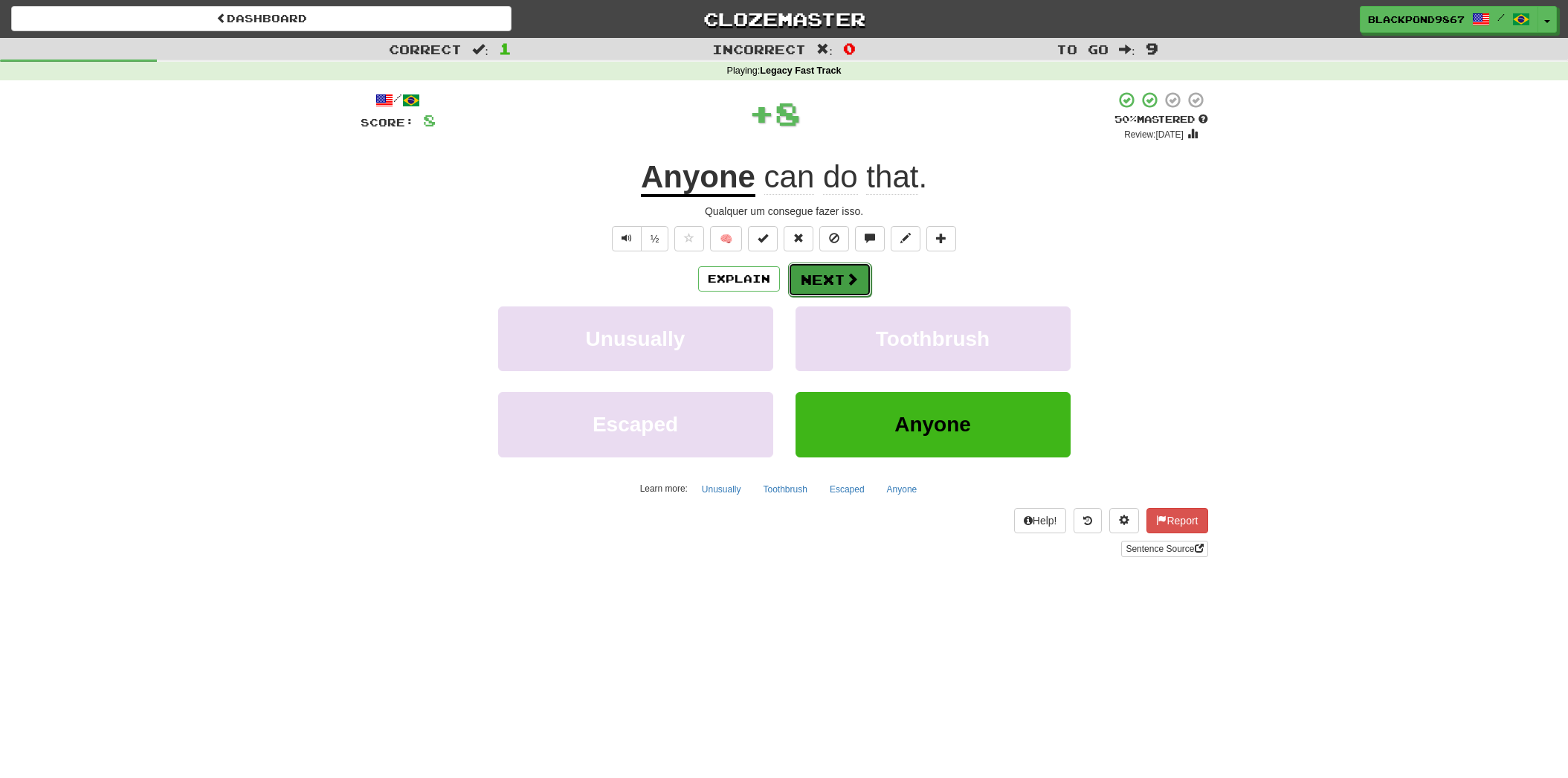
click at [847, 287] on button "Next" at bounding box center [830, 280] width 83 height 34
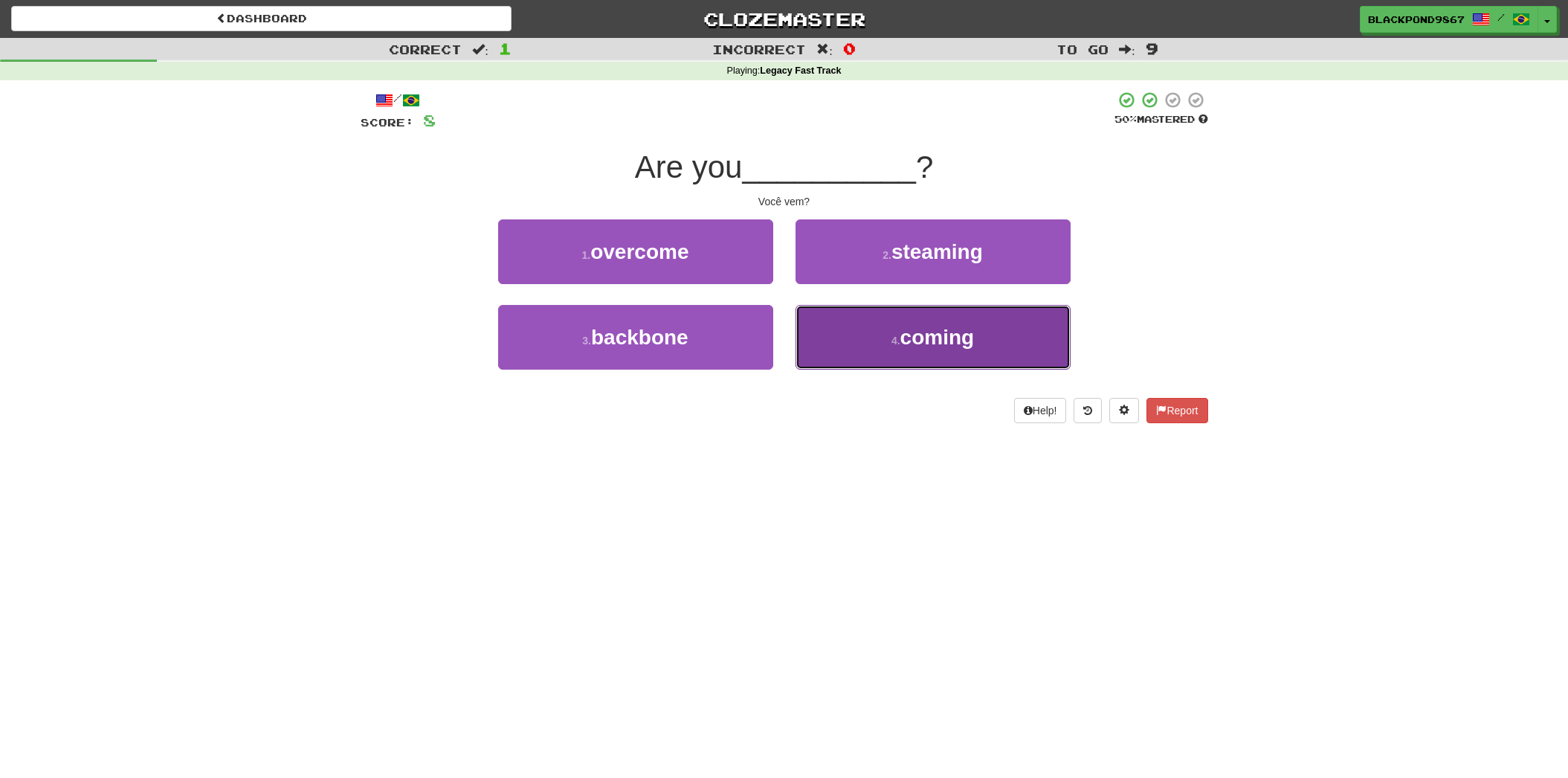
click at [887, 355] on button "4 . coming" at bounding box center [933, 337] width 275 height 64
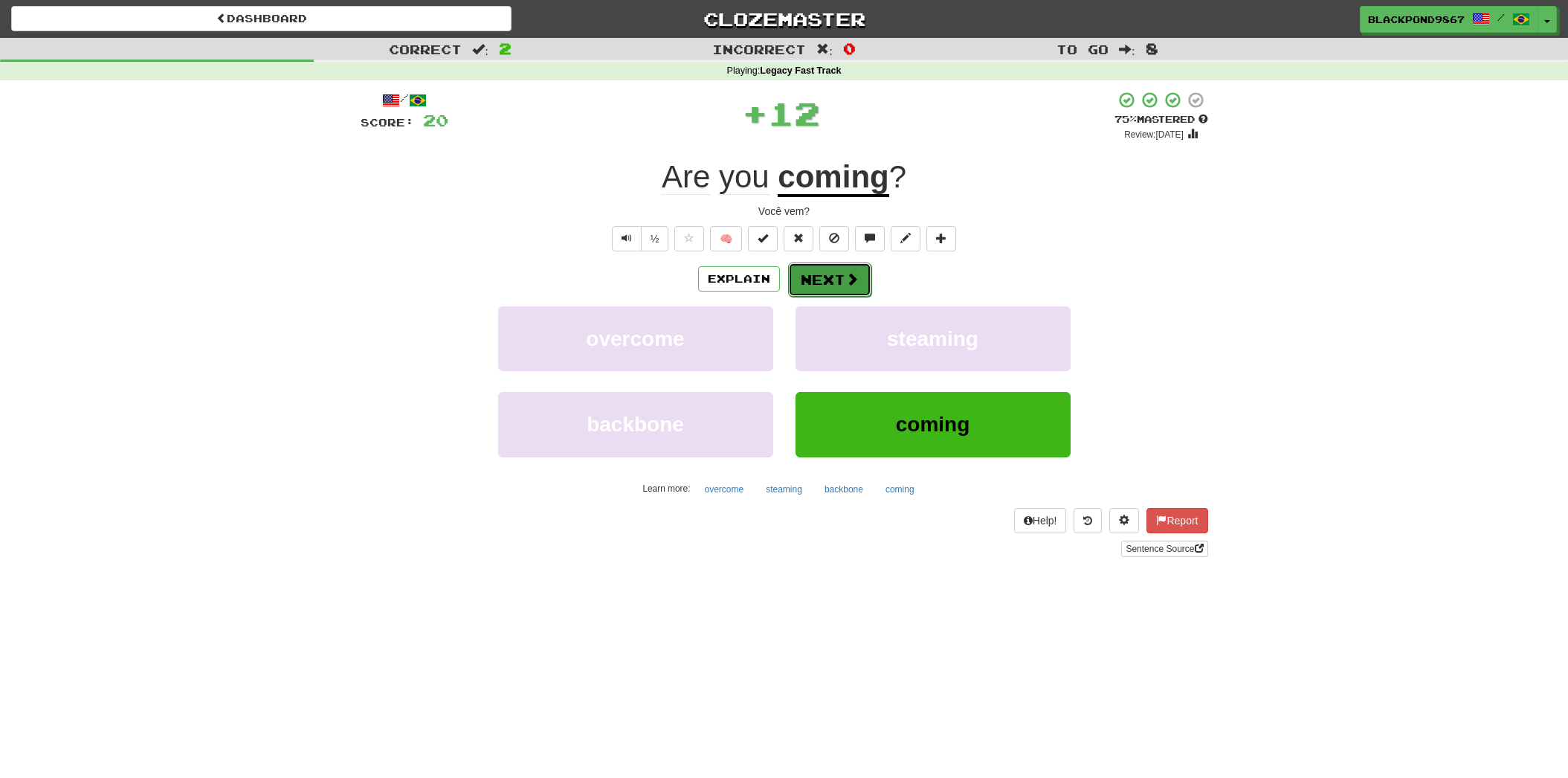
click at [858, 293] on button "Next" at bounding box center [830, 280] width 83 height 34
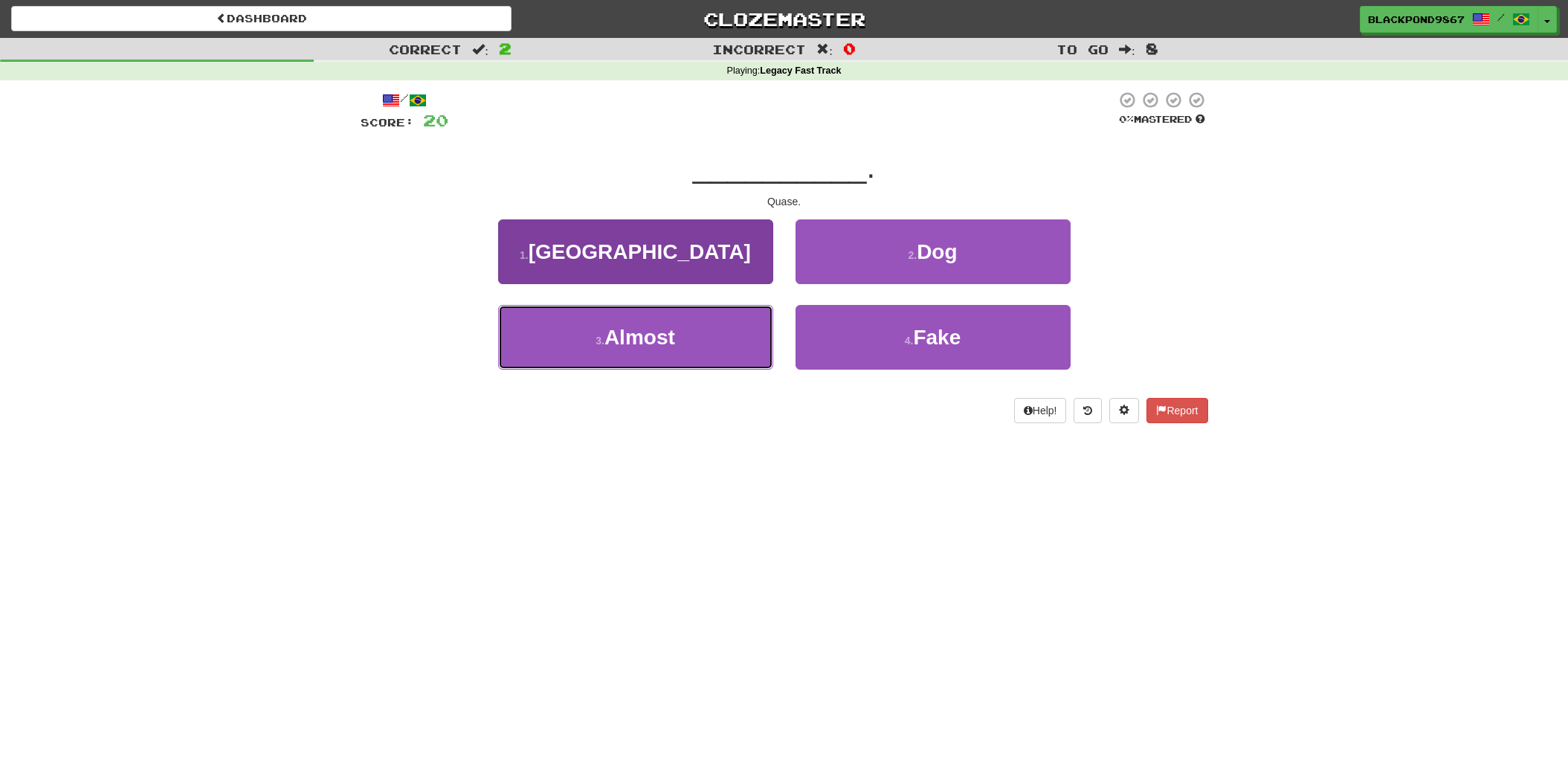
drag, startPoint x: 709, startPoint y: 362, endPoint x: 749, endPoint y: 332, distance: 50.0
click at [712, 360] on button "3 . Almost" at bounding box center [636, 337] width 275 height 64
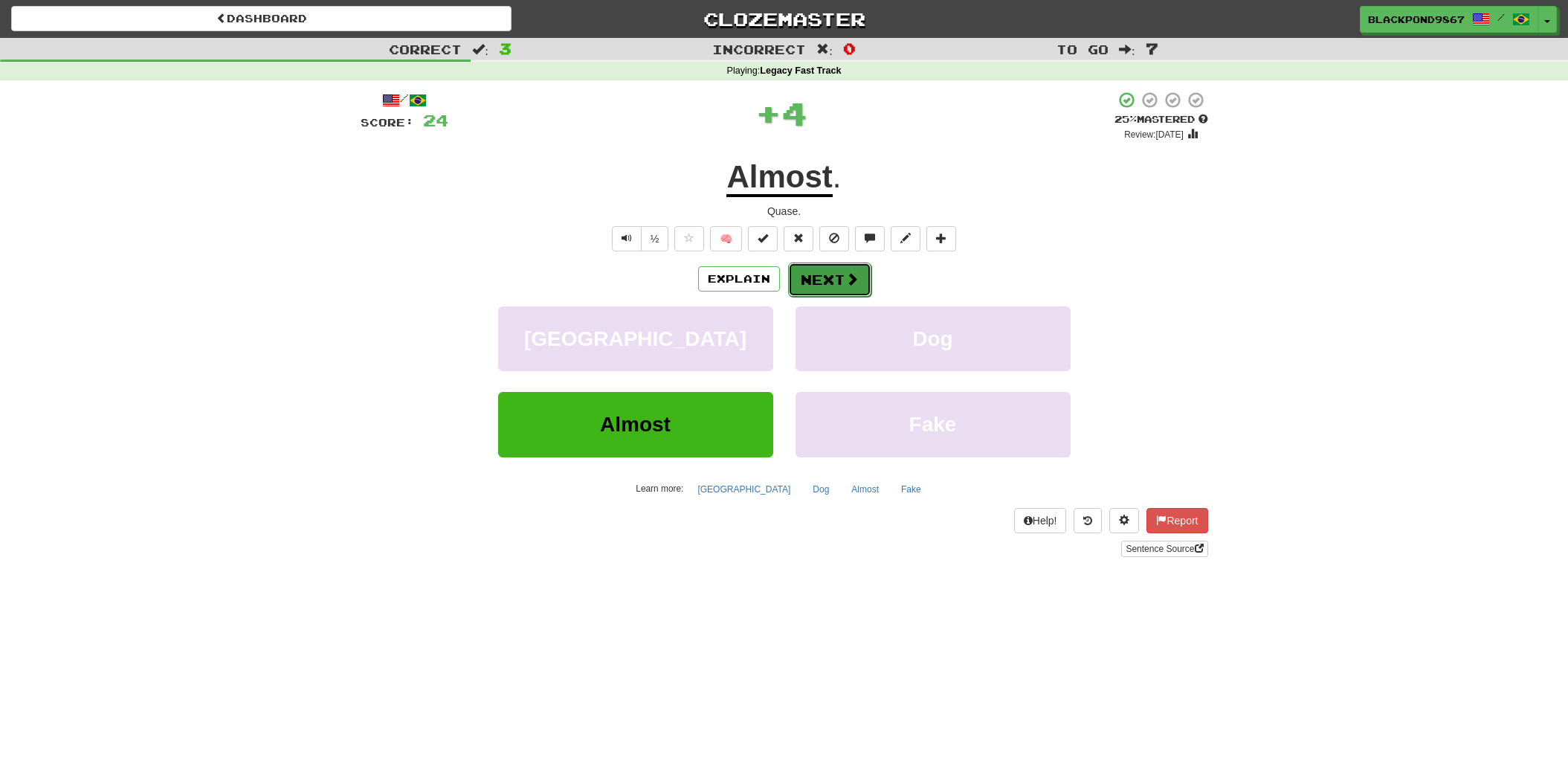
click at [833, 272] on button "Next" at bounding box center [830, 280] width 83 height 34
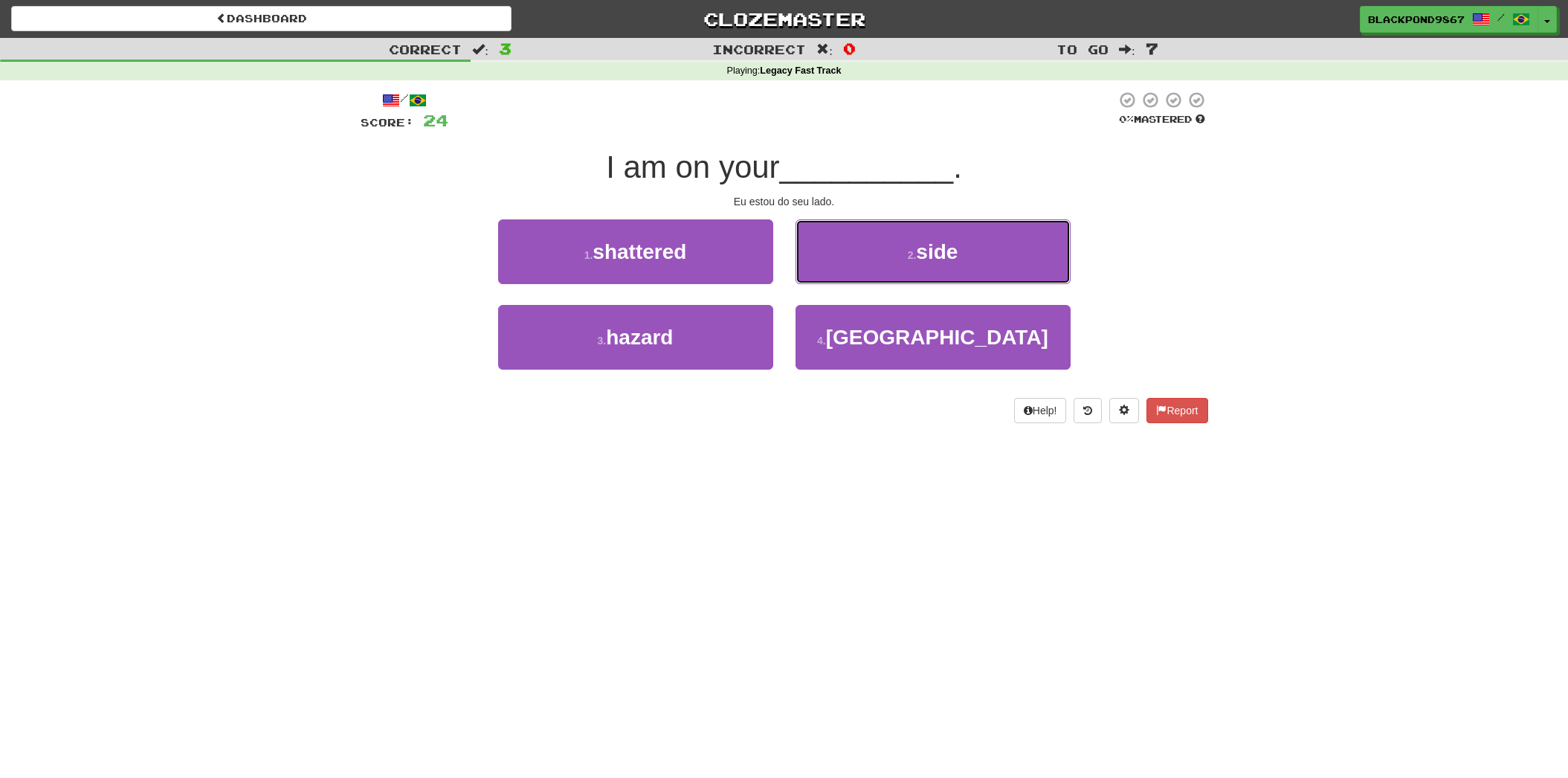
click at [833, 272] on button "2 . side" at bounding box center [933, 252] width 275 height 64
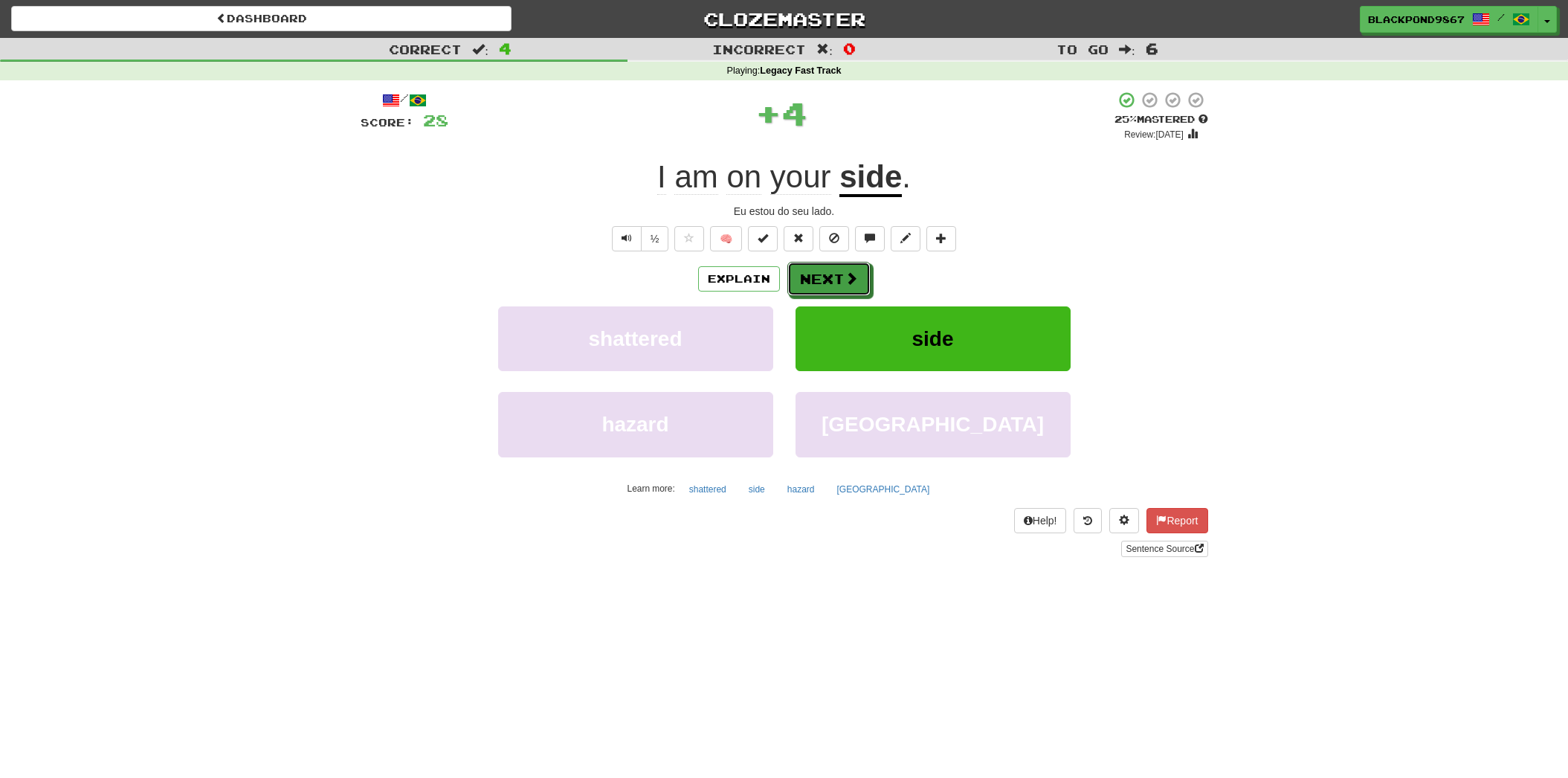
click at [833, 272] on button "Next" at bounding box center [829, 279] width 83 height 34
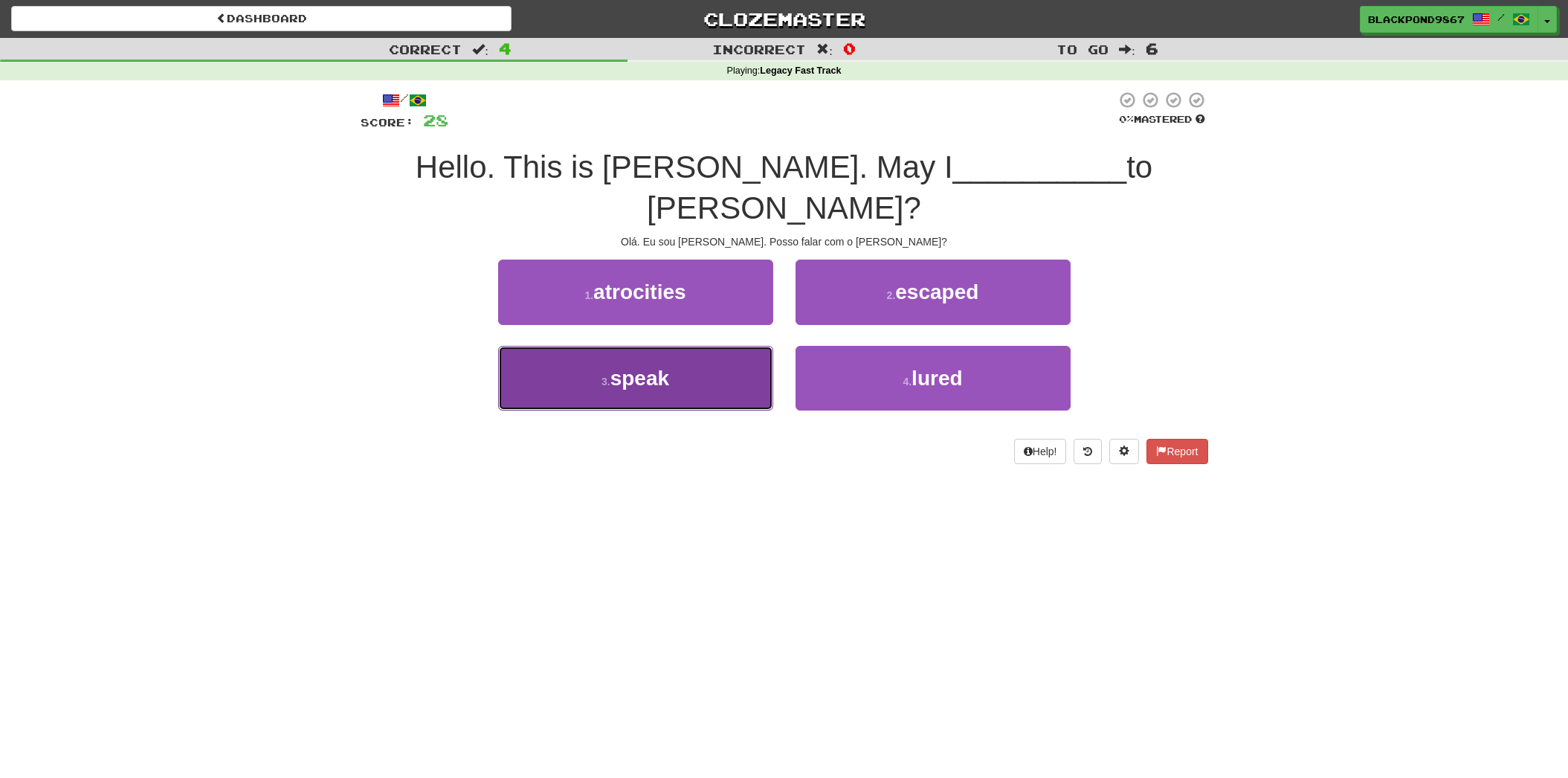
click at [683, 346] on button "3 . speak" at bounding box center [636, 378] width 275 height 64
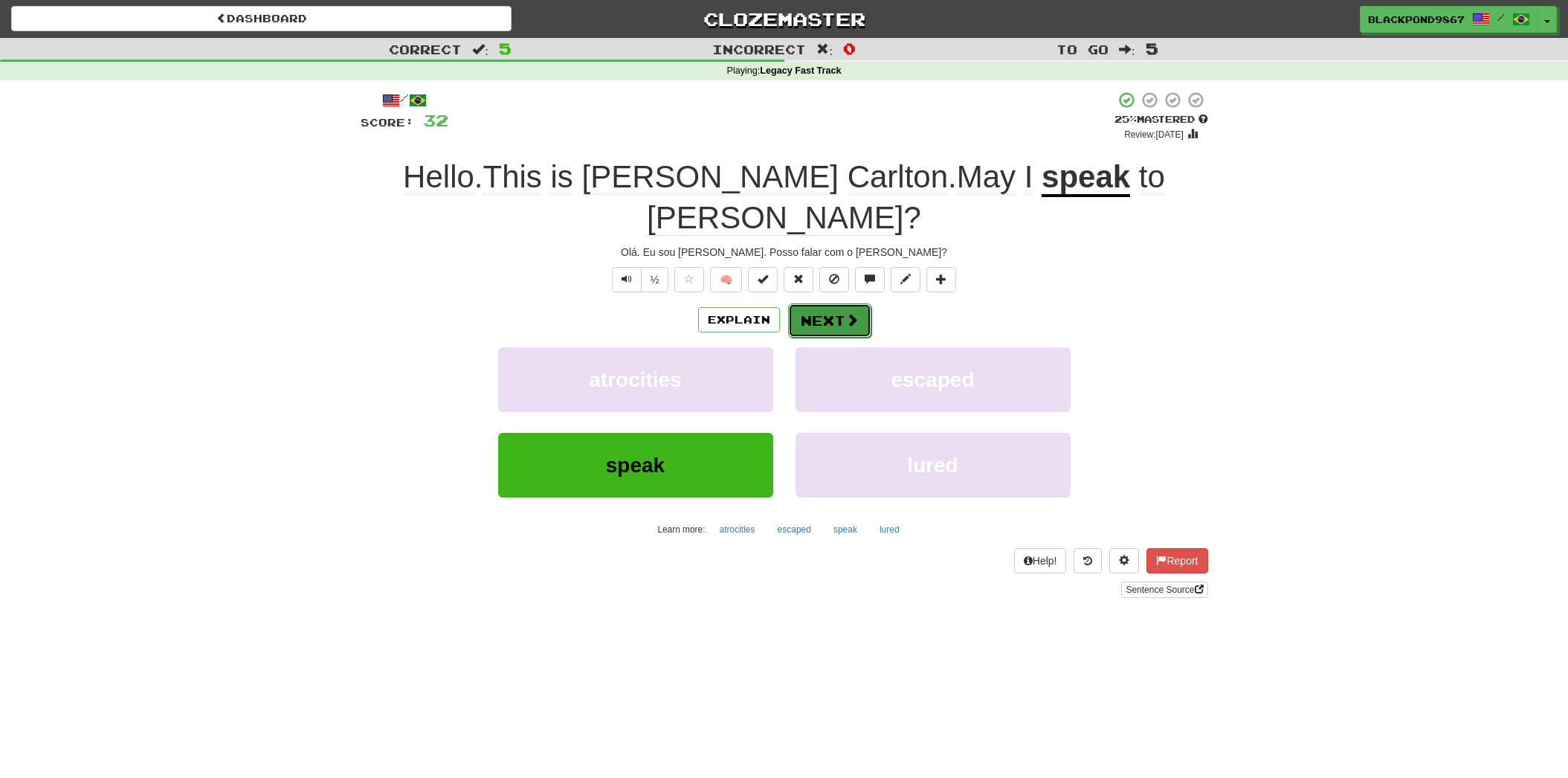
click at [814, 303] on button "Next" at bounding box center [830, 320] width 83 height 34
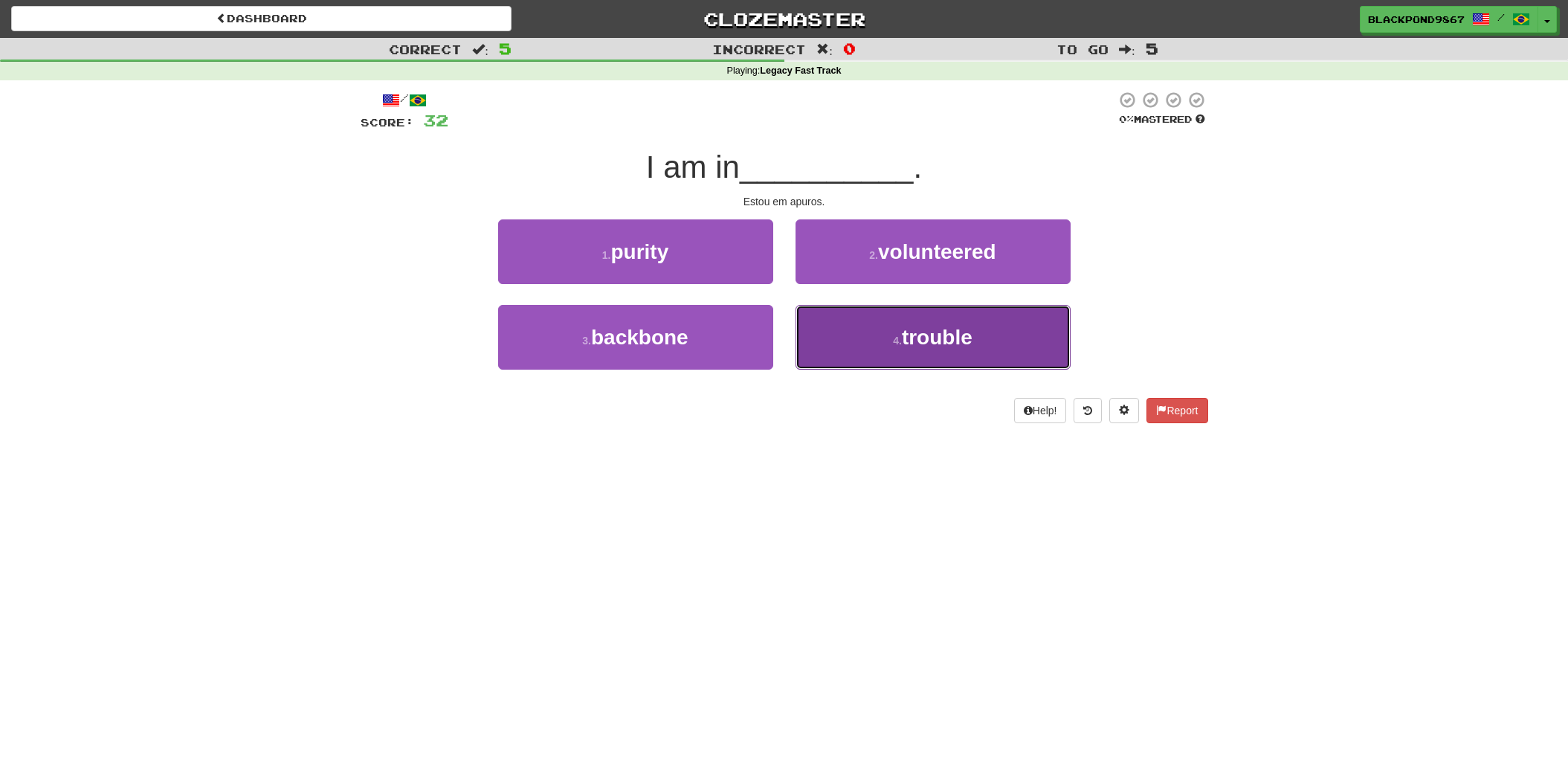
click at [842, 320] on button "4 . trouble" at bounding box center [933, 337] width 275 height 64
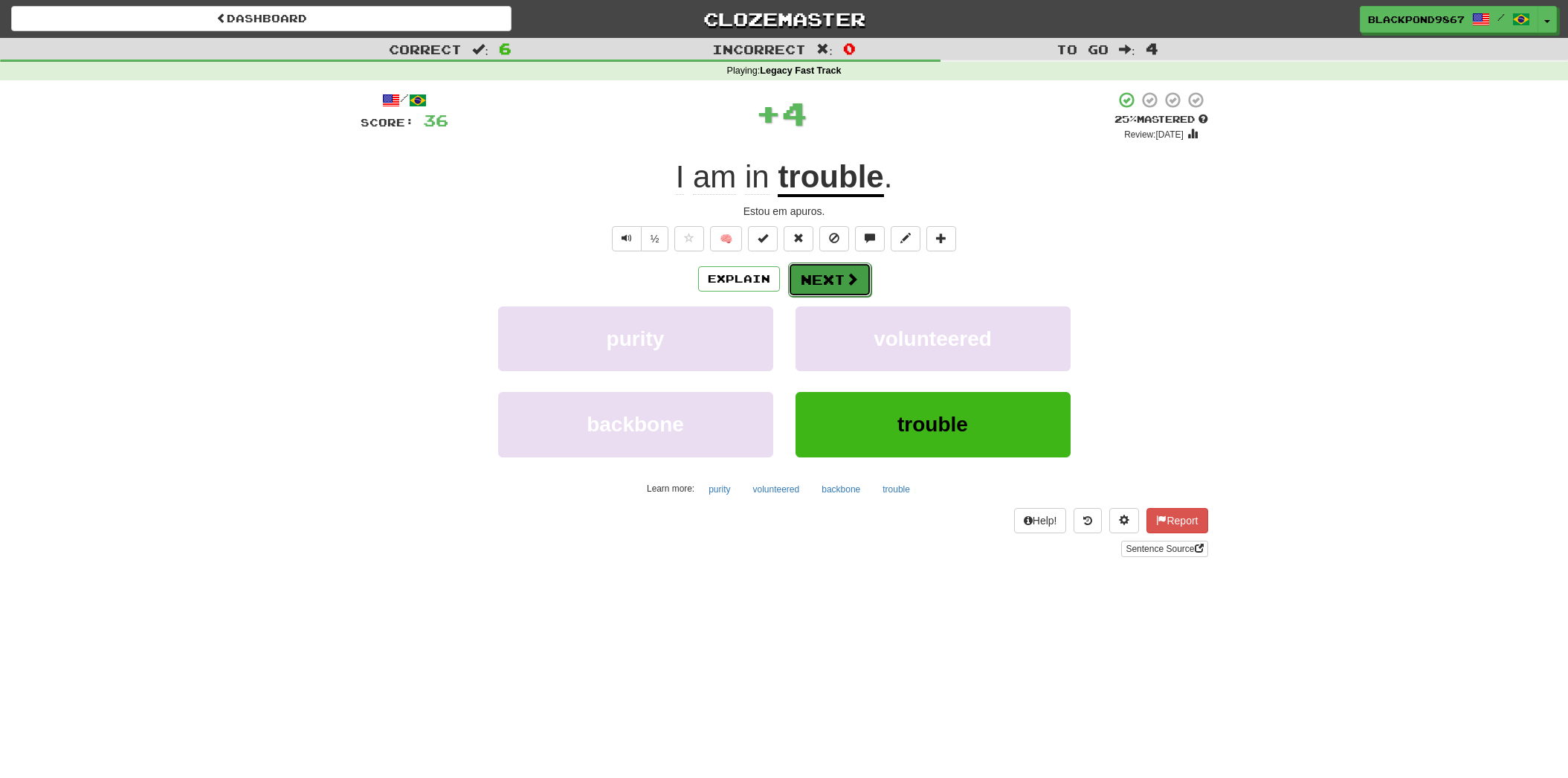
click at [834, 282] on button "Next" at bounding box center [830, 280] width 83 height 34
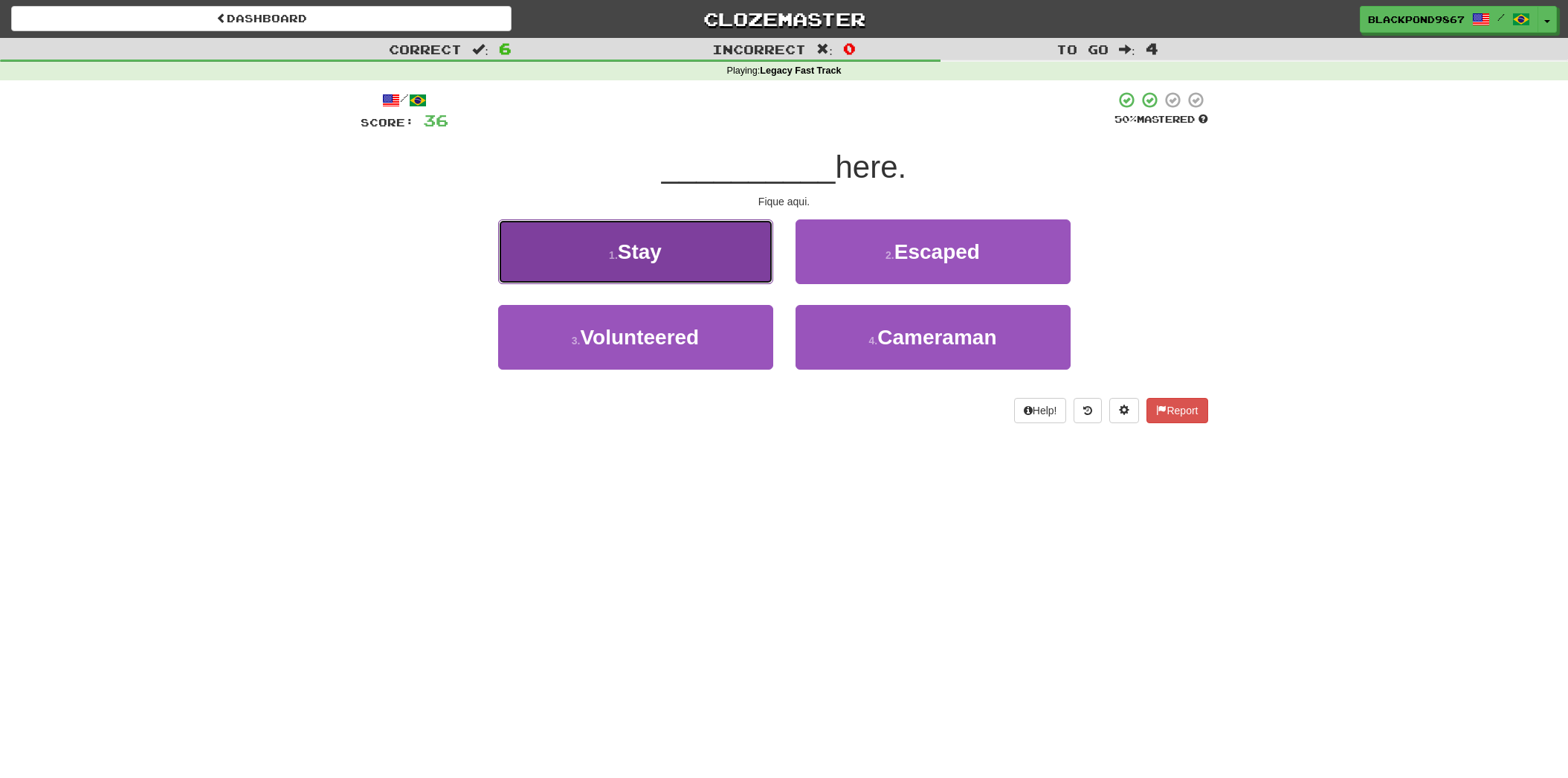
click at [698, 277] on button "1 . Stay" at bounding box center [636, 252] width 275 height 64
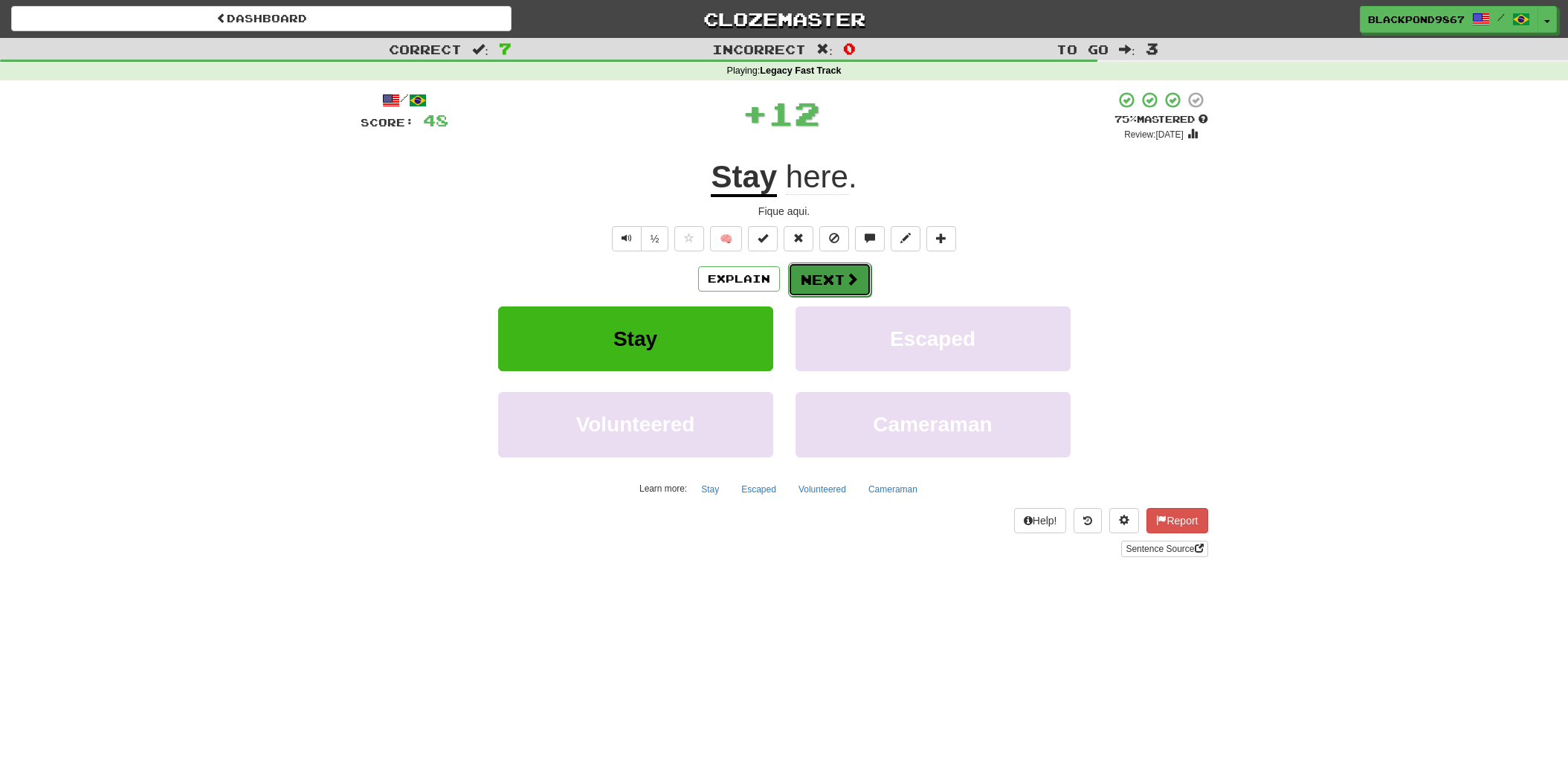
click at [841, 289] on button "Next" at bounding box center [830, 280] width 83 height 34
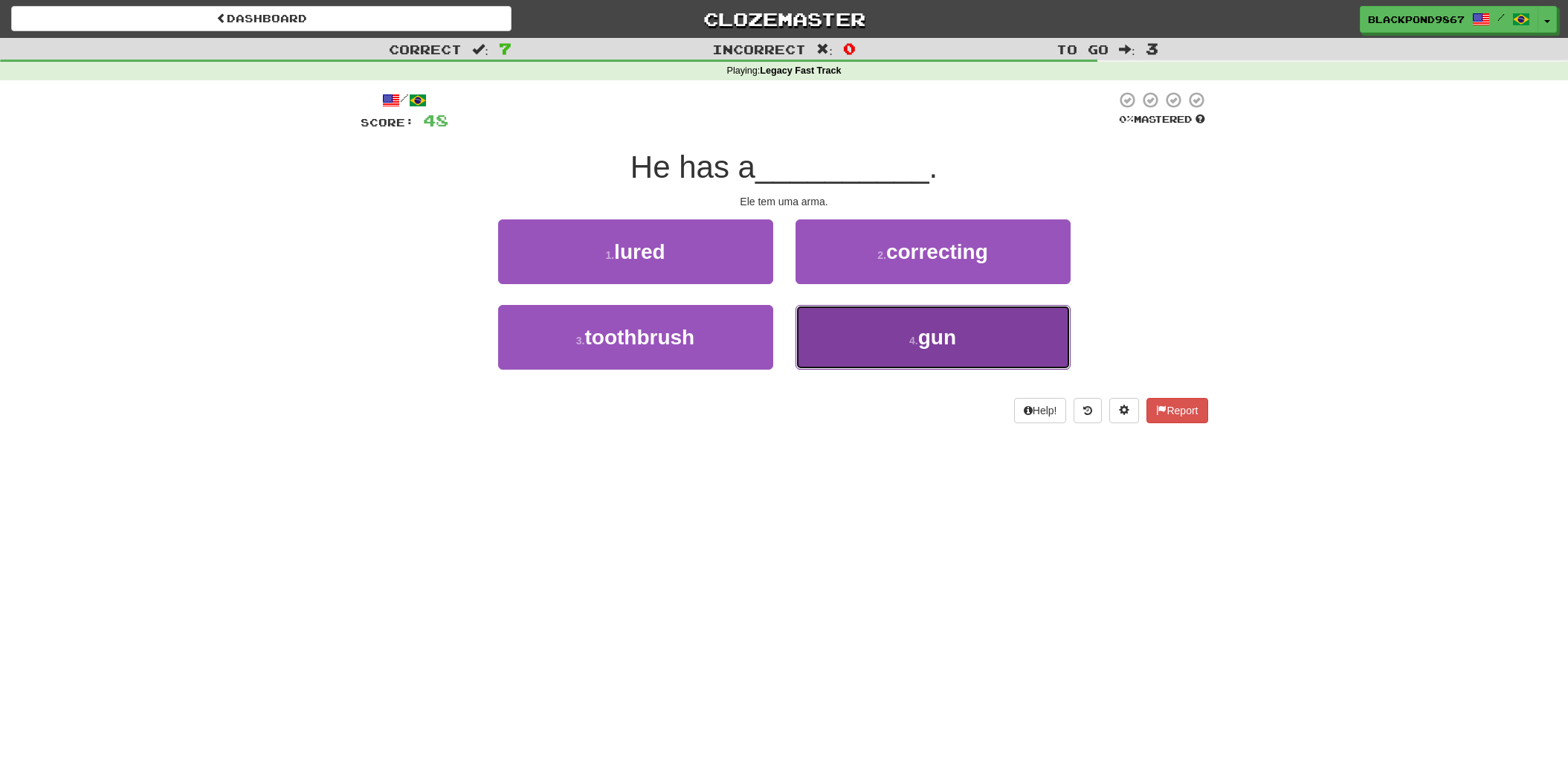
click at [848, 353] on button "4 . gun" at bounding box center [933, 337] width 275 height 64
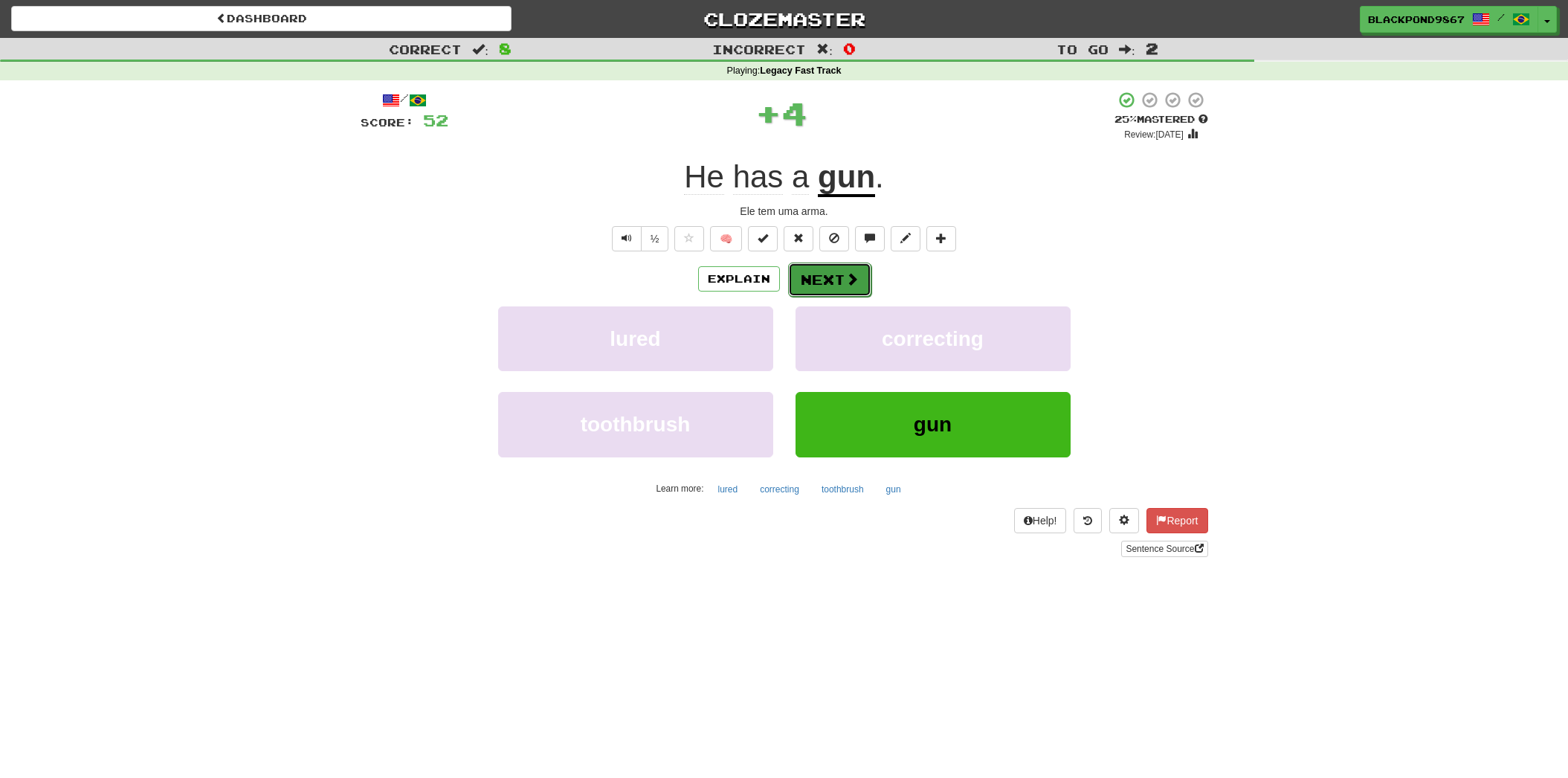
click at [830, 287] on button "Next" at bounding box center [830, 280] width 83 height 34
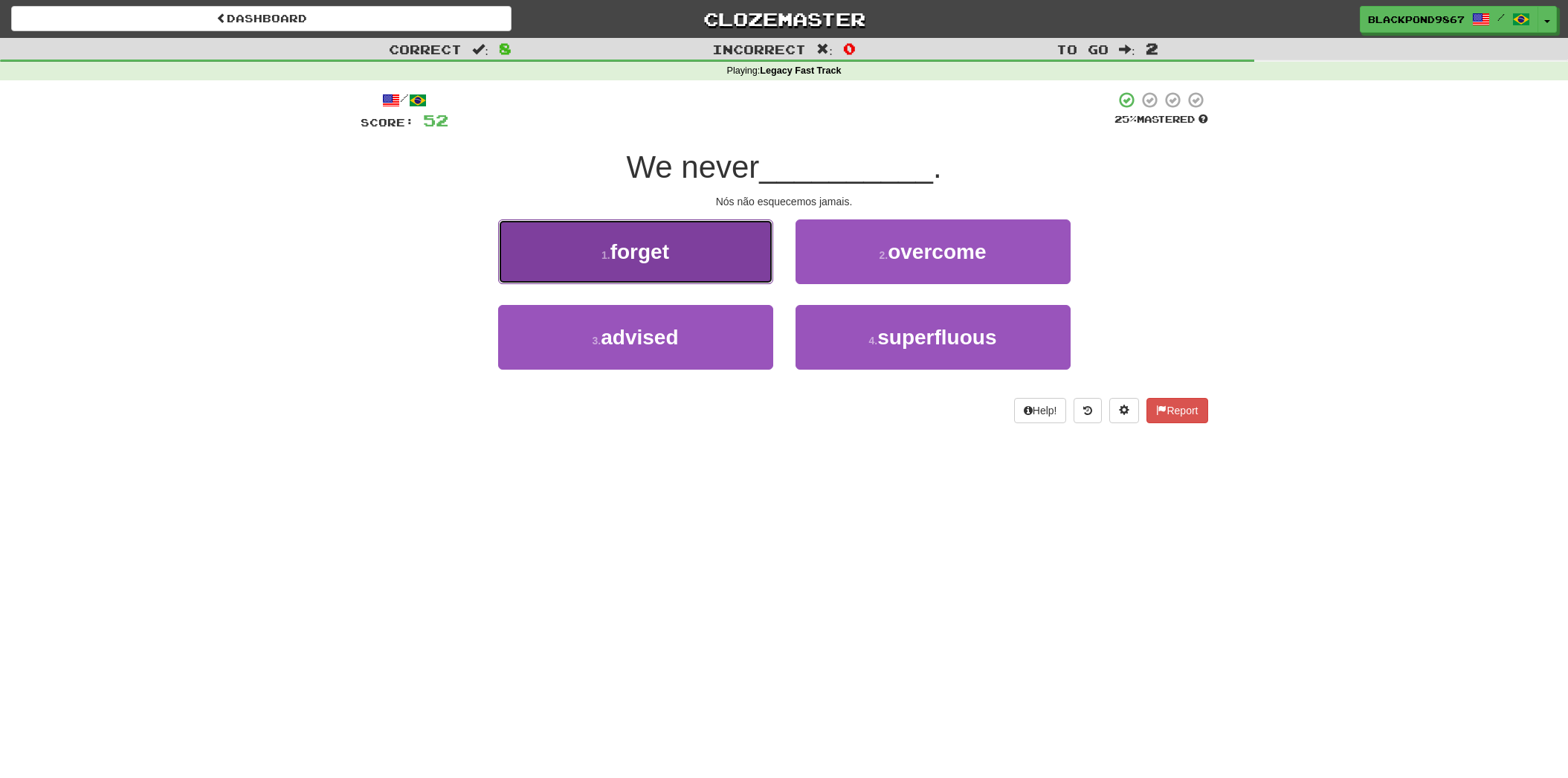
click at [701, 272] on button "1 . forget" at bounding box center [636, 252] width 275 height 64
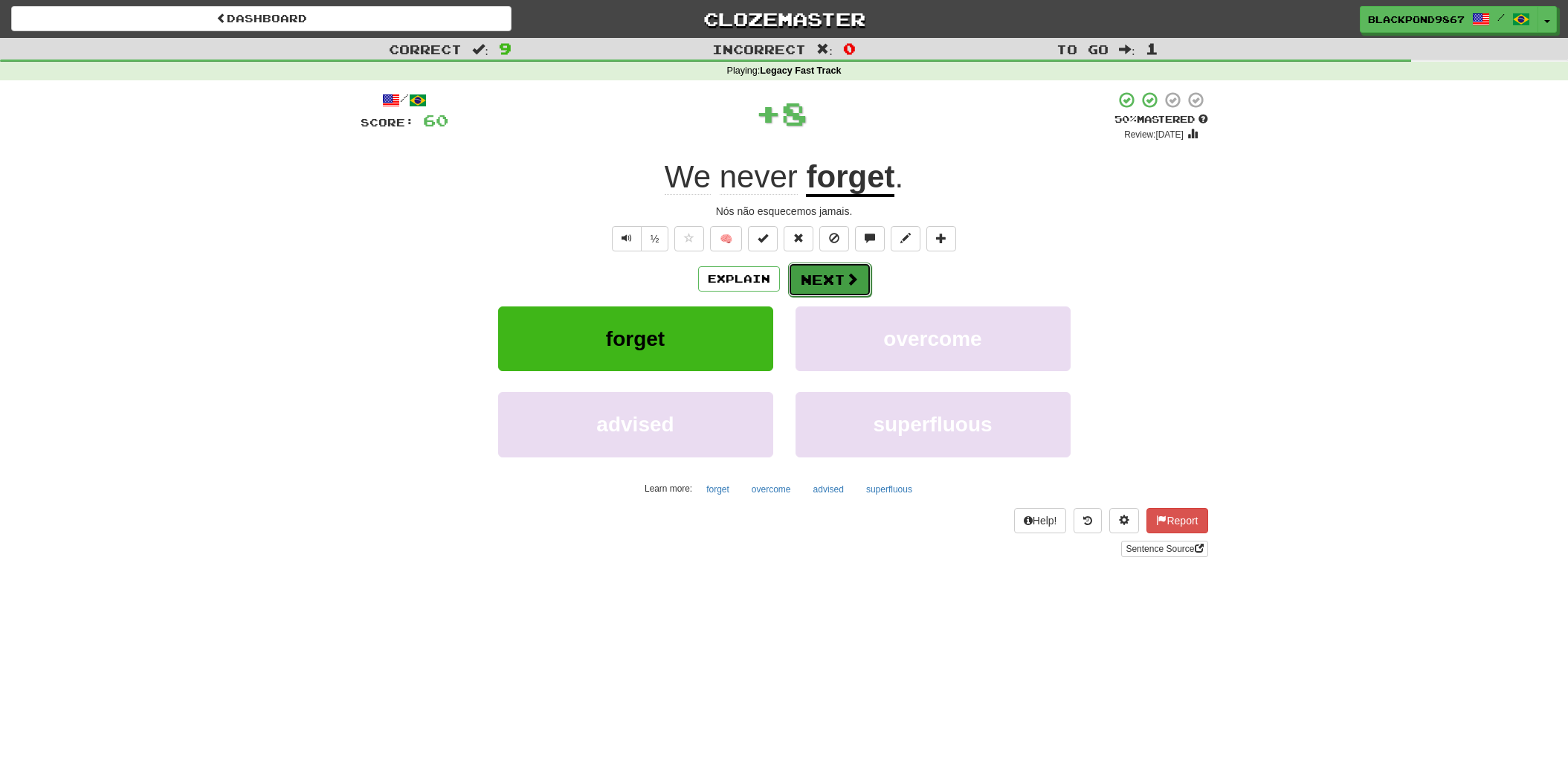
click at [837, 281] on button "Next" at bounding box center [830, 280] width 83 height 34
